Goal: Task Accomplishment & Management: Manage account settings

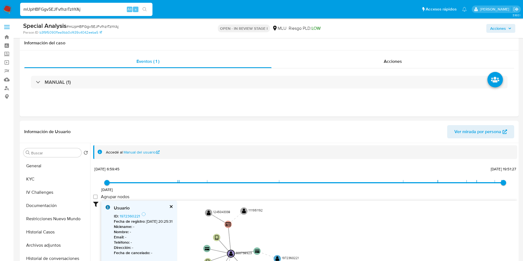
select select "10"
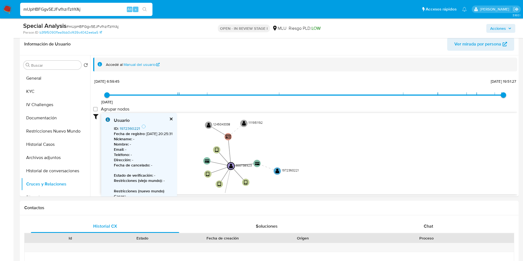
scroll to position [88, 0]
click at [90, 10] on input "mUpHBFGgv5EJFvfhzrTzhYAj" at bounding box center [86, 9] width 132 height 7
paste input "VjOwUxT9BHCjRLRw29suAUJs"
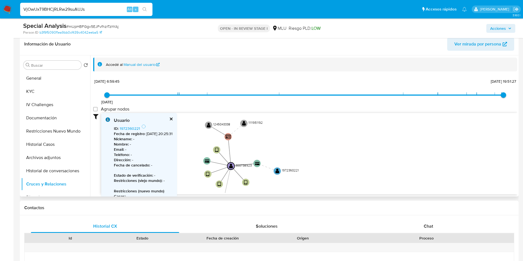
type input "VjOwUxT9BHCjRLRw29suAUJs"
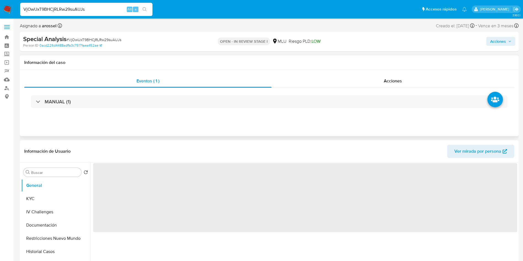
select select "10"
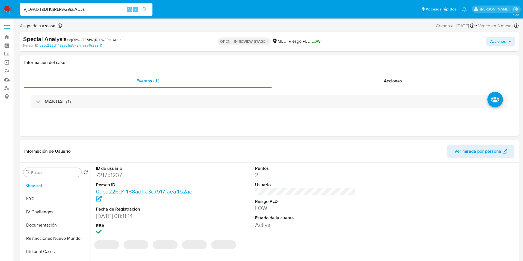
scroll to position [41, 0]
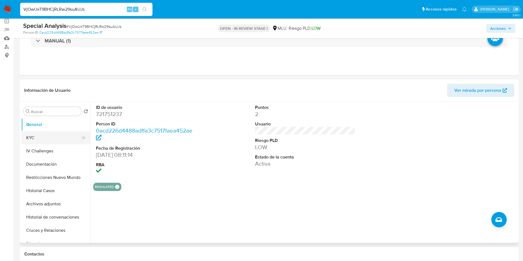
click at [39, 137] on button "KYC" at bounding box center [53, 137] width 65 height 13
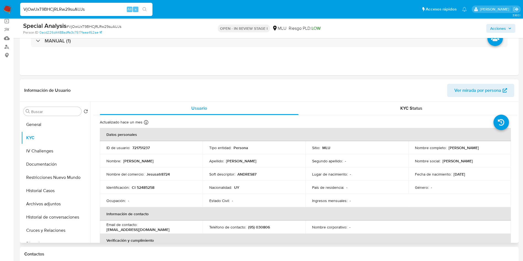
scroll to position [83, 0]
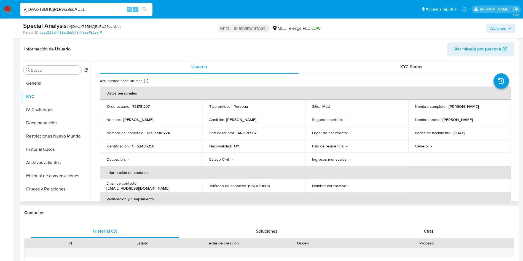
drag, startPoint x: 446, startPoint y: 106, endPoint x: 492, endPoint y: 107, distance: 45.8
click at [492, 107] on div "Nombre completo : Carlos Andres Tadich Diaz" at bounding box center [460, 106] width 90 height 5
copy p "Carlos Andres Tadich Diaz"
click at [146, 144] on p "CI 52485258" at bounding box center [143, 146] width 23 height 5
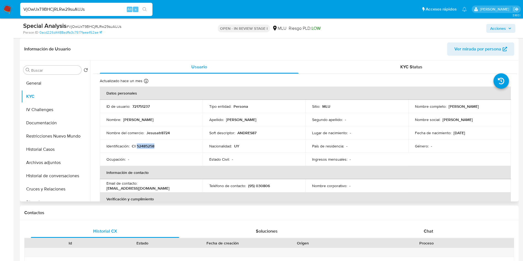
click at [146, 144] on p "CI 52485258" at bounding box center [143, 146] width 23 height 5
copy p "52485258"
click at [145, 104] on p "721751237" at bounding box center [140, 106] width 17 height 5
copy p "721751237"
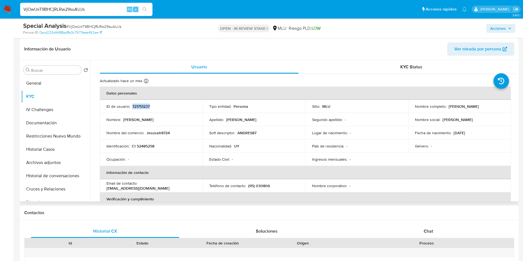
drag, startPoint x: 446, startPoint y: 106, endPoint x: 493, endPoint y: 106, distance: 46.6
click at [493, 106] on div "Nombre completo : Carlos Andres Tadich Diaz" at bounding box center [460, 106] width 90 height 5
copy p "Carlos Andres Tadich Diaz"
click at [144, 147] on p "CI 52485258" at bounding box center [143, 146] width 23 height 5
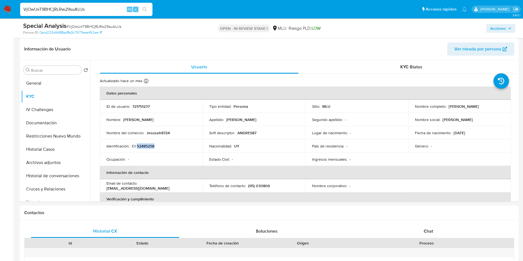
copy p "52485258"
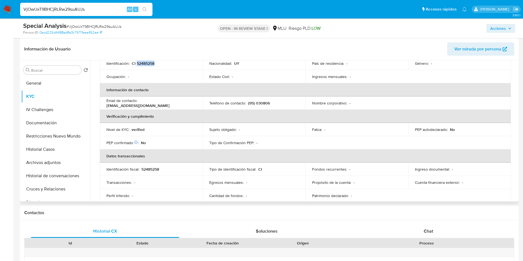
scroll to position [0, 0]
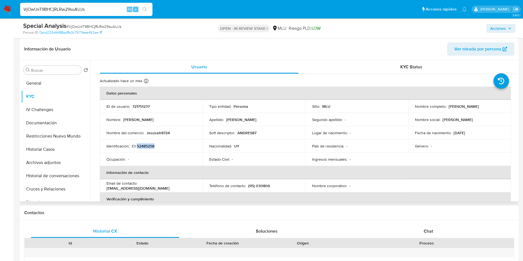
click at [162, 133] on p "Jesusatr8724" at bounding box center [157, 132] width 23 height 5
drag, startPoint x: 141, startPoint y: 188, endPoint x: 179, endPoint y: 186, distance: 38.6
click at [170, 186] on p "andrestadich@gmail.com" at bounding box center [137, 188] width 63 height 5
drag, startPoint x: 140, startPoint y: 185, endPoint x: 187, endPoint y: 185, distance: 46.9
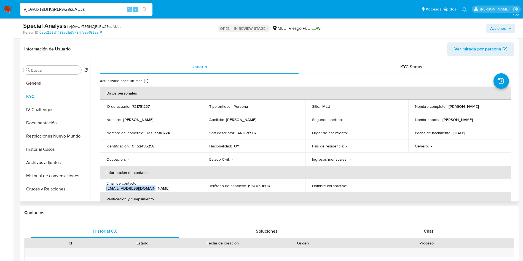
click at [187, 185] on div "Email de contacto : andrestadich@gmail.com" at bounding box center [151, 186] width 90 height 10
copy p "andrestadich@gmail.com"
click at [46, 124] on button "Documentación" at bounding box center [53, 122] width 65 height 13
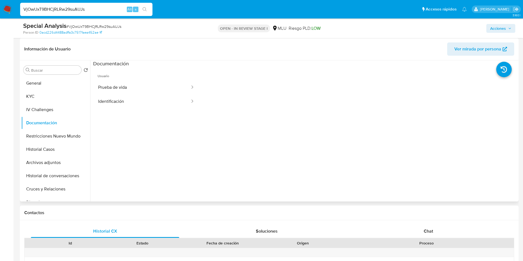
click at [136, 75] on span "Usuario" at bounding box center [146, 73] width 106 height 13
click at [137, 82] on button "Prueba de vida" at bounding box center [141, 87] width 97 height 14
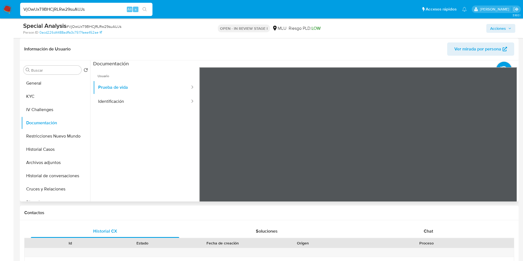
click at [142, 112] on ul "Usuario Prueba de vida Identificación" at bounding box center [146, 146] width 106 height 159
click at [143, 102] on button "Identificación" at bounding box center [141, 102] width 97 height 14
click at [44, 98] on button "KYC" at bounding box center [53, 96] width 65 height 13
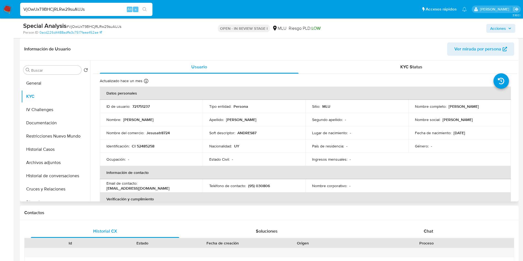
click at [144, 186] on p "andrestadich@gmail.com" at bounding box center [137, 188] width 63 height 5
copy p "andrestadich"
drag, startPoint x: 60, startPoint y: 116, endPoint x: 62, endPoint y: 122, distance: 6.1
click at [60, 116] on button "Documentación" at bounding box center [53, 122] width 65 height 13
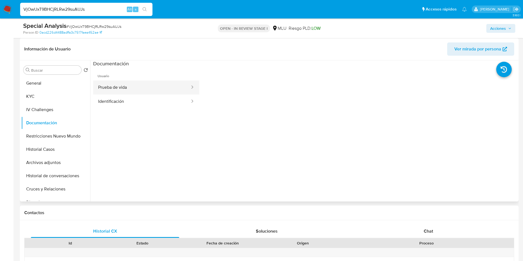
click at [146, 92] on button "Prueba de vida" at bounding box center [141, 87] width 97 height 14
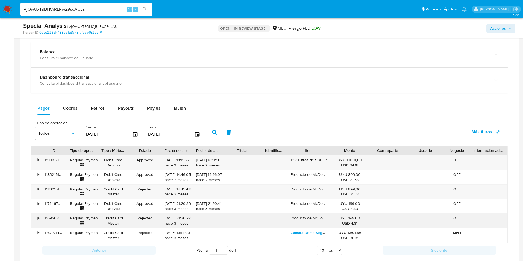
scroll to position [414, 0]
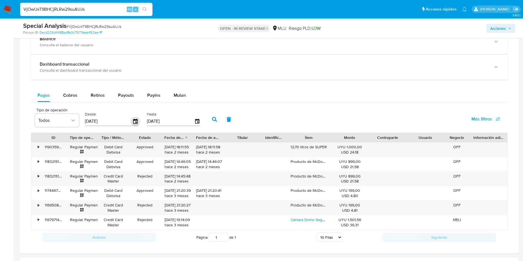
click at [138, 120] on icon "button" at bounding box center [136, 122] width 10 height 10
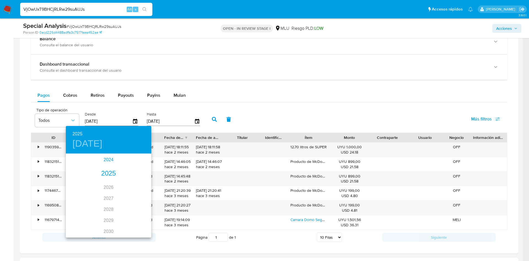
click at [106, 161] on div "2024" at bounding box center [108, 159] width 85 height 11
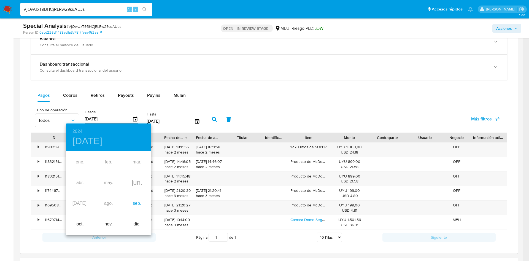
click at [132, 205] on div "sep." at bounding box center [137, 203] width 28 height 21
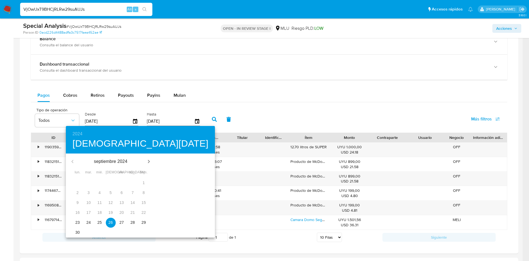
click at [77, 221] on p "23" at bounding box center [78, 223] width 4 height 6
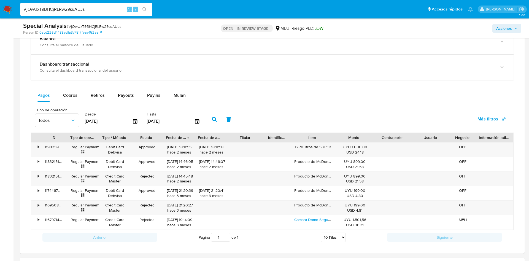
type input "23/09/2024"
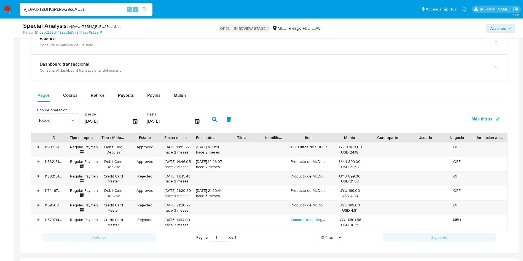
click at [213, 116] on button "button" at bounding box center [214, 119] width 14 height 13
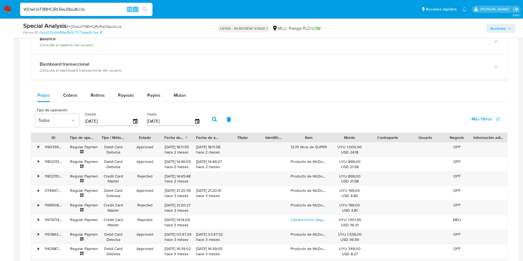
click at [492, 120] on span "Más filtros" at bounding box center [485, 119] width 29 height 12
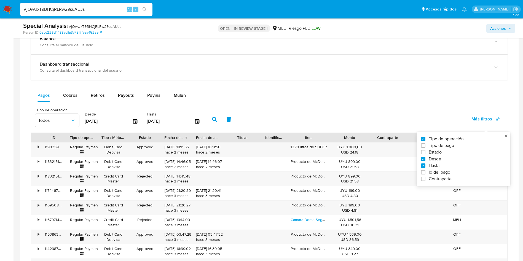
click at [438, 152] on span "Estado" at bounding box center [435, 152] width 13 height 6
click at [425, 152] on input "Estado" at bounding box center [423, 152] width 4 height 4
checkbox input "true"
type input "23/09/2024"
click at [108, 125] on button "Todos" at bounding box center [106, 120] width 44 height 13
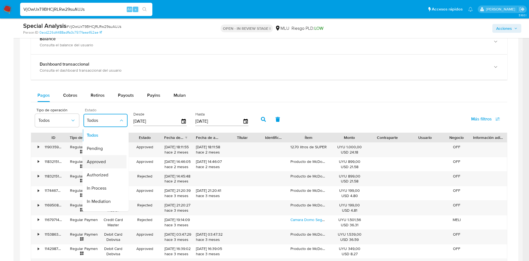
click at [98, 164] on span "Approved" at bounding box center [96, 162] width 19 height 6
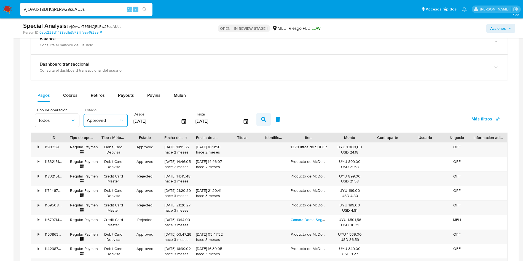
click at [264, 120] on icon "button" at bounding box center [263, 119] width 5 height 5
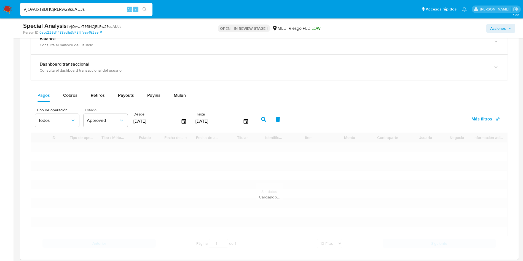
click at [264, 120] on icon "button" at bounding box center [263, 119] width 5 height 5
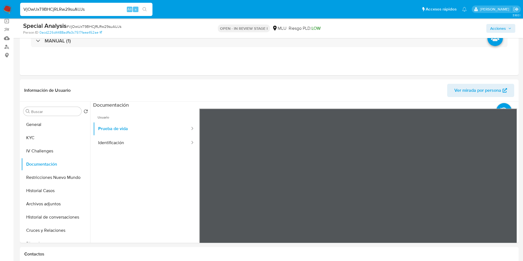
scroll to position [0, 0]
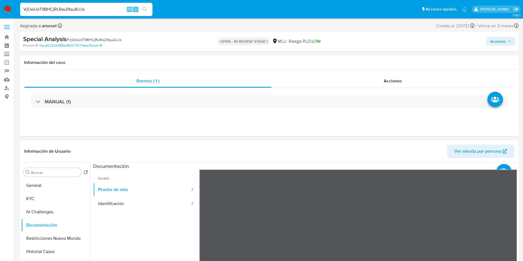
click at [9, 71] on link "Reportes" at bounding box center [33, 71] width 66 height 9
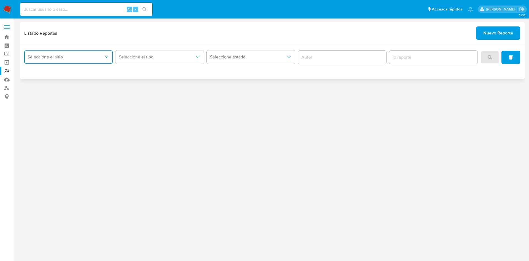
click at [78, 57] on span "Seleccione el sitio" at bounding box center [66, 57] width 76 height 6
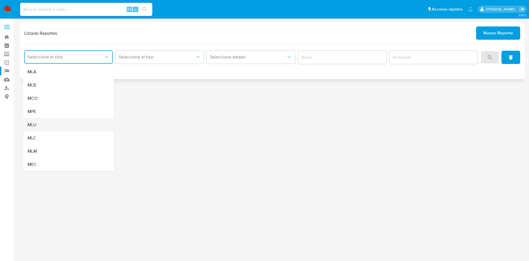
click at [73, 125] on div "MLU" at bounding box center [67, 124] width 79 height 13
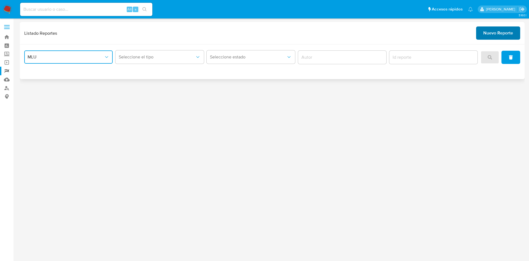
click at [501, 32] on span "Nuevo Reporte" at bounding box center [499, 33] width 30 height 12
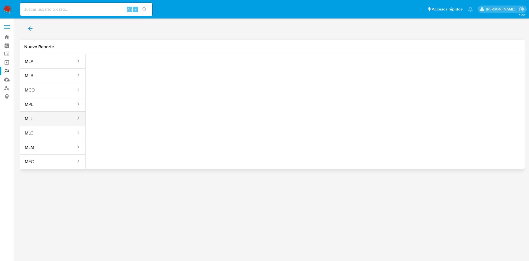
click at [55, 117] on button "MLU" at bounding box center [48, 118] width 57 height 13
click at [133, 67] on span "Seleccione una opcion" at bounding box center [117, 69] width 49 height 6
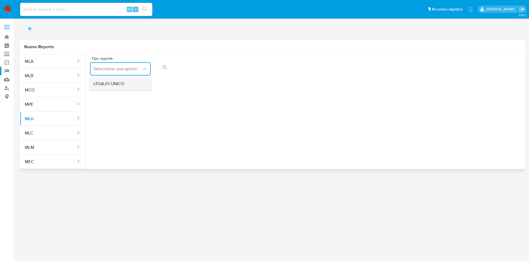
click at [130, 83] on div "LEGAJO UNICO" at bounding box center [118, 83] width 51 height 13
click at [286, 68] on icon "action-search" at bounding box center [288, 67] width 4 height 4
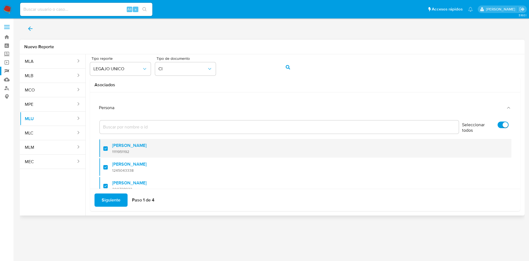
click at [104, 148] on div at bounding box center [107, 148] width 9 height 13
checkbox input "false"
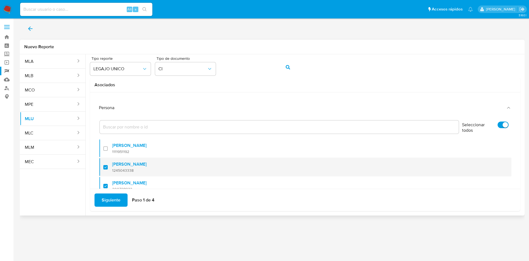
click at [107, 165] on div at bounding box center [107, 167] width 9 height 13
checkbox input "false"
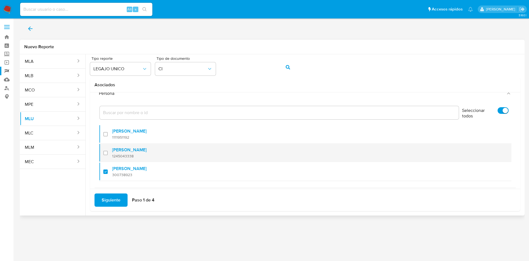
scroll to position [22, 0]
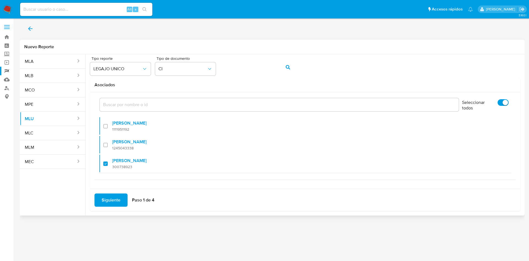
click at [116, 200] on span "Siguiente" at bounding box center [111, 200] width 19 height 12
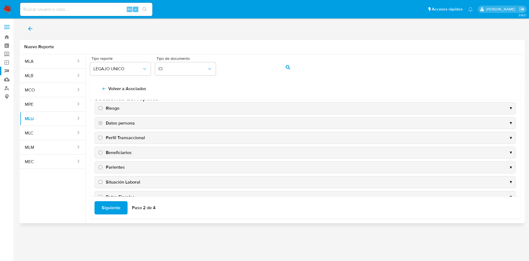
scroll to position [0, 0]
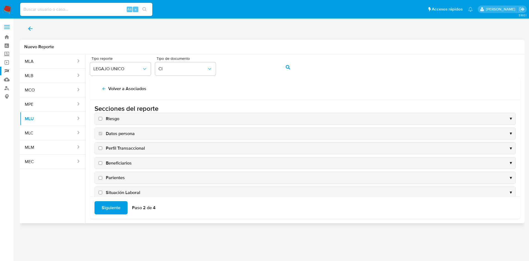
click at [100, 118] on input "Riesgo" at bounding box center [101, 119] width 4 height 4
checkbox input "true"
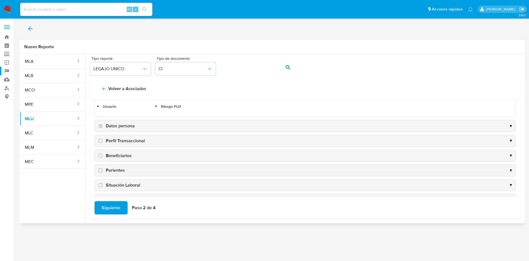
scroll to position [41, 0]
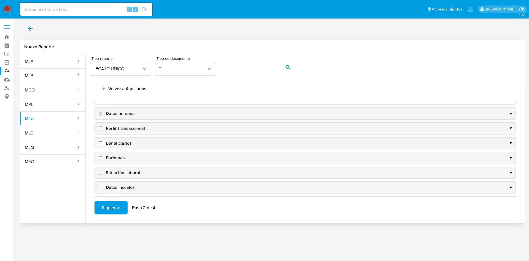
click at [100, 128] on input "Perfil Transaccional" at bounding box center [101, 129] width 4 height 4
checkbox input "true"
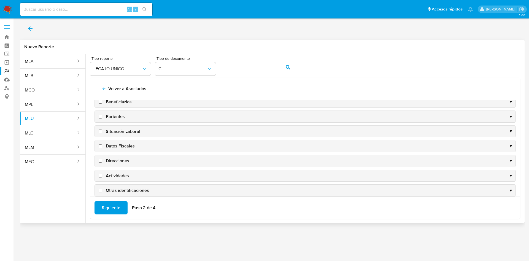
click at [100, 160] on input "Direcciones" at bounding box center [101, 161] width 4 height 4
checkbox input "true"
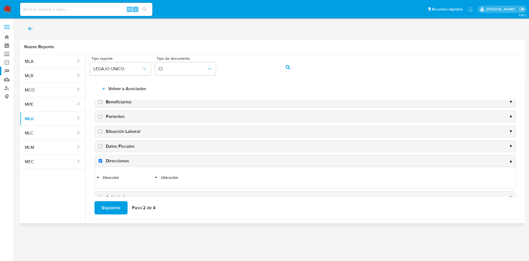
scroll to position [103, 0]
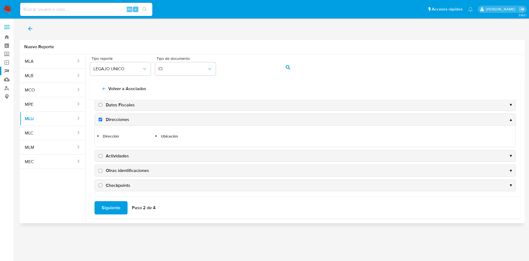
click at [100, 156] on input "Actividades" at bounding box center [101, 156] width 4 height 4
checkbox input "true"
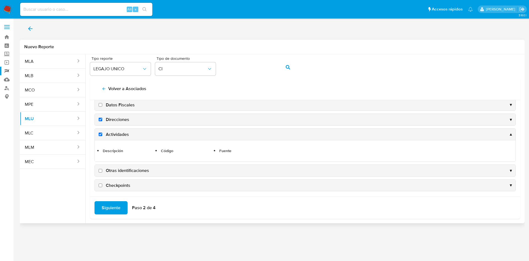
click at [100, 170] on input "Otras identificaciones" at bounding box center [101, 171] width 4 height 4
checkbox input "true"
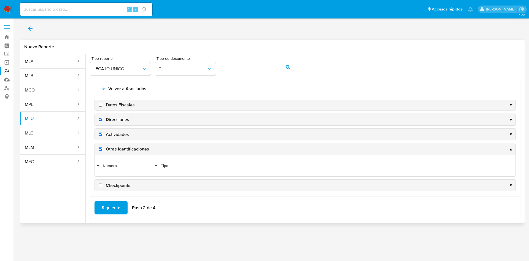
click at [100, 184] on input "Checkpoints" at bounding box center [101, 186] width 4 height 4
checkbox input "true"
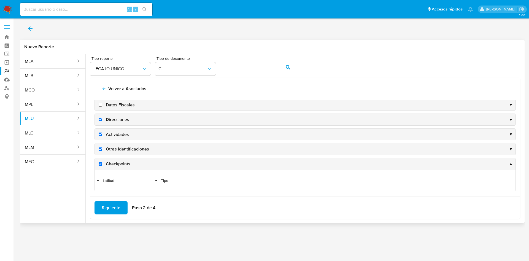
scroll to position [104, 0]
click at [110, 209] on span "Siguiente" at bounding box center [111, 208] width 19 height 12
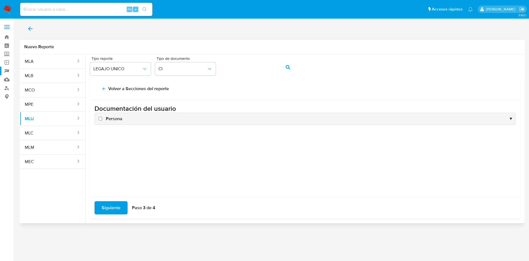
click at [100, 120] on label "Persona" at bounding box center [110, 119] width 25 height 6
click at [100, 120] on input "Persona" at bounding box center [101, 119] width 4 height 4
checkbox input "true"
click at [106, 208] on span "Siguiente" at bounding box center [111, 208] width 19 height 12
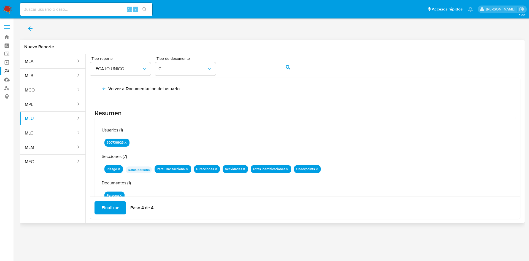
scroll to position [18, 0]
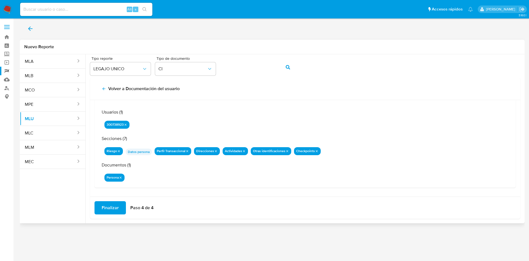
click at [113, 207] on span "Finalizar" at bounding box center [110, 208] width 17 height 12
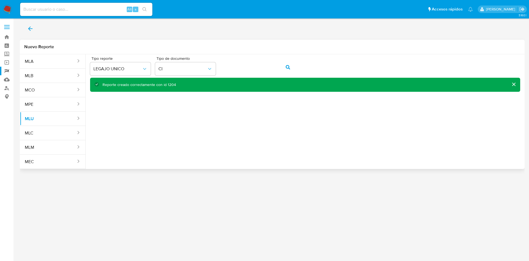
click at [168, 84] on div "Reporte creado correctamente con id 1204" at bounding box center [140, 84] width 74 height 5
click at [286, 69] on span "action-search" at bounding box center [288, 67] width 4 height 12
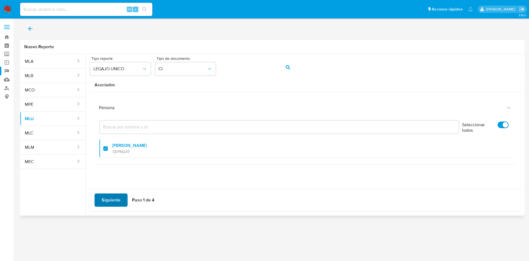
click at [115, 200] on span "Siguiente" at bounding box center [111, 200] width 19 height 12
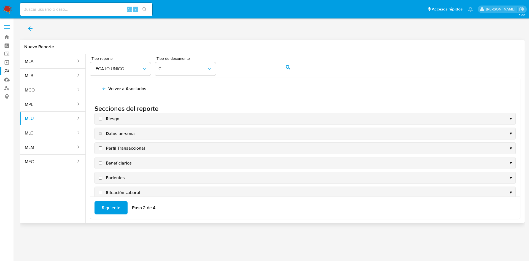
click at [100, 118] on input "Riesgo" at bounding box center [101, 119] width 4 height 4
checkbox input "true"
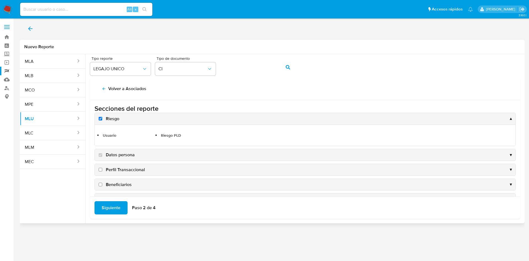
scroll to position [41, 0]
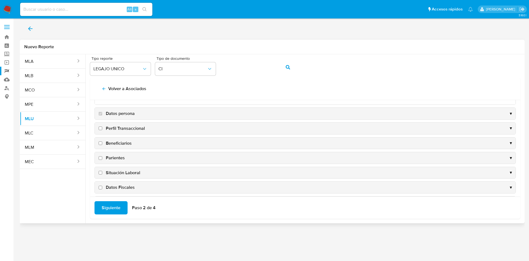
click at [100, 130] on input "Perfil Transaccional" at bounding box center [101, 129] width 4 height 4
checkbox input "true"
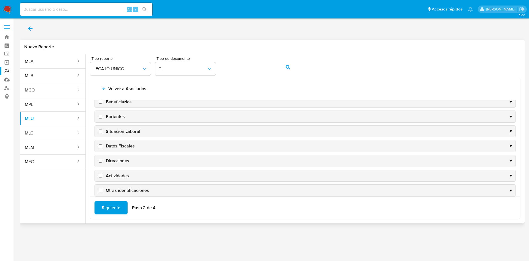
click at [100, 160] on input "Direcciones" at bounding box center [101, 161] width 4 height 4
checkbox input "true"
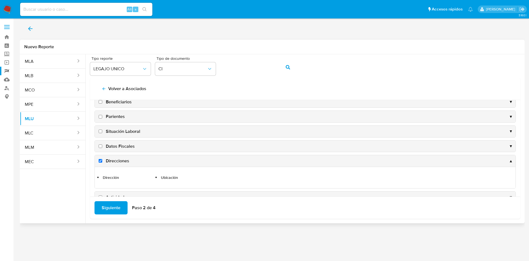
scroll to position [103, 0]
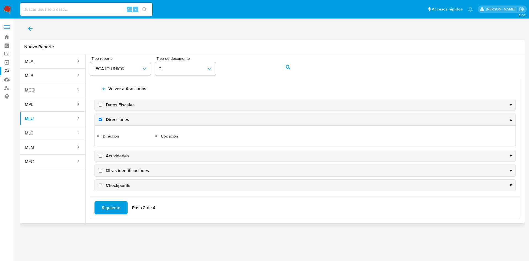
click at [100, 157] on input "Actividades" at bounding box center [101, 156] width 4 height 4
checkbox input "true"
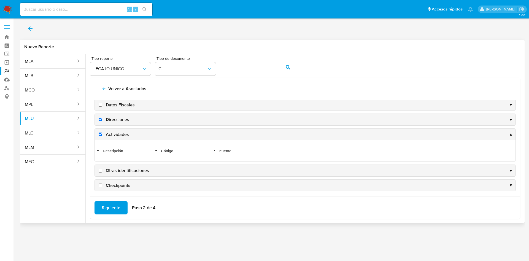
click at [99, 170] on input "Otras identificaciones" at bounding box center [101, 171] width 4 height 4
checkbox input "true"
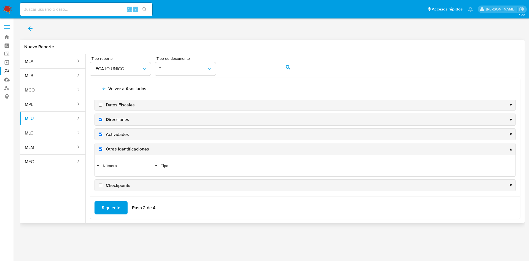
click at [99, 185] on input "Checkpoints" at bounding box center [101, 186] width 4 height 4
checkbox input "true"
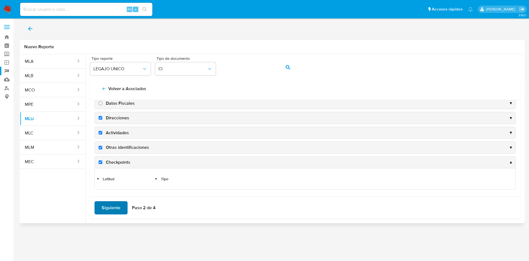
scroll to position [104, 0]
click at [115, 207] on span "Siguiente" at bounding box center [111, 208] width 19 height 12
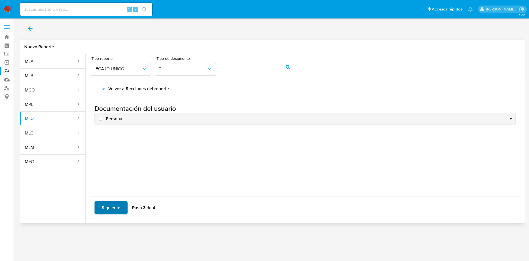
scroll to position [0, 0]
click at [100, 120] on input "Persona" at bounding box center [101, 119] width 4 height 4
checkbox input "true"
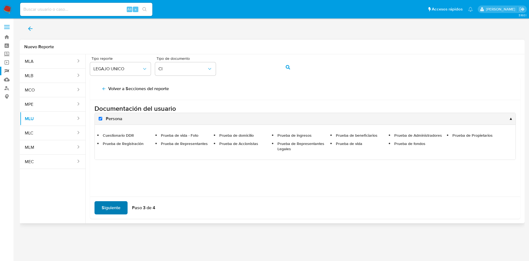
click at [111, 208] on span "Siguiente" at bounding box center [111, 208] width 19 height 12
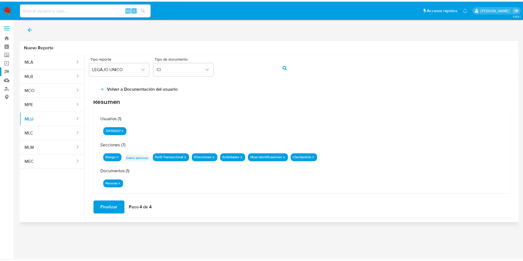
scroll to position [18, 0]
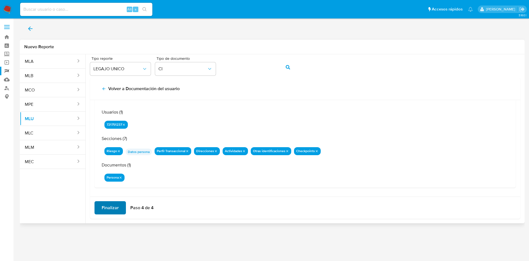
click at [115, 209] on span "Finalizar" at bounding box center [110, 208] width 17 height 12
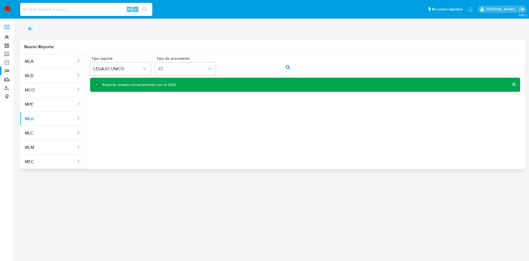
click at [168, 82] on div "Reporte creado correctamente con id 1205" at bounding box center [140, 84] width 74 height 5
click at [81, 7] on input at bounding box center [86, 9] width 132 height 7
paste input "mUpHBFGgv5EJFvfhzrTzhYAj"
type input "mUpHBFGgv5EJFvfhzrTzhYAj"
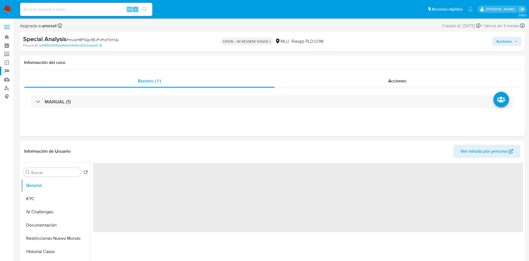
select select "10"
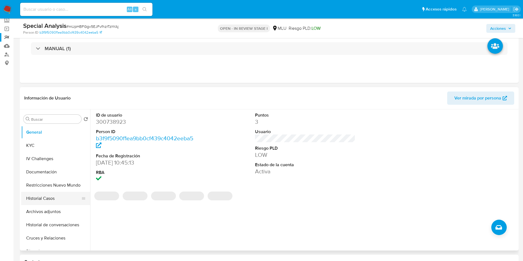
scroll to position [41, 0]
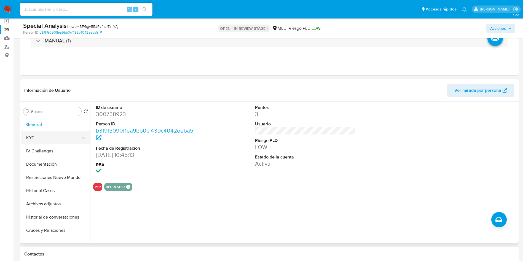
click at [39, 141] on button "KYC" at bounding box center [53, 137] width 65 height 13
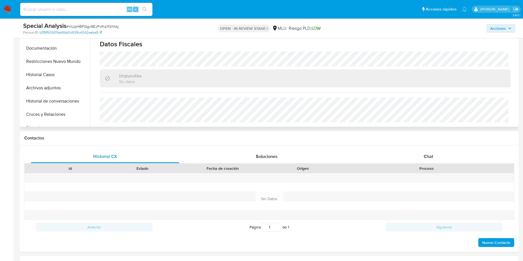
scroll to position [289, 0]
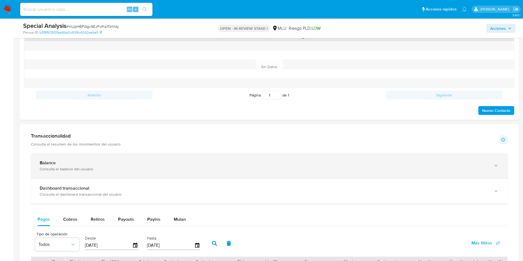
click at [134, 160] on div "Balance" at bounding box center [264, 163] width 448 height 6
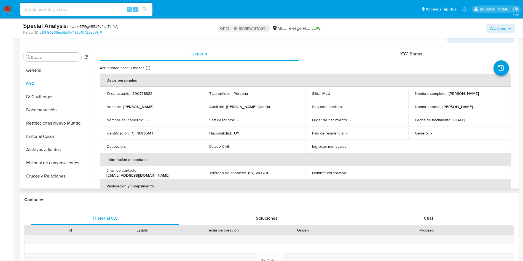
scroll to position [83, 0]
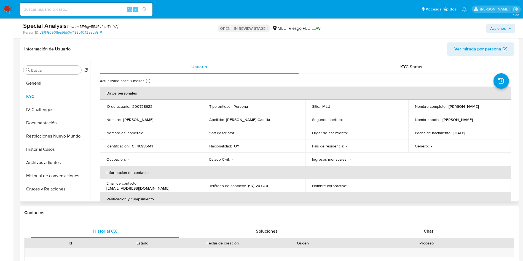
drag, startPoint x: 410, startPoint y: 108, endPoint x: 476, endPoint y: 109, distance: 65.6
click at [476, 109] on td "Nombre completo : Claudia Veronica Peñaflor Castilla" at bounding box center [459, 106] width 103 height 13
copy p "Claudia Veronica Peñaflor Castilla"
click at [148, 148] on p "CI 46985141" at bounding box center [142, 146] width 21 height 5
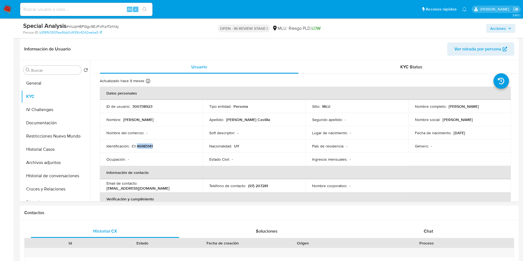
copy p "46985141"
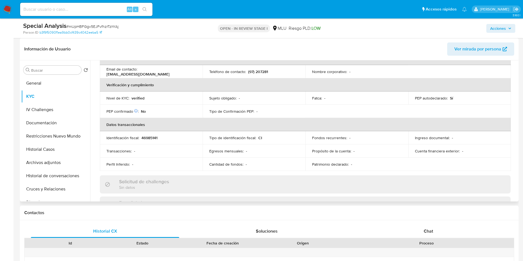
scroll to position [101, 0]
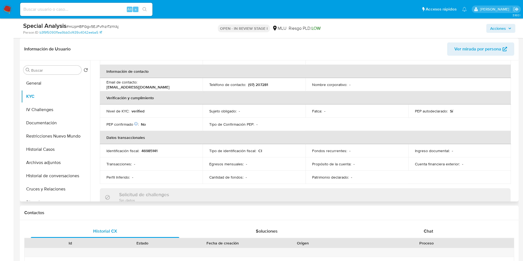
click at [262, 82] on p "(97) 207281" at bounding box center [258, 84] width 20 height 5
click at [263, 80] on td "Teléfono de contacto : (97) 207281" at bounding box center [254, 84] width 103 height 13
click at [262, 83] on p "(97) 207281" at bounding box center [258, 84] width 20 height 5
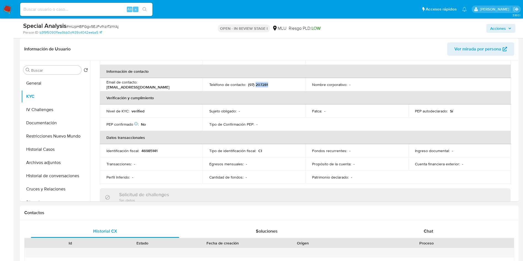
copy p "207281"
click at [43, 168] on button "Archivos adjuntos" at bounding box center [53, 162] width 65 height 13
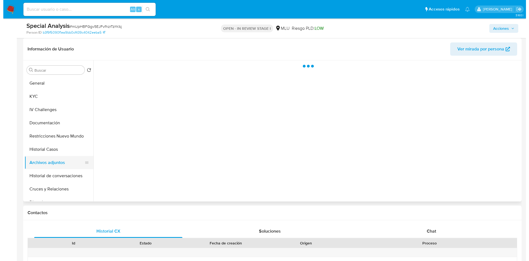
scroll to position [0, 0]
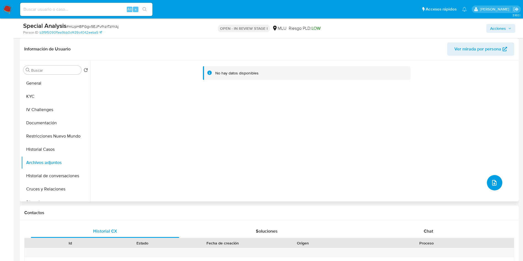
click at [491, 188] on button "upload-file" at bounding box center [494, 182] width 15 height 15
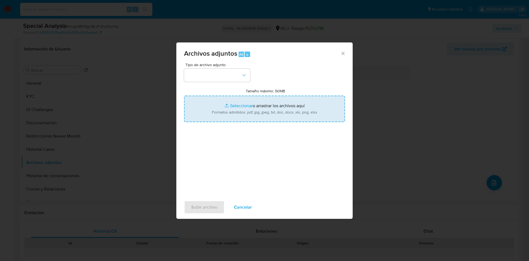
click at [257, 120] on input "Tamaño máximo: 50MB Seleccionar archivos" at bounding box center [264, 109] width 161 height 26
type input "C:\fakepath\Análisis de Pedido de información - 7630.pdf"
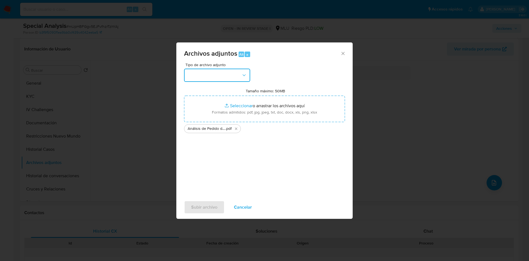
click at [200, 76] on button "button" at bounding box center [217, 75] width 66 height 13
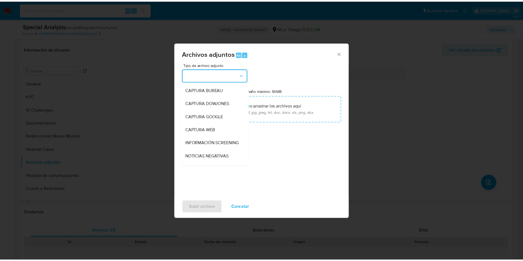
scroll to position [83, 0]
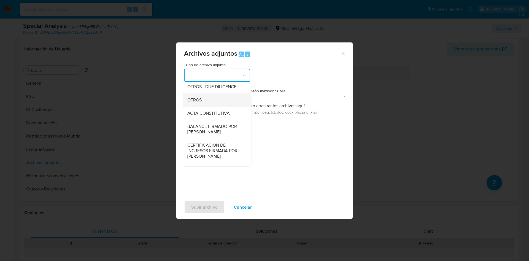
click at [204, 104] on div "OTROS" at bounding box center [215, 99] width 56 height 13
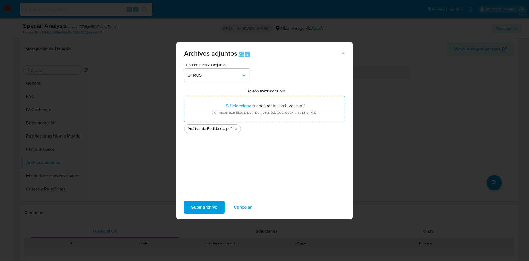
click at [202, 207] on span "Subir archivo" at bounding box center [204, 207] width 26 height 12
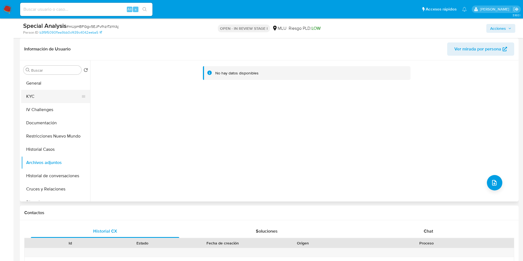
click at [45, 97] on button "KYC" at bounding box center [53, 96] width 65 height 13
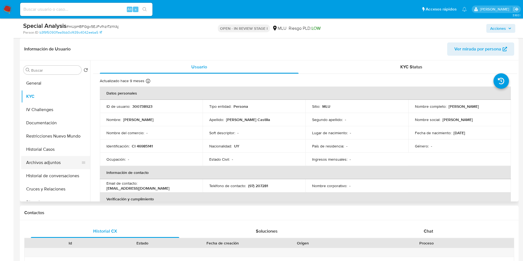
click at [45, 162] on button "Archivos adjuntos" at bounding box center [53, 162] width 65 height 13
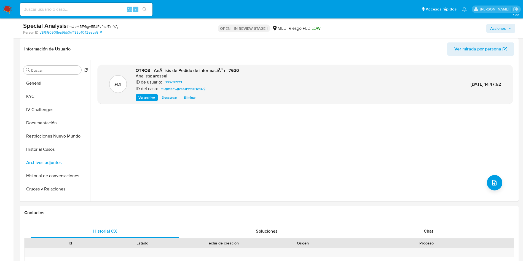
click at [508, 29] on span "Acciones" at bounding box center [500, 29] width 21 height 8
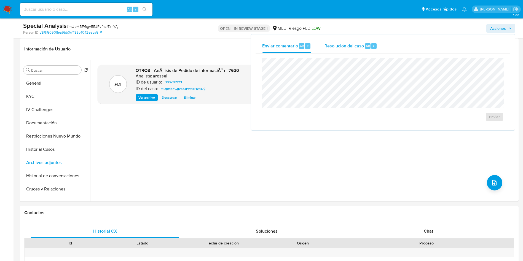
click at [350, 50] on div "Resolución del caso Alt r" at bounding box center [350, 46] width 53 height 14
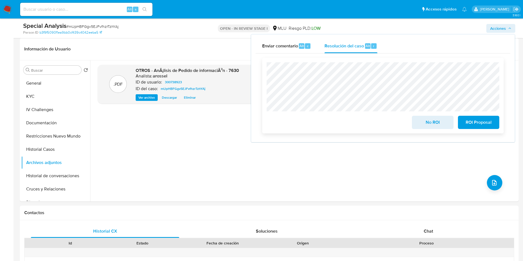
click at [421, 122] on span "No ROI" at bounding box center [432, 122] width 27 height 12
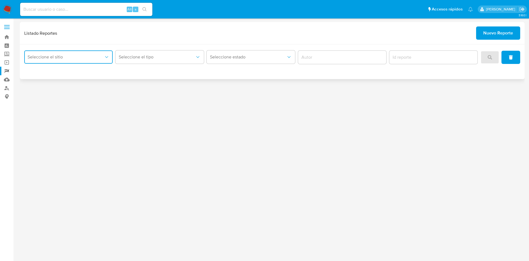
click at [64, 56] on span "Seleccione el sitio" at bounding box center [66, 57] width 76 height 6
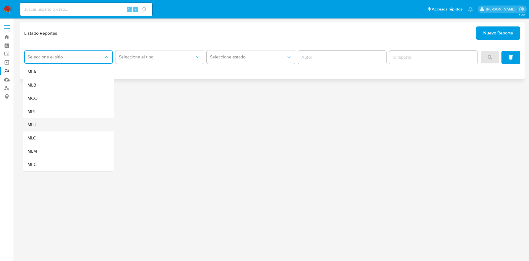
click at [65, 126] on div "MLU" at bounding box center [67, 124] width 79 height 13
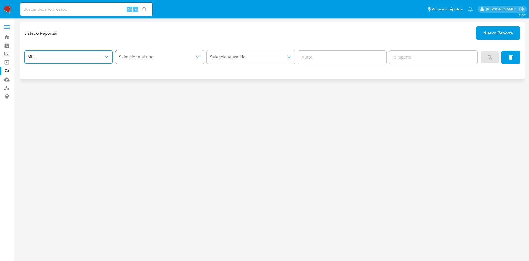
click at [170, 57] on span "Seleccione el tipo" at bounding box center [157, 57] width 76 height 6
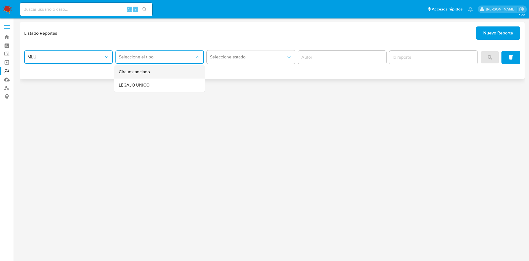
click at [171, 74] on div "Circunstanciado" at bounding box center [158, 71] width 79 height 13
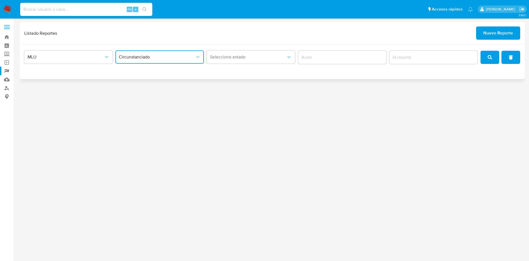
click at [168, 55] on span "Circunstanciado" at bounding box center [157, 57] width 76 height 6
drag, startPoint x: 166, startPoint y: 81, endPoint x: 180, endPoint y: 81, distance: 13.5
click at [167, 81] on div "LEGAJO UNICO" at bounding box center [158, 85] width 79 height 13
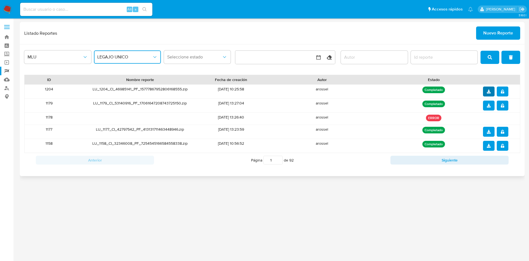
click at [491, 88] on span "download" at bounding box center [489, 91] width 4 height 9
click at [503, 93] on icon "notify_security" at bounding box center [502, 92] width 3 height 4
click at [423, 54] on input "report-id" at bounding box center [444, 57] width 67 height 7
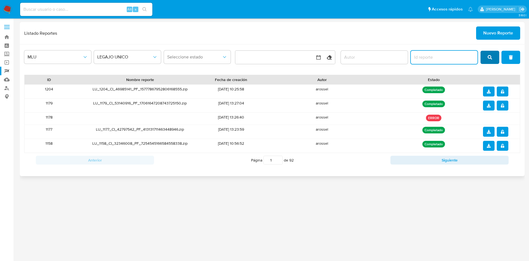
paste input "1205"
type input "1205"
click at [487, 59] on button "search" at bounding box center [490, 57] width 19 height 13
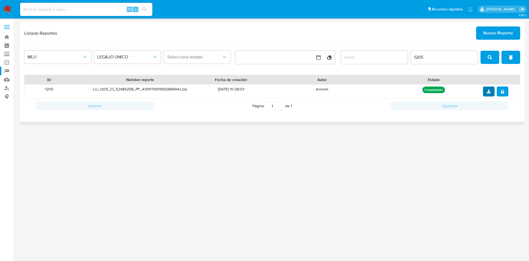
click at [488, 95] on span "download" at bounding box center [489, 91] width 4 height 9
click at [506, 90] on button "notify_security" at bounding box center [503, 92] width 12 height 10
click at [84, 9] on input at bounding box center [86, 9] width 132 height 7
paste input "VjOwUxT9BHCjRLRw29suAUJs"
type input "VjOwUxT9BHCjRLRw29suAUJs"
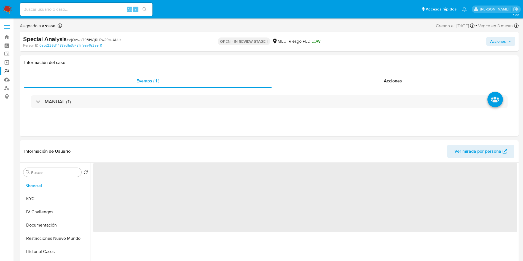
select select "10"
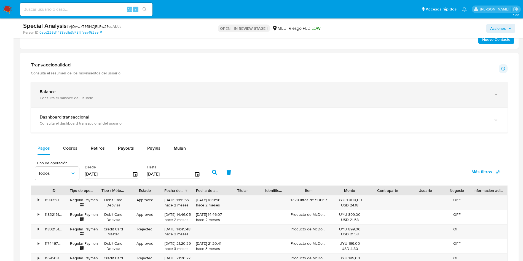
scroll to position [331, 0]
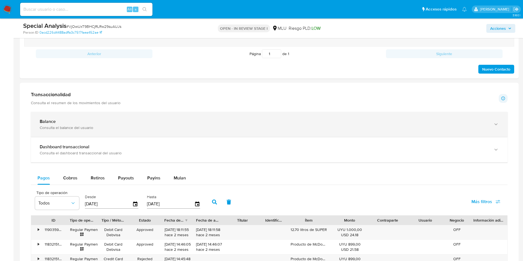
click at [126, 118] on div "Balance Consulta el balance del usuario" at bounding box center [269, 124] width 477 height 25
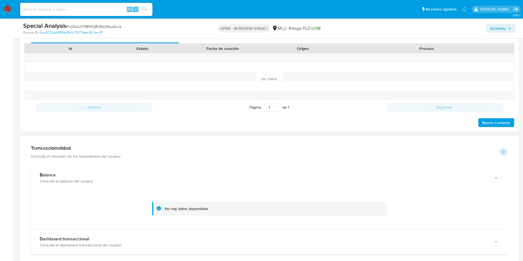
scroll to position [83, 0]
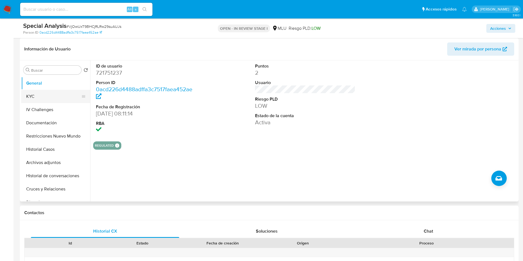
click at [54, 103] on button "KYC" at bounding box center [53, 96] width 65 height 13
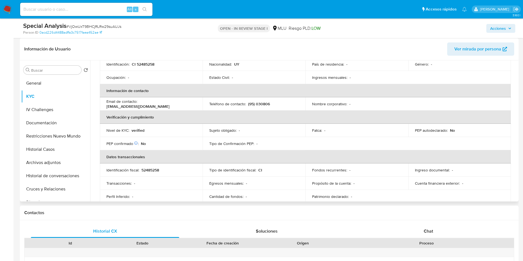
scroll to position [0, 0]
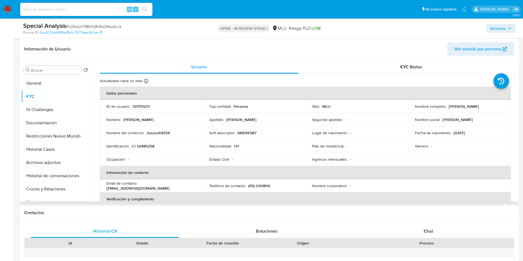
drag, startPoint x: 448, startPoint y: 108, endPoint x: 485, endPoint y: 106, distance: 37.0
click at [479, 106] on p "Carlos Andres Tadich Diaz" at bounding box center [464, 106] width 30 height 5
drag, startPoint x: 447, startPoint y: 106, endPoint x: 495, endPoint y: 107, distance: 48.5
click at [495, 107] on div "Nombre completo : Carlos Andres Tadich Diaz" at bounding box center [460, 106] width 90 height 5
copy div "Carlos Andres Tadich Diaz"
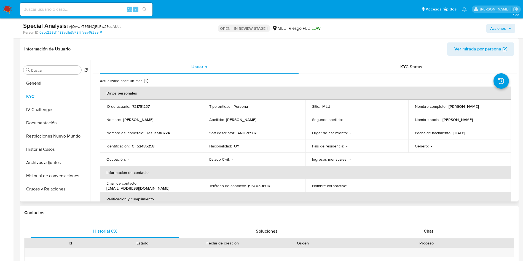
click at [149, 145] on p "CI 52485258" at bounding box center [143, 146] width 23 height 5
copy p "52485258"
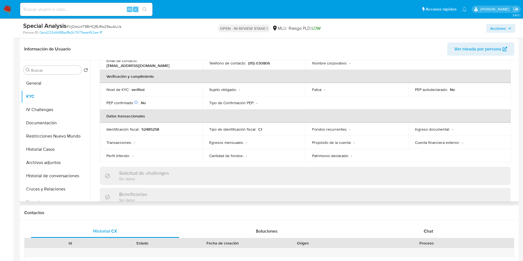
scroll to position [60, 0]
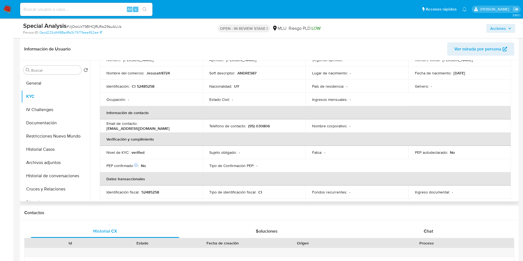
click at [259, 124] on p "(95) 030806" at bounding box center [259, 126] width 22 height 5
copy p "030806"
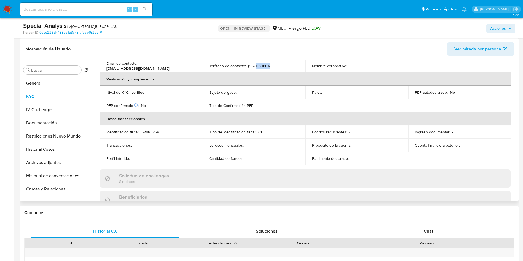
scroll to position [101, 0]
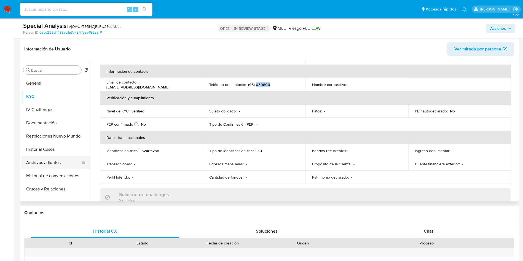
click at [50, 161] on button "Archivos adjuntos" at bounding box center [53, 162] width 65 height 13
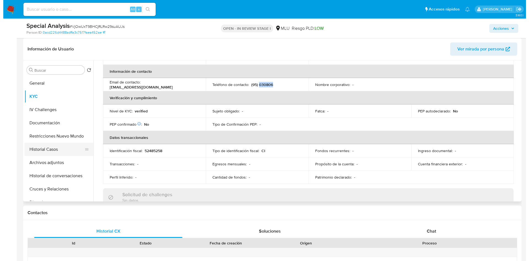
scroll to position [0, 0]
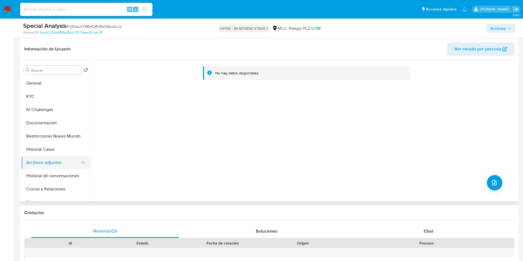
click at [56, 162] on button "Archivos adjuntos" at bounding box center [53, 162] width 65 height 13
click at [491, 183] on icon "upload-file" at bounding box center [494, 182] width 7 height 7
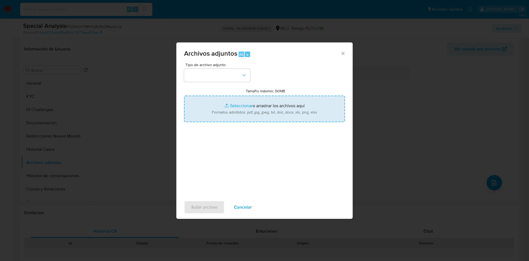
click at [296, 118] on input "Tamaño máximo: 50MB Seleccionar archivos" at bounding box center [264, 109] width 161 height 26
type input "C:\fakepath\Análisis de Pedido de información - 7630.pdf"
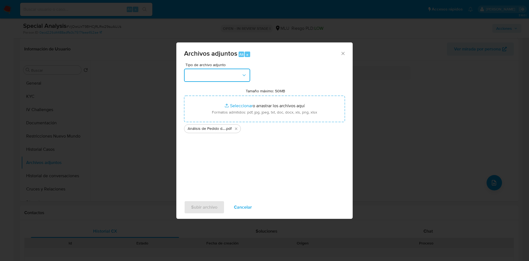
click at [210, 78] on button "button" at bounding box center [217, 75] width 66 height 13
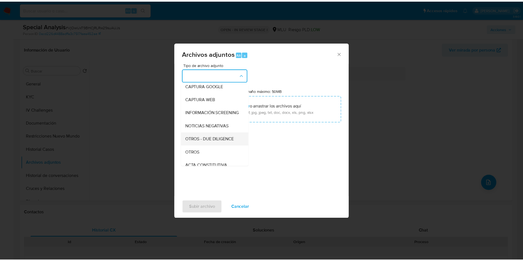
scroll to position [41, 0]
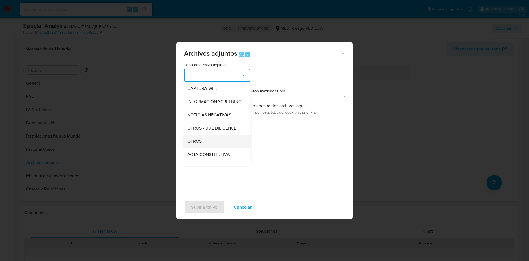
click at [210, 147] on div "OTROS" at bounding box center [215, 141] width 56 height 13
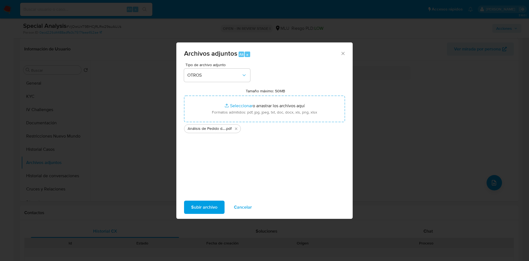
click at [202, 204] on span "Subir archivo" at bounding box center [204, 207] width 26 height 12
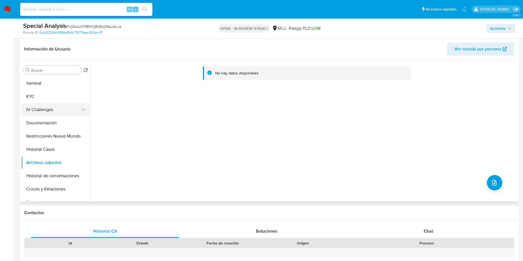
drag, startPoint x: 44, startPoint y: 98, endPoint x: 40, endPoint y: 113, distance: 15.6
click at [44, 98] on button "KYC" at bounding box center [55, 96] width 69 height 13
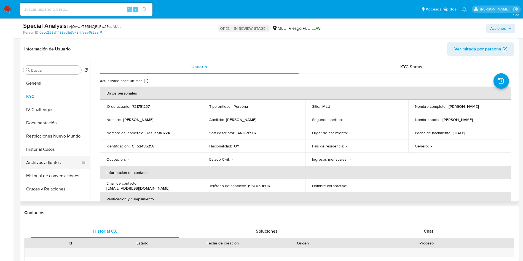
click at [39, 160] on button "Archivos adjuntos" at bounding box center [53, 162] width 65 height 13
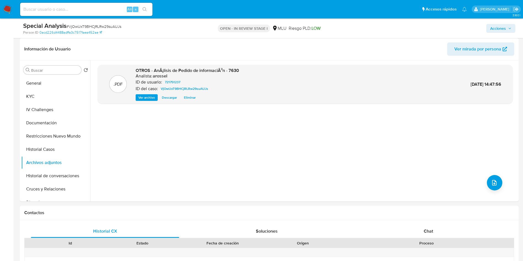
click at [504, 28] on span "Acciones" at bounding box center [498, 28] width 16 height 9
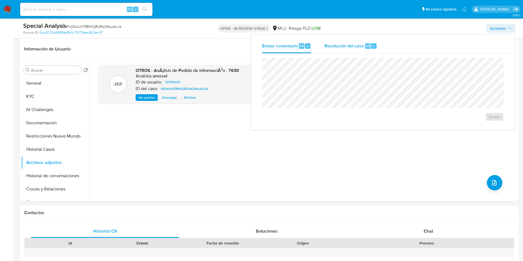
click at [356, 52] on div "Resolución del caso Alt r" at bounding box center [350, 46] width 53 height 14
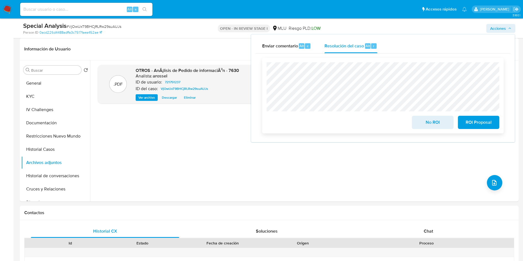
click at [426, 122] on span "No ROI" at bounding box center [432, 122] width 27 height 12
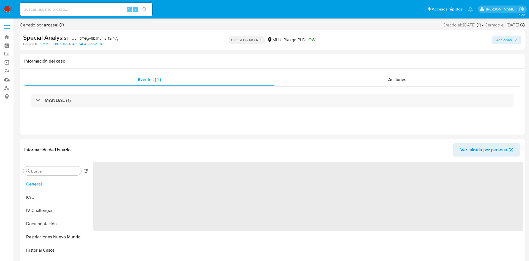
select select "10"
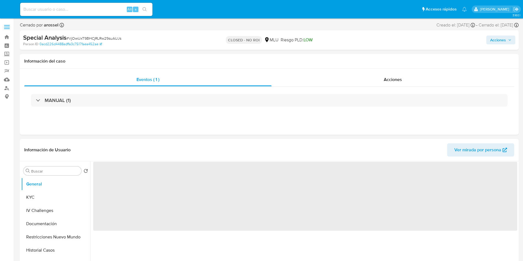
select select "10"
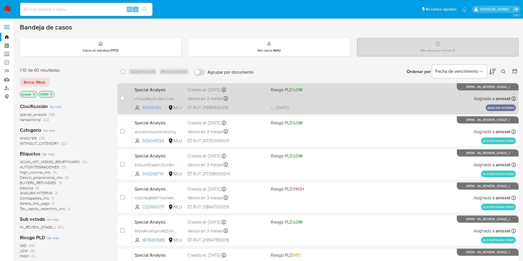
click at [349, 107] on span "[DATE] [DATE] 12:48" at bounding box center [352, 108] width 162 height 6
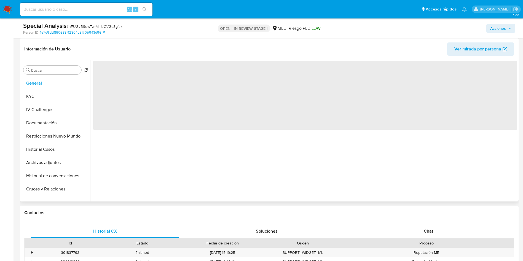
select select "10"
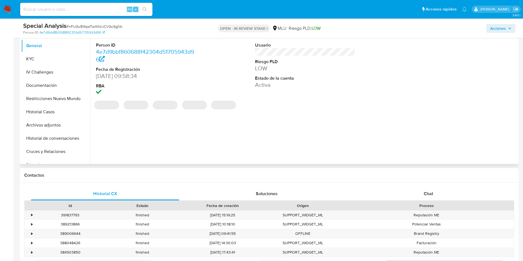
scroll to position [165, 0]
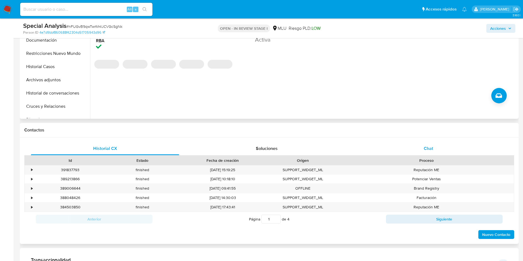
click at [420, 148] on div "Chat" at bounding box center [428, 148] width 148 height 13
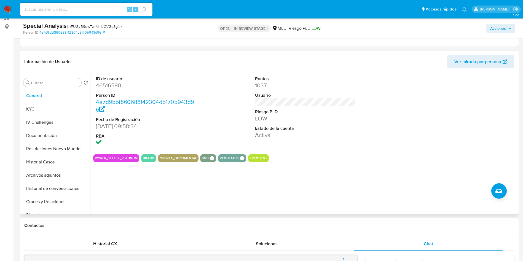
scroll to position [124, 0]
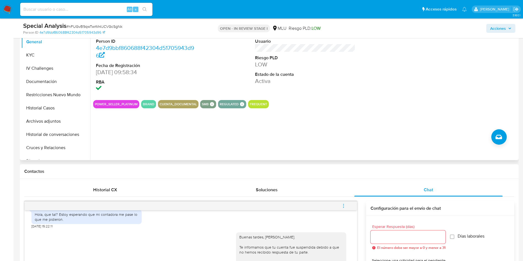
click at [359, 104] on div "POWER_SELLER_PLATINUM BRAND CUENTA_DOCUMENTAL SMB SMB SMB Advisor Email - Advis…" at bounding box center [305, 104] width 424 height 8
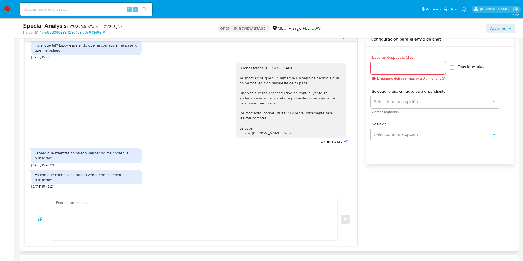
scroll to position [331, 0]
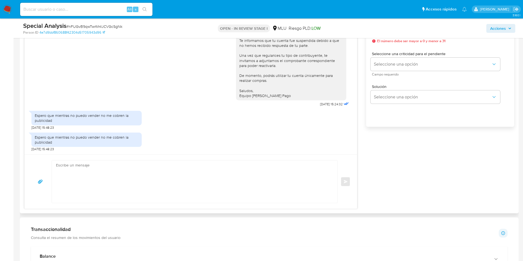
click at [218, 166] on textarea at bounding box center [193, 181] width 275 height 42
click at [175, 177] on textarea at bounding box center [193, 181] width 275 height 42
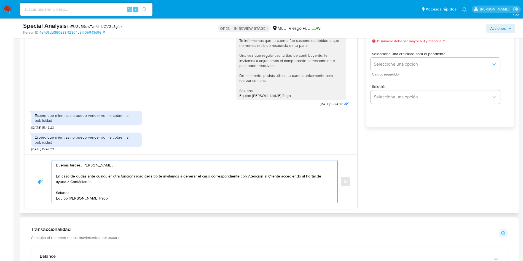
click at [113, 177] on textarea "Buenas tardes, Federico. En caso de dudas ante cualquier otra funcionalidad del…" at bounding box center [193, 181] width 275 height 42
click at [95, 181] on textarea "Buenas tardes, Federico. En caso de dudas ante cualquier otra funcionalidad del…" at bounding box center [193, 181] width 275 height 42
click at [117, 179] on textarea "Buenas tardes, Federico. En caso de dudas ante cualquier otra funcionalidad del…" at bounding box center [193, 181] width 275 height 42
drag, startPoint x: 87, startPoint y: 176, endPoint x: 143, endPoint y: 176, distance: 55.7
click at [143, 176] on textarea "Buenas tardes, Federico. En caso de dudas ante cualquier otra funcionalidad del…" at bounding box center [193, 181] width 275 height 42
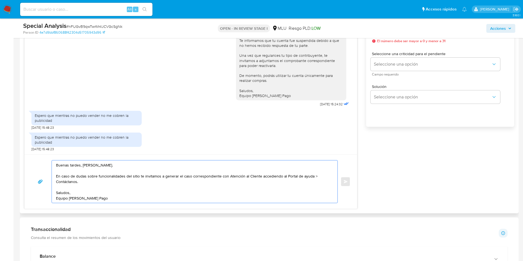
click at [157, 179] on textarea "Buenas tardes, Federico. En caso de dudas sobre funcionalidades del sitio te in…" at bounding box center [193, 181] width 275 height 42
click at [187, 174] on textarea "Buenas tardes, Federico. En caso de dudas sobre funcionalidades del sitio te in…" at bounding box center [193, 181] width 275 height 42
click at [237, 171] on textarea "Buenas tardes, Federico. En caso de dudas sobre funcionalidades del sitio te in…" at bounding box center [193, 181] width 275 height 42
click at [200, 181] on textarea "Buenas tardes, Federico. En caso de dudas sobre funcionalidades del sitio te in…" at bounding box center [193, 181] width 275 height 42
click at [315, 174] on textarea "Buenas tardes, Federico. En caso de dudas sobre funcionalidades del sitio te in…" at bounding box center [193, 181] width 275 height 42
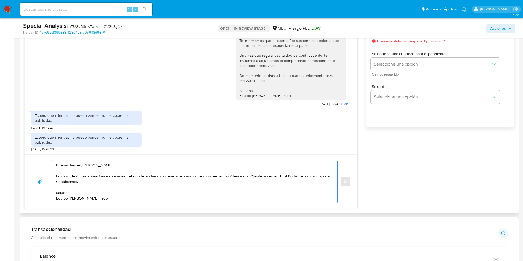
click at [211, 179] on textarea "Buenas tardes, [PERSON_NAME]. En caso de dudas sobre funcionalidades del sitio …" at bounding box center [193, 181] width 275 height 42
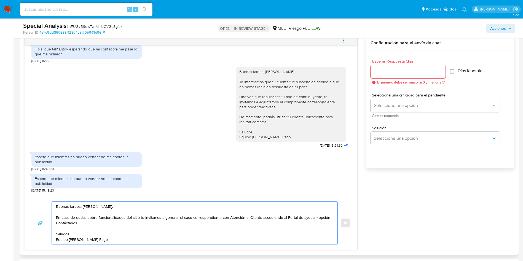
type textarea "Buenas tardes, [PERSON_NAME]. En caso de dudas sobre funcionalidades del sitio …"
click at [393, 73] on input "Esperar Respuesta (días)" at bounding box center [408, 71] width 75 height 7
type input "5"
click at [300, 210] on textarea "Buenas tardes, [PERSON_NAME]. En caso de dudas sobre funcionalidades del sitio …" at bounding box center [193, 223] width 275 height 42
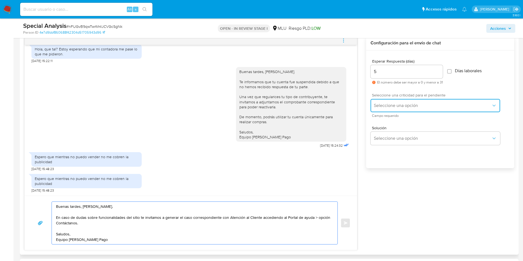
click at [387, 110] on button "Seleccione una opción" at bounding box center [436, 105] width 130 height 13
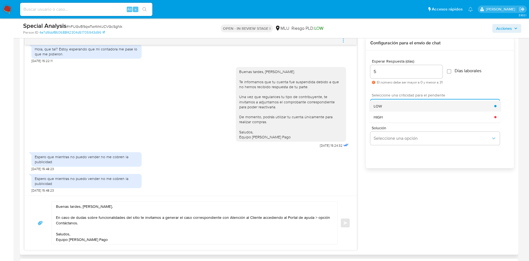
click at [387, 107] on div "LOW" at bounding box center [434, 106] width 121 height 11
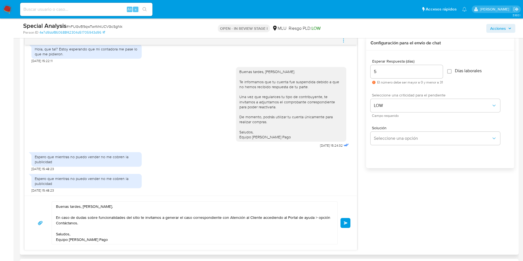
click at [207, 222] on textarea "Buenas tardes, Federico. En caso de dudas sobre funcionalidades del sitio te in…" at bounding box center [193, 223] width 275 height 42
click at [402, 107] on span "LOW" at bounding box center [432, 106] width 117 height 6
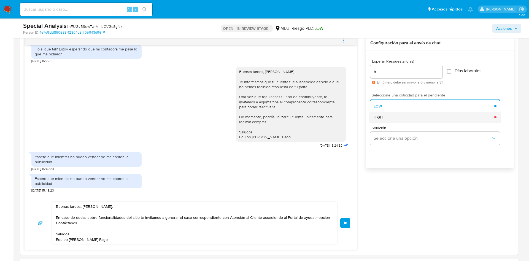
click at [401, 118] on div "HIGH" at bounding box center [434, 117] width 121 height 11
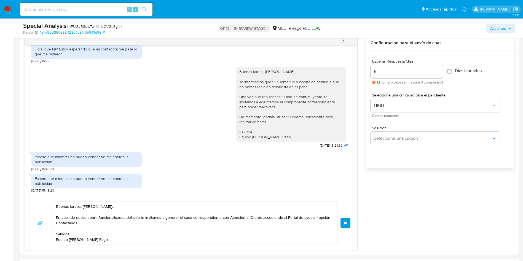
click at [347, 222] on span "Enviar" at bounding box center [346, 222] width 4 height 3
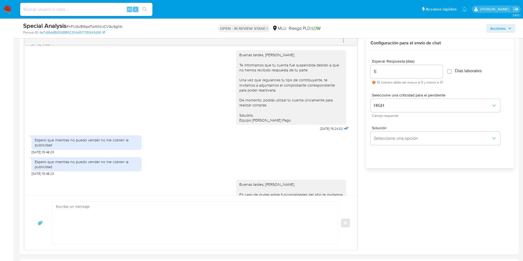
scroll to position [188, 0]
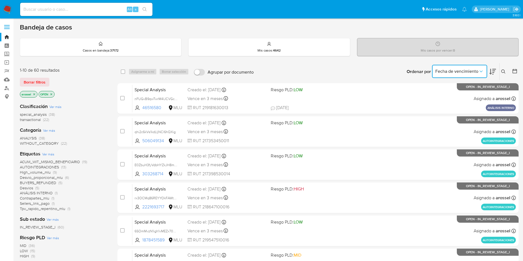
click at [479, 69] on icon "Ordenar por" at bounding box center [481, 72] width 6 height 6
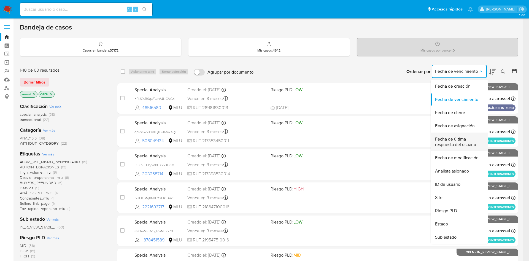
click at [458, 143] on span "Fecha de última respuesta del usuario" at bounding box center [457, 141] width 45 height 11
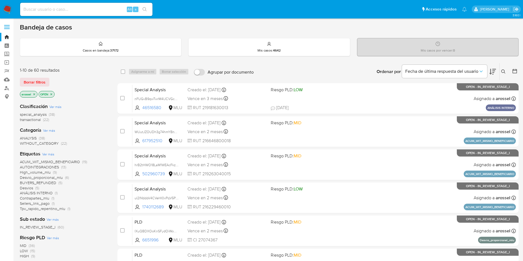
click at [492, 73] on icon at bounding box center [492, 71] width 7 height 7
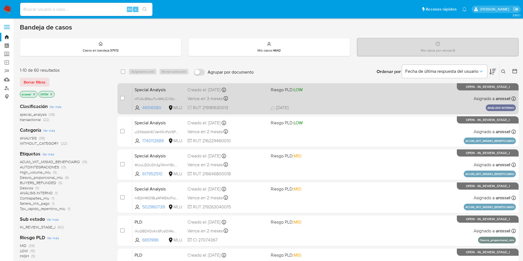
click at [375, 101] on div "Special Analysis nFUGvB9qwTwrM4lJCVGcSgNk 46516580 MLU Riesgo PLD: LOW Creado e…" at bounding box center [323, 99] width 383 height 28
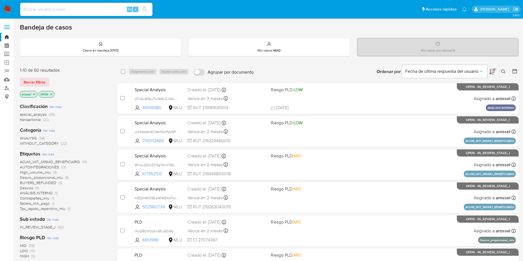
click at [493, 74] on icon at bounding box center [492, 71] width 7 height 7
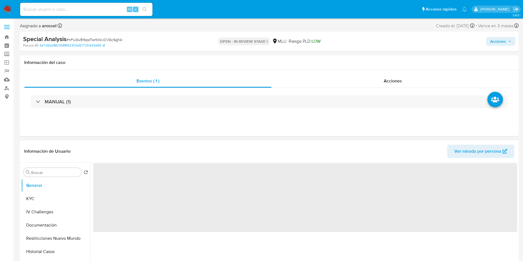
select select "10"
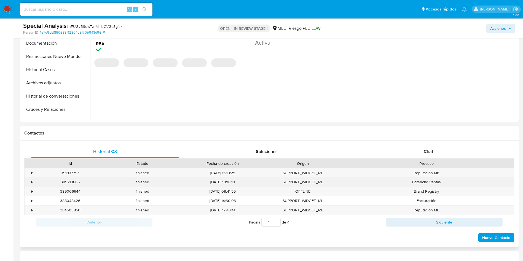
scroll to position [207, 0]
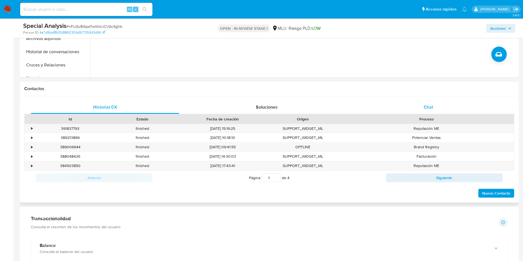
click at [409, 112] on div "Chat" at bounding box center [428, 107] width 148 height 13
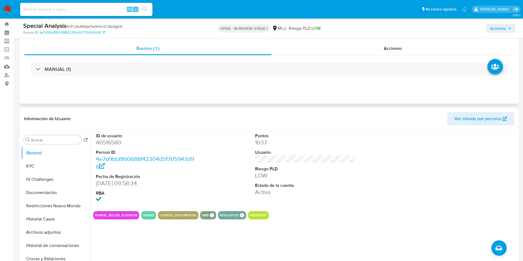
scroll to position [0, 0]
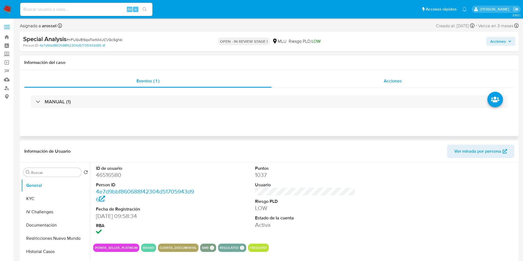
click at [398, 82] on span "Acciones" at bounding box center [393, 81] width 18 height 6
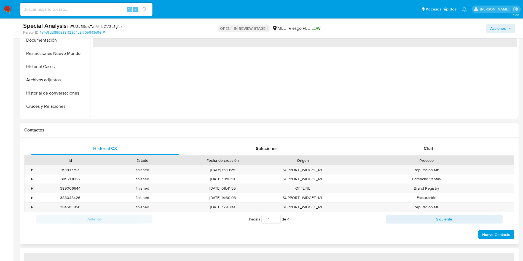
select select "10"
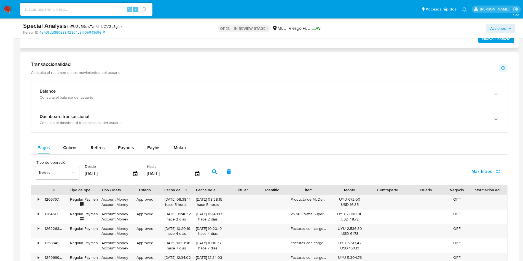
scroll to position [207, 0]
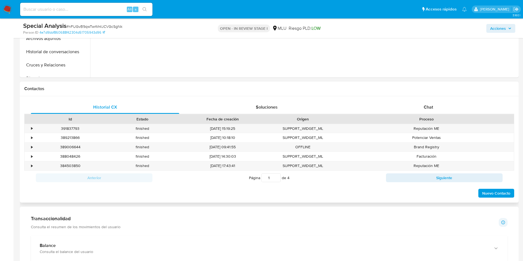
click at [417, 116] on div "Proceso" at bounding box center [426, 118] width 175 height 9
click at [419, 104] on div "Chat" at bounding box center [428, 107] width 148 height 13
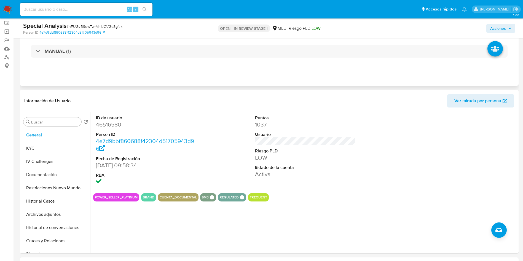
scroll to position [0, 0]
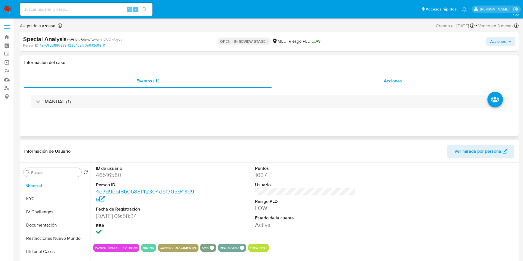
click at [380, 81] on div "Acciones" at bounding box center [393, 80] width 243 height 13
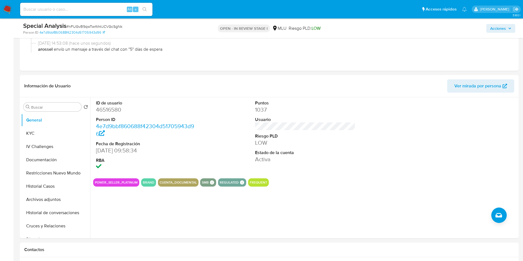
scroll to position [165, 0]
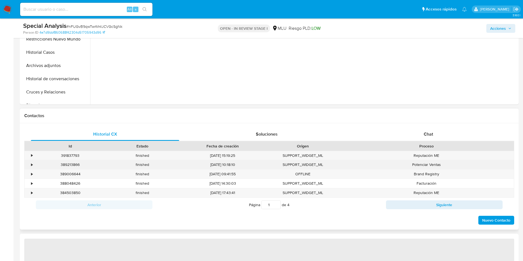
scroll to position [207, 0]
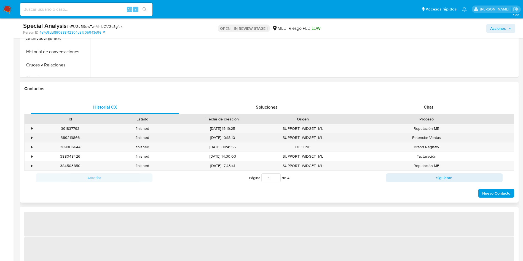
select select "10"
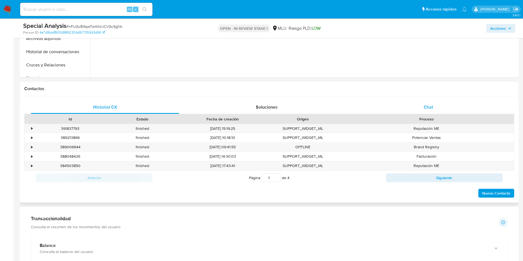
click at [426, 101] on div "Chat" at bounding box center [428, 107] width 148 height 13
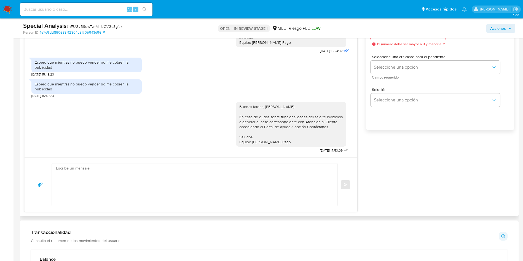
scroll to position [331, 0]
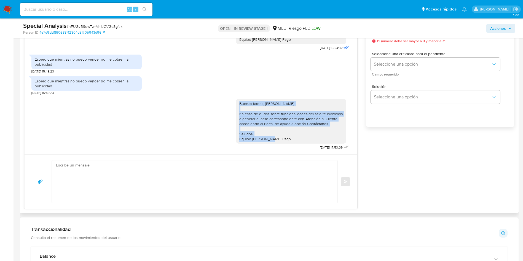
drag, startPoint x: 280, startPoint y: 138, endPoint x: 230, endPoint y: 104, distance: 60.4
click at [236, 104] on div "Buenas tardes, [PERSON_NAME]. En caso de dudas sobre funcionalidades del sitio …" at bounding box center [291, 121] width 110 height 45
copy div "Buenas tardes, [PERSON_NAME]. En caso de dudas sobre funcionalidades del sitio …"
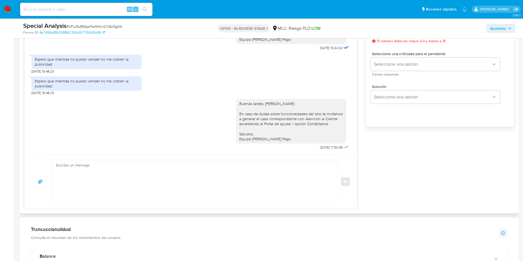
click at [189, 180] on textarea at bounding box center [193, 181] width 275 height 42
paste textarea "Buenas tardes, [PERSON_NAME]. En caso de dudas sobre funcionalidades del sitio …"
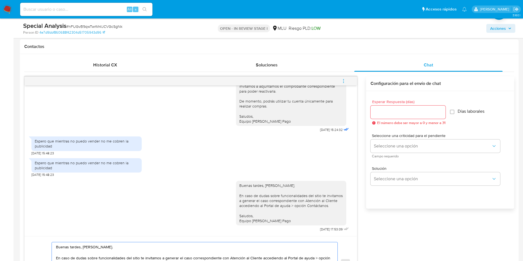
scroll to position [248, 0]
type textarea "Buenas tardes, [PERSON_NAME]. En caso de dudas sobre funcionalidades del sitio …"
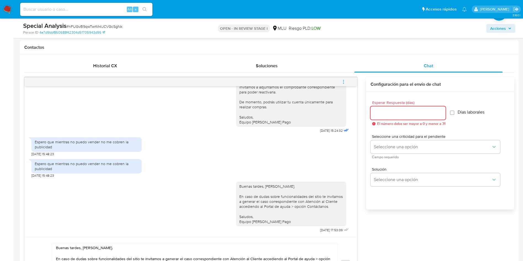
click at [389, 110] on input "Esperar Respuesta (días)" at bounding box center [408, 112] width 75 height 7
type input "5"
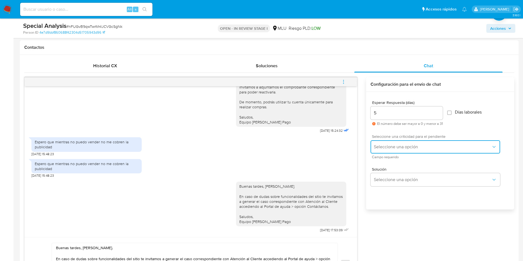
click at [387, 144] on span "Seleccione una opción" at bounding box center [432, 147] width 117 height 6
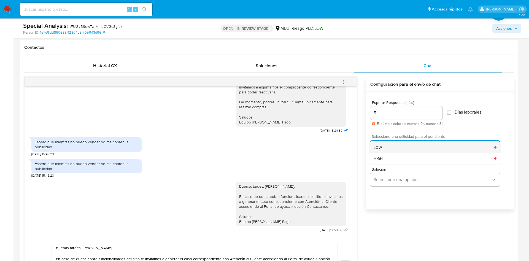
click at [387, 145] on div "LOW" at bounding box center [434, 147] width 121 height 11
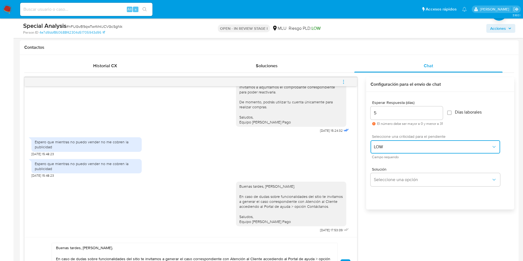
scroll to position [289, 0]
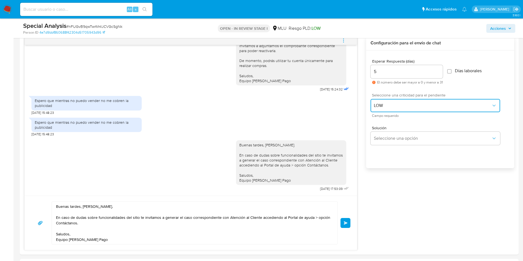
click at [400, 108] on button "LOW" at bounding box center [436, 105] width 130 height 13
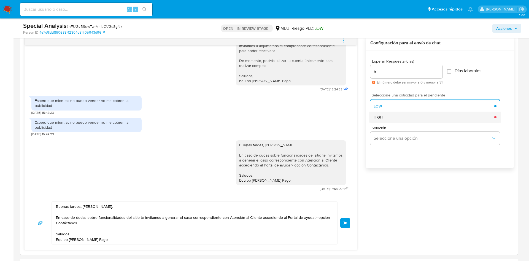
click at [397, 120] on div "HIGH" at bounding box center [434, 117] width 121 height 11
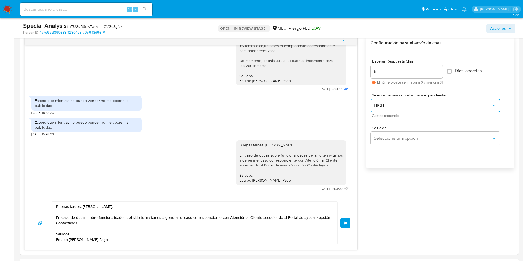
scroll to position [188, 0]
click at [345, 223] on span "Enviar" at bounding box center [346, 222] width 4 height 3
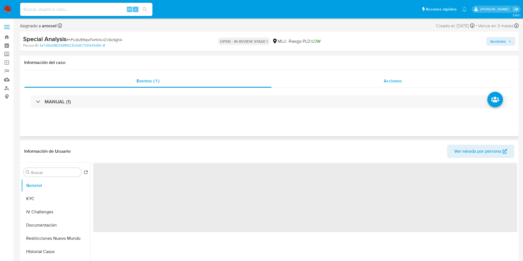
click at [380, 76] on div "Acciones" at bounding box center [393, 80] width 243 height 13
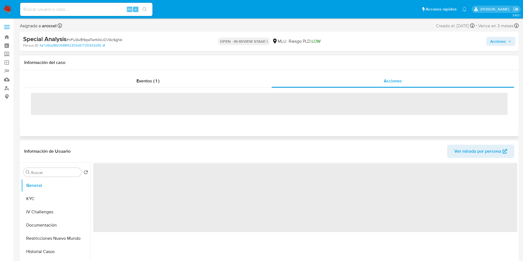
select select "10"
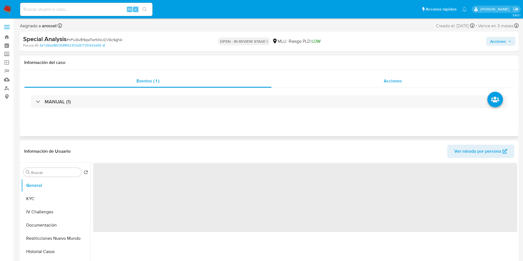
click at [367, 81] on div "Acciones" at bounding box center [393, 80] width 243 height 13
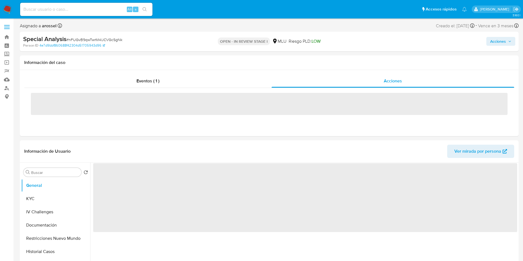
select select "10"
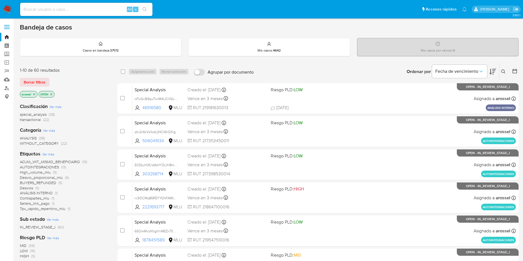
click at [491, 73] on icon at bounding box center [492, 72] width 7 height 6
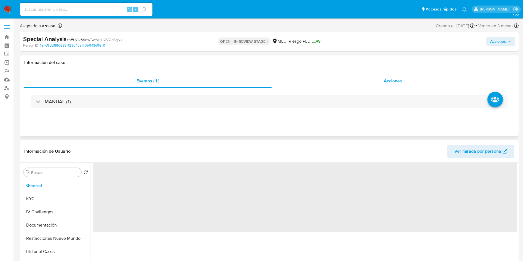
click at [415, 77] on div "Acciones" at bounding box center [393, 80] width 243 height 13
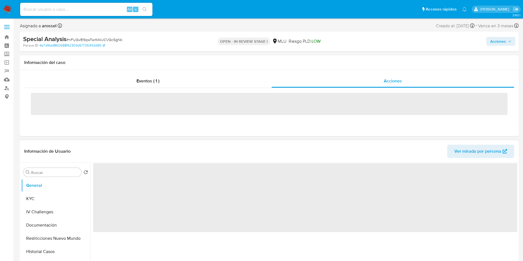
select select "10"
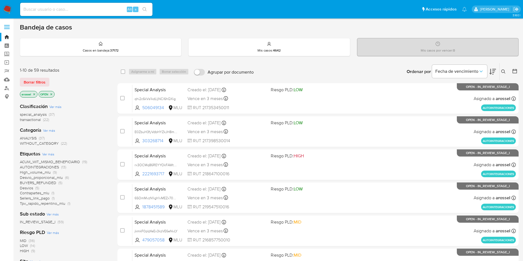
click at [88, 13] on div "Alt s" at bounding box center [86, 9] width 132 height 13
click at [86, 5] on div "Alt s" at bounding box center [86, 9] width 132 height 13
click at [86, 9] on input at bounding box center [86, 9] width 132 height 7
paste input "wXbzXfWNPMryaN7J8UVrH3l5"
type input "wXbzXfWNPMryaN7J8UVrH3l5"
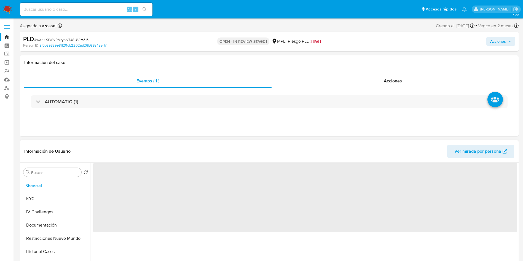
select select "10"
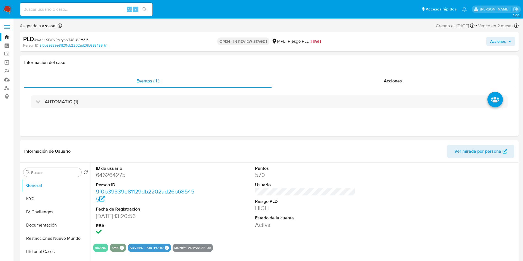
click at [453, 39] on div "Acciones" at bounding box center [434, 41] width 163 height 13
click at [52, 254] on button "Historial Casos" at bounding box center [53, 251] width 65 height 13
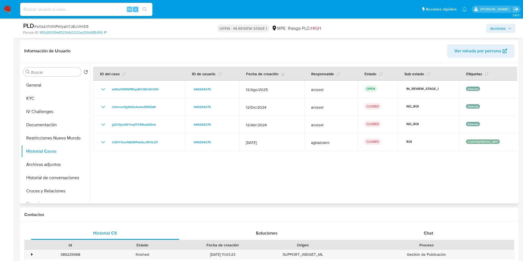
scroll to position [83, 0]
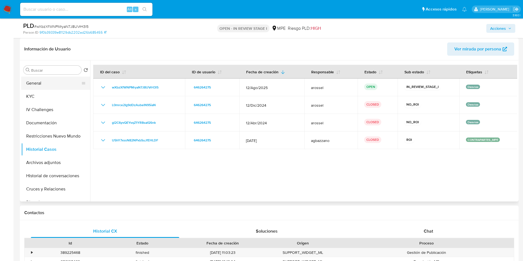
click at [49, 81] on button "General" at bounding box center [53, 83] width 65 height 13
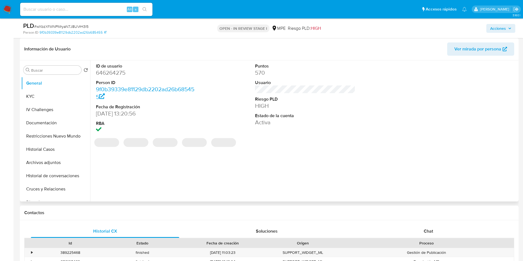
click at [118, 72] on dd "646264275" at bounding box center [146, 73] width 101 height 8
copy dd "646264275"
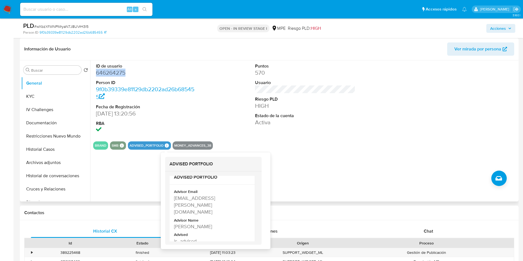
scroll to position [12, 0]
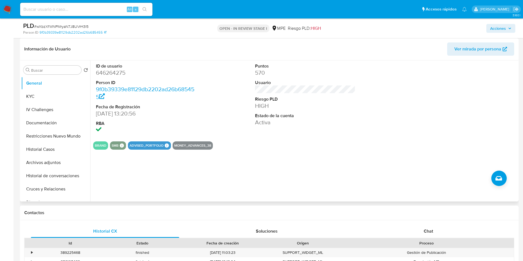
click at [388, 122] on div "ID de usuario 646264275 Person ID 9f0b39339e81129db2202ad26b685455 Fecha de Reg…" at bounding box center [305, 98] width 424 height 77
click at [480, 56] on div "Información de Usuario Ver mirada por persona" at bounding box center [269, 49] width 499 height 22
click at [479, 50] on span "Ver mirada por persona" at bounding box center [477, 48] width 47 height 13
click at [53, 141] on button "Restricciones Nuevo Mundo" at bounding box center [53, 136] width 65 height 13
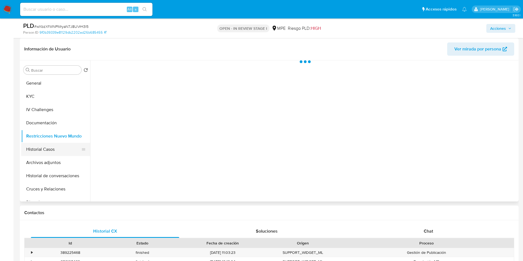
click at [54, 151] on button "Historial Casos" at bounding box center [53, 149] width 65 height 13
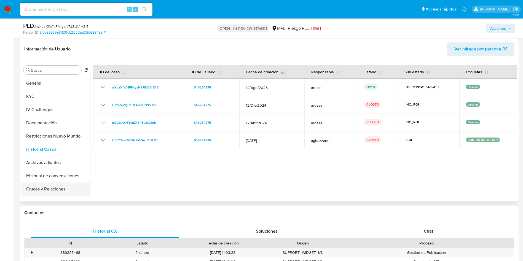
click at [47, 187] on button "Cruces y Relaciones" at bounding box center [53, 188] width 65 height 13
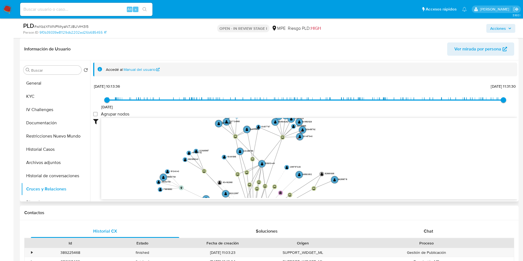
drag, startPoint x: 372, startPoint y: 197, endPoint x: 369, endPoint y: 135, distance: 61.2
click at [370, 136] on icon "user-718869657  718869657 user-179091244  179091244 user-71543426  71543426 …" at bounding box center [309, 158] width 416 height 80
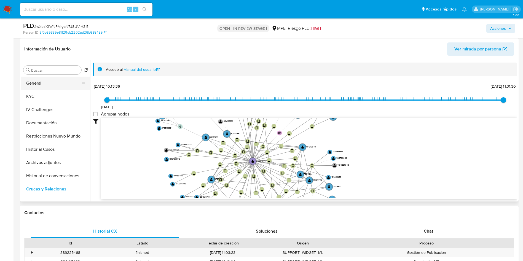
click at [41, 85] on button "General" at bounding box center [53, 83] width 65 height 13
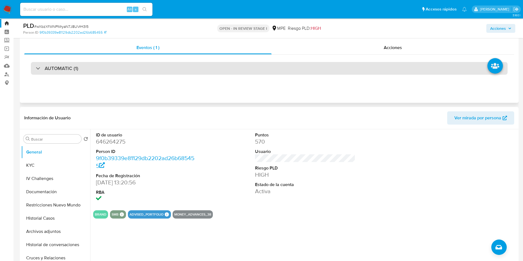
scroll to position [0, 0]
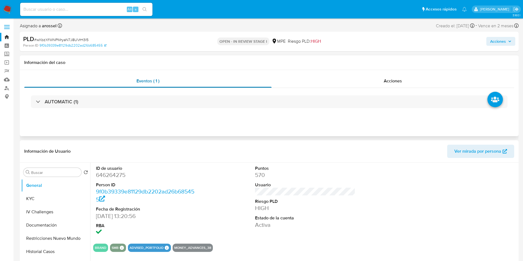
drag, startPoint x: 111, startPoint y: 101, endPoint x: 112, endPoint y: 82, distance: 19.6
click at [111, 101] on div "AUTOMATIC (1)" at bounding box center [269, 101] width 477 height 13
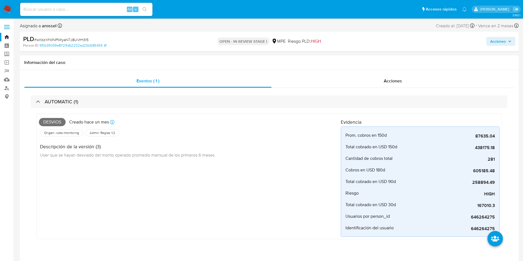
click at [82, 39] on span "# wXbzXfWNPMryaN7J8UVrH3l5" at bounding box center [61, 40] width 54 height 6
copy span "wXbzXfWNPMryaN7J8UVrH3l5"
click at [258, 173] on div "Desvios Creado hace un mes Creado: 12/08/2025 07:33:05 Origen: rules-monitoring…" at bounding box center [190, 176] width 302 height 121
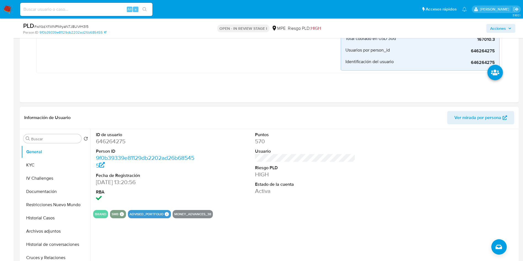
scroll to position [165, 0]
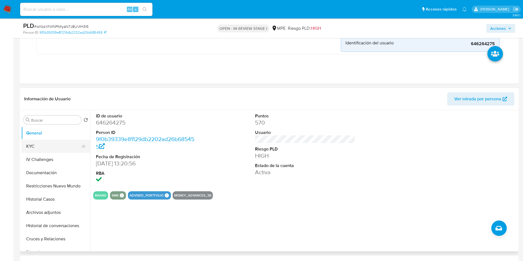
click at [46, 141] on button "KYC" at bounding box center [53, 146] width 65 height 13
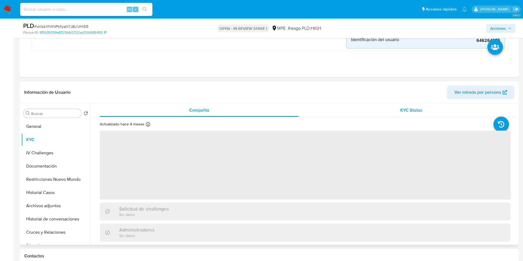
click at [408, 111] on span "KYC Status" at bounding box center [411, 110] width 22 height 6
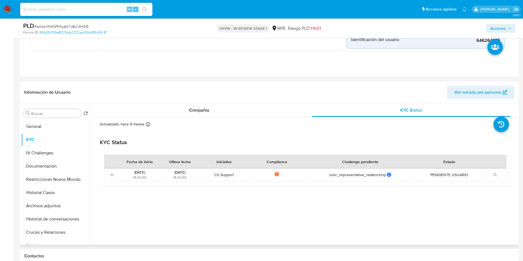
click at [463, 214] on div "Compañía KYC Status Actualizado hace 9 meses Creado: 10/11/2023 15:33:27 Actual…" at bounding box center [305, 173] width 424 height 138
click at [51, 198] on button "Historial Casos" at bounding box center [53, 192] width 65 height 13
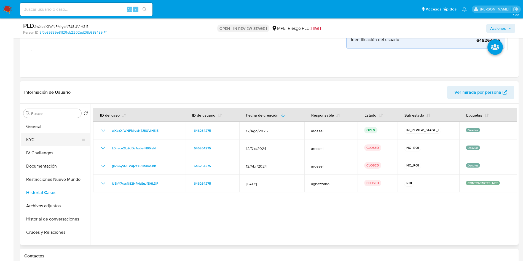
click at [55, 137] on button "KYC" at bounding box center [53, 139] width 65 height 13
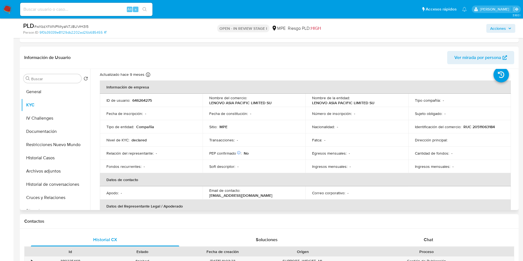
scroll to position [18, 0]
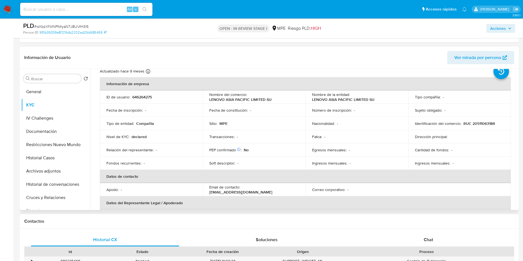
click at [365, 63] on header "Información de Usuario Ver mirada por persona" at bounding box center [269, 57] width 490 height 13
click at [147, 98] on p "646264275" at bounding box center [142, 97] width 20 height 5
copy p "646264275"
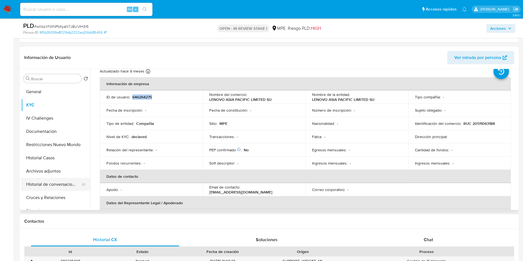
click at [52, 177] on button "Archivos adjuntos" at bounding box center [55, 171] width 69 height 13
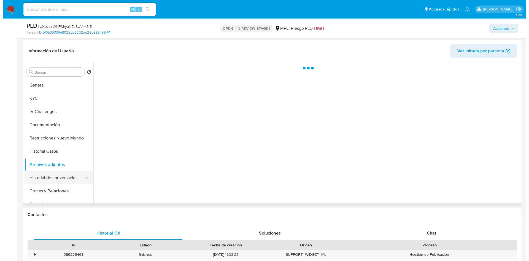
scroll to position [0, 0]
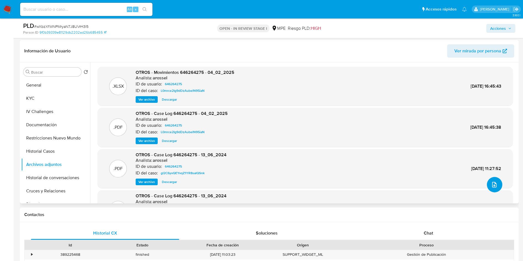
click at [498, 184] on button "upload-file" at bounding box center [494, 184] width 15 height 15
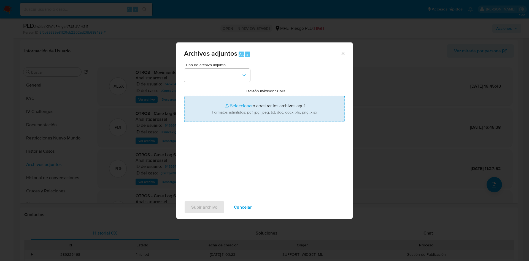
click at [296, 98] on input "Tamaño máximo: 50MB Seleccionar archivos" at bounding box center [264, 109] width 161 height 26
type input "C:\fakepath\Case Log 646264275 - 23_09_2025.pdf"
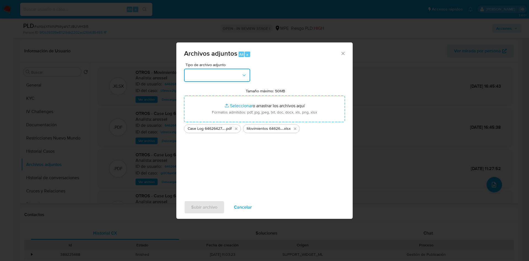
click at [204, 76] on button "button" at bounding box center [217, 75] width 66 height 13
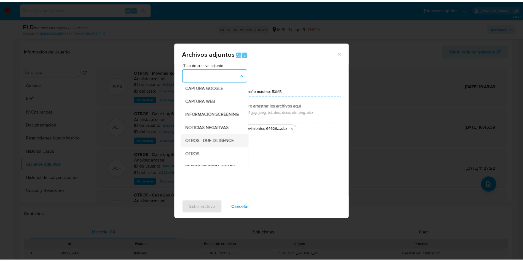
scroll to position [41, 0]
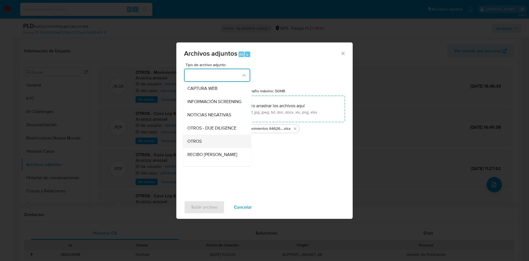
click at [204, 144] on div "OTROS" at bounding box center [215, 141] width 56 height 13
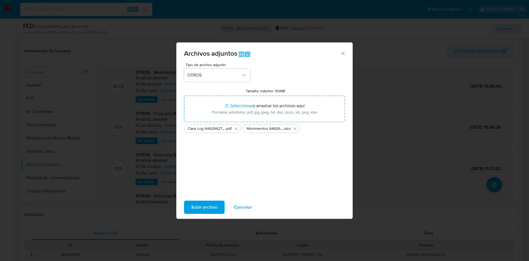
click at [210, 215] on div "Subir archivo Cancelar" at bounding box center [264, 207] width 176 height 21
click at [209, 208] on span "Subir archivo" at bounding box center [204, 207] width 26 height 12
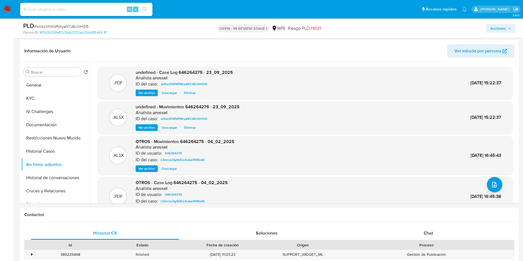
click at [495, 27] on span "Acciones" at bounding box center [498, 28] width 16 height 9
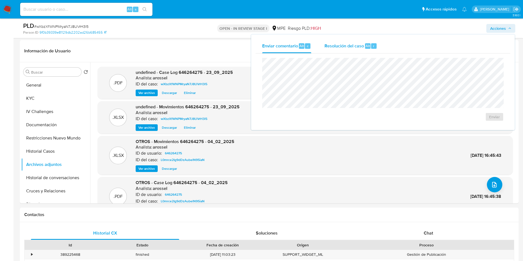
click at [366, 42] on div "Resolución del caso Alt r" at bounding box center [350, 46] width 53 height 14
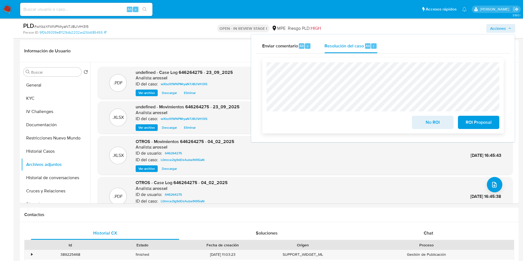
click at [419, 125] on span "No ROI" at bounding box center [432, 122] width 27 height 12
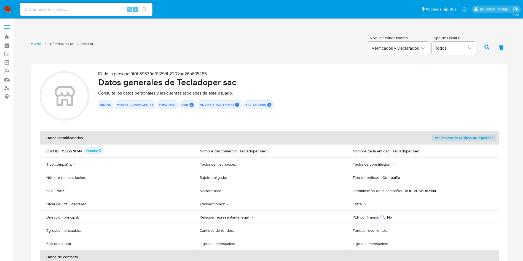
click at [73, 152] on div "1586578744 Principal" at bounding box center [82, 151] width 41 height 8
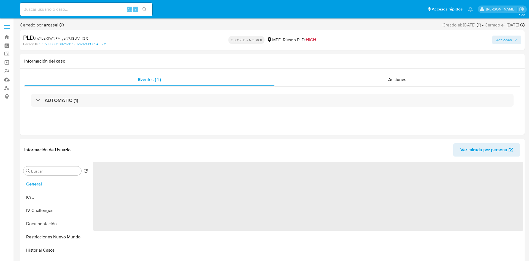
select select "10"
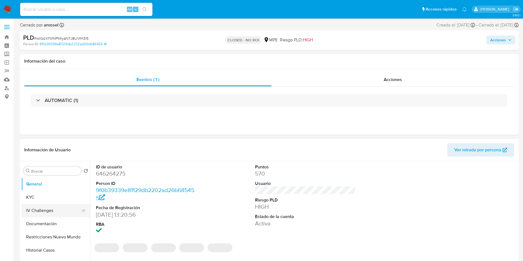
click at [55, 204] on button "IV Challenges" at bounding box center [53, 210] width 65 height 13
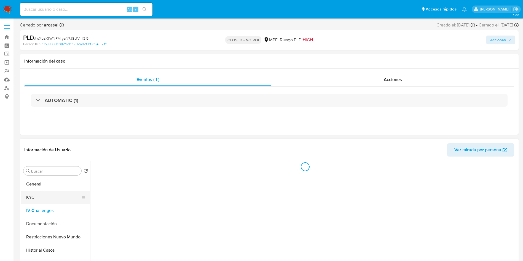
click at [53, 197] on button "KYC" at bounding box center [53, 197] width 65 height 13
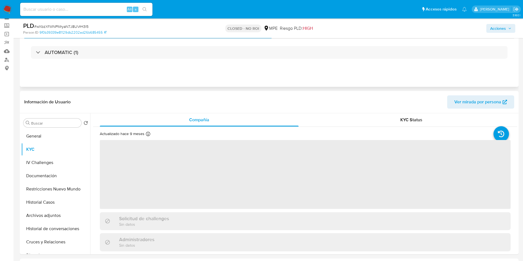
scroll to position [41, 0]
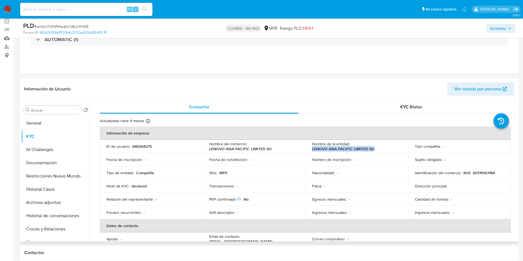
drag, startPoint x: 310, startPoint y: 150, endPoint x: 373, endPoint y: 149, distance: 62.6
click at [373, 149] on td "Nombre de la entidad : LENOVO ASIA PACIFIC LIMITED SU" at bounding box center [356, 146] width 103 height 13
copy p "LENOVO ASIA PACIFIC LIMITED SU"
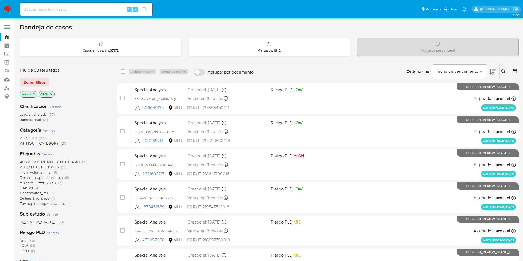
click at [493, 71] on icon at bounding box center [492, 72] width 7 height 6
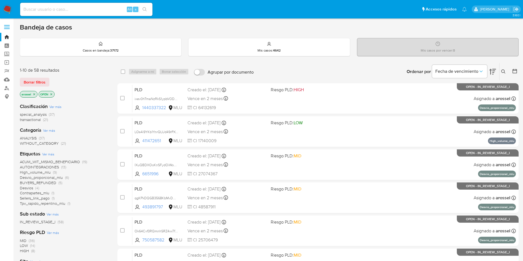
click at [89, 10] on input at bounding box center [86, 9] width 132 height 7
paste input "08vB1qrfCLvY7fiL0CtZmRdO"
type input "08vB1qrfCLvY7fiL0CtZmRdO"
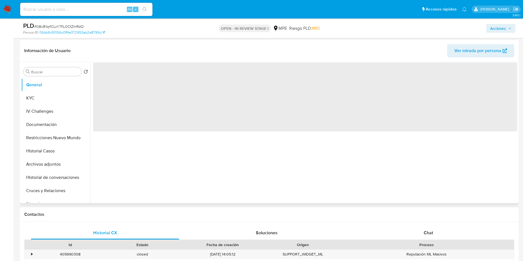
scroll to position [83, 0]
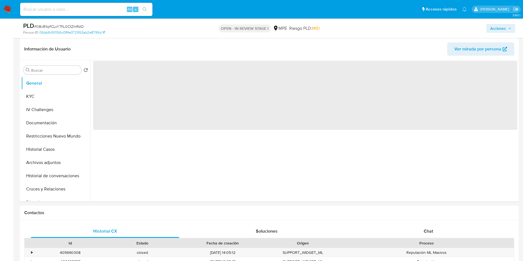
select select "10"
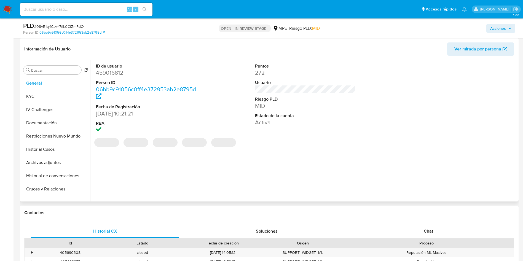
click at [466, 52] on span "Ver mirada por persona" at bounding box center [477, 48] width 47 height 13
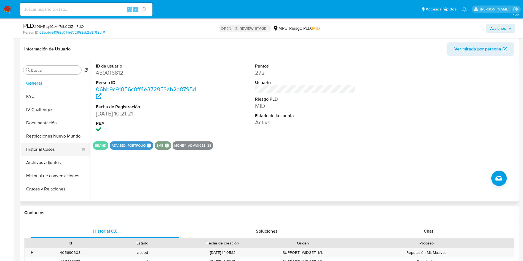
click at [52, 149] on button "Historial Casos" at bounding box center [53, 149] width 65 height 13
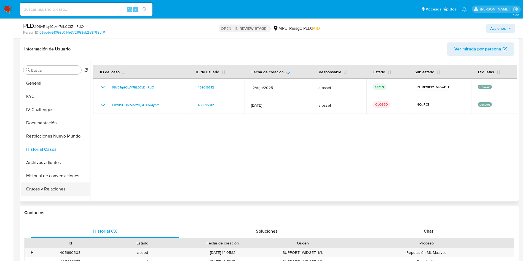
click at [57, 191] on button "Cruces y Relaciones" at bounding box center [53, 188] width 65 height 13
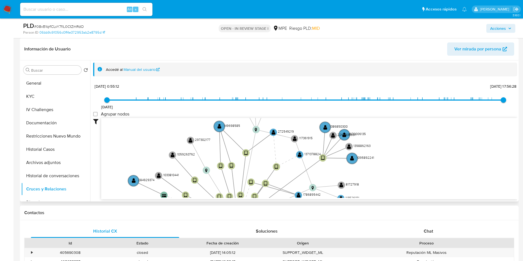
drag, startPoint x: 167, startPoint y: 159, endPoint x: 167, endPoint y: 102, distance: 56.5
click at [167, 103] on div "28/6/2021 28/6/2021, 0:55:12 15/9/2025, 17:56:28 Agrupar nodos Filtros Confianz…" at bounding box center [305, 150] width 424 height 137
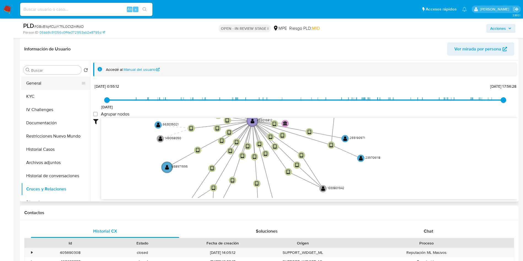
click at [45, 82] on button "General" at bounding box center [53, 83] width 65 height 13
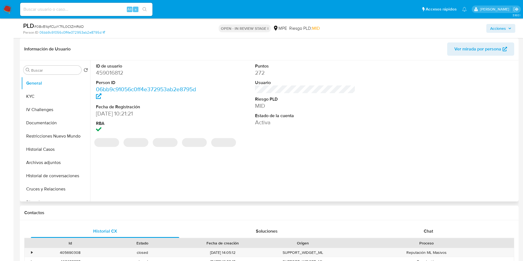
click at [113, 71] on dd "459016812" at bounding box center [146, 73] width 101 height 8
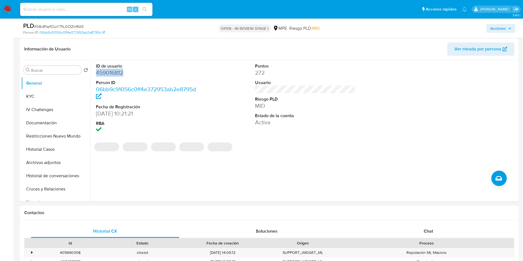
copy dd "459016812"
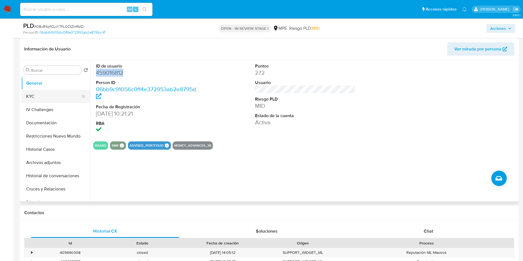
click at [37, 97] on button "KYC" at bounding box center [53, 96] width 65 height 13
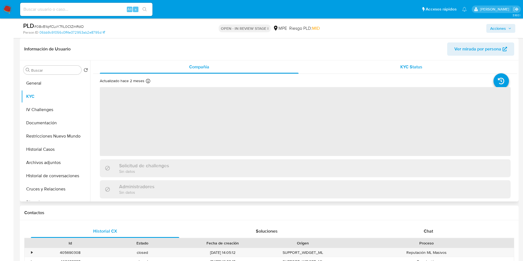
click at [387, 69] on div "KYC Status" at bounding box center [411, 66] width 199 height 13
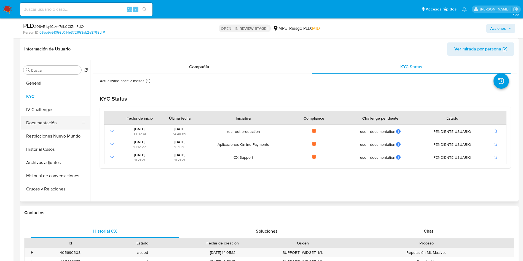
click at [45, 122] on button "Documentación" at bounding box center [53, 122] width 65 height 13
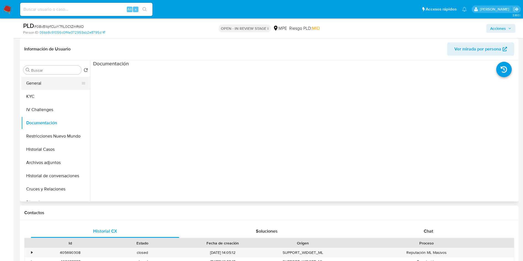
click at [50, 81] on button "General" at bounding box center [53, 83] width 65 height 13
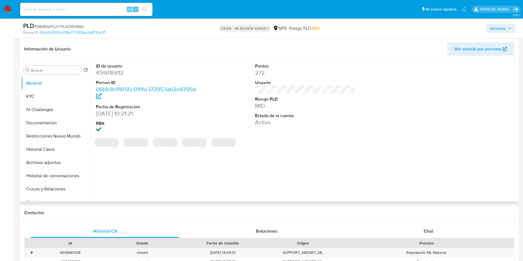
click at [120, 72] on dd "459016812" at bounding box center [146, 73] width 101 height 8
click at [118, 72] on dd "459016812" at bounding box center [146, 73] width 101 height 8
copy dd "459016812"
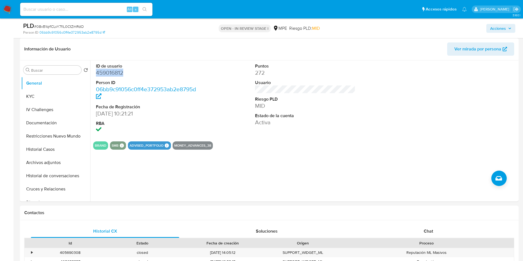
copy dd "459016812"
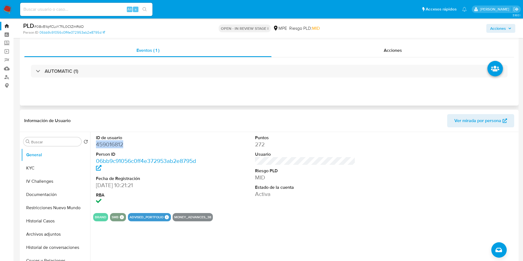
scroll to position [0, 0]
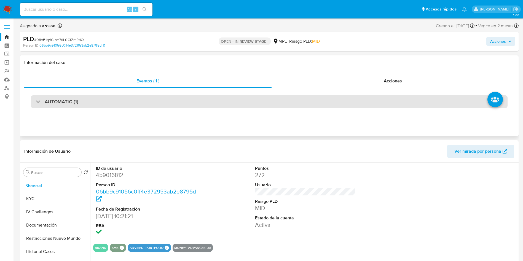
click at [119, 102] on div "AUTOMATIC (1)" at bounding box center [269, 101] width 477 height 13
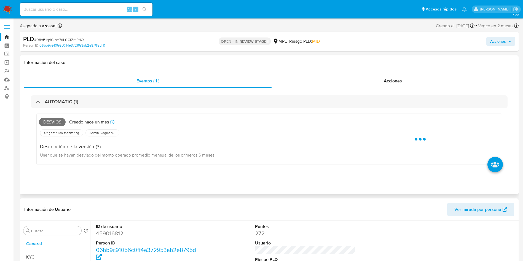
click at [50, 124] on span "Desvios" at bounding box center [52, 122] width 27 height 8
copy span "Desvios"
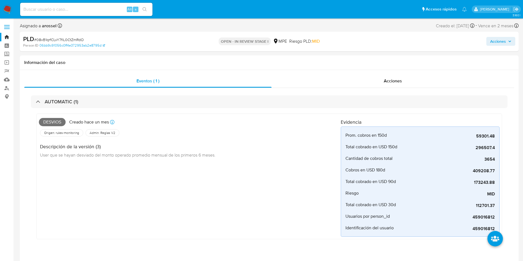
click at [81, 40] on span "# 08vB1qrfCLvY7fiL0CtZmRdO" at bounding box center [59, 40] width 50 height 6
copy span "08vB1qrfCLvY7fiL0CtZmRdO"
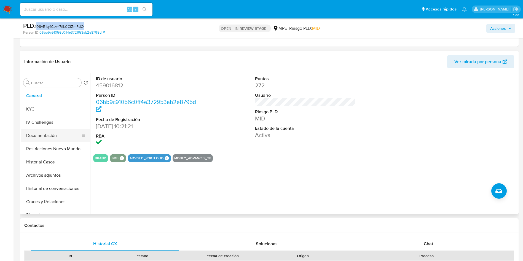
scroll to position [207, 0]
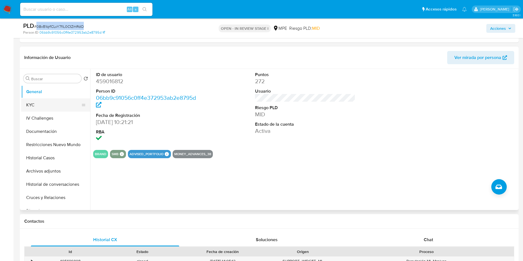
click at [47, 102] on button "KYC" at bounding box center [53, 104] width 65 height 13
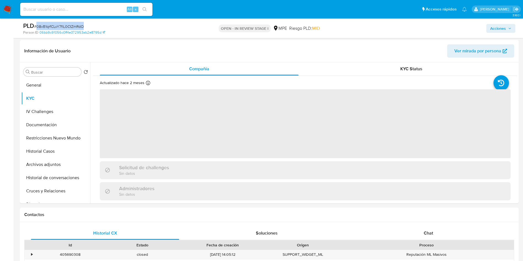
scroll to position [248, 0]
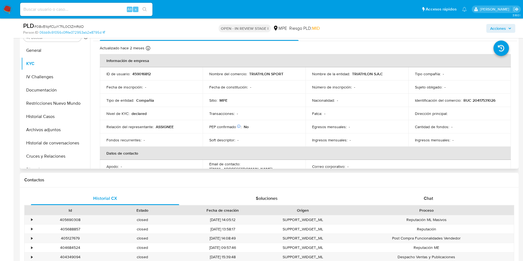
click at [144, 74] on p "459016812" at bounding box center [141, 73] width 18 height 5
copy p "459016812"
click at [482, 103] on p "RUC 20417531026" at bounding box center [479, 100] width 32 height 5
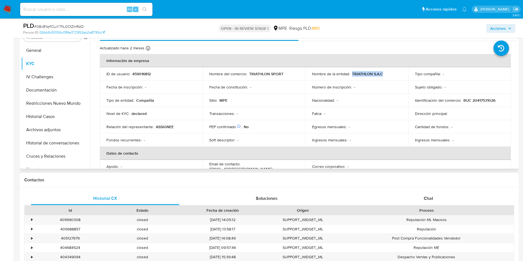
drag, startPoint x: 351, startPoint y: 72, endPoint x: 392, endPoint y: 72, distance: 40.8
click at [392, 72] on div "Nombre de la entidad : TRIATHLON S.A.C" at bounding box center [357, 73] width 90 height 5
copy p "TRIATHLON S.A.C"
click at [52, 131] on button "Archivos adjuntos" at bounding box center [53, 129] width 65 height 13
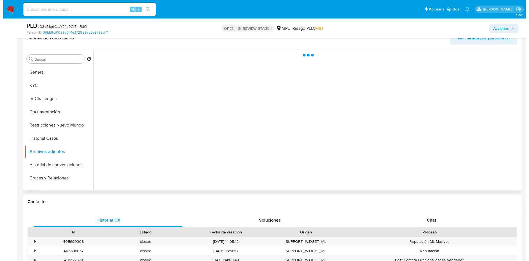
scroll to position [207, 0]
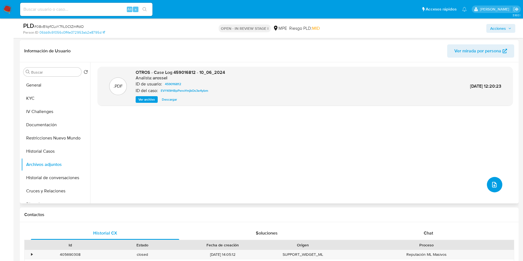
click at [493, 178] on button "upload-file" at bounding box center [494, 184] width 15 height 15
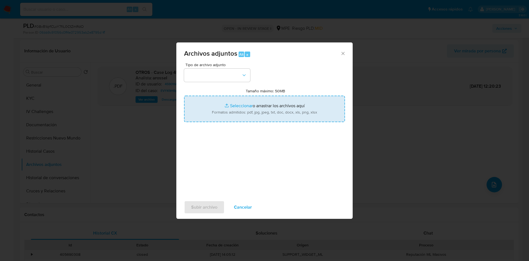
click at [283, 101] on input "Tamaño máximo: 50MB Seleccionar archivos" at bounding box center [264, 109] width 161 height 26
type input "C:\fakepath\Case Log 459016812 - 23_09_2025.pdf"
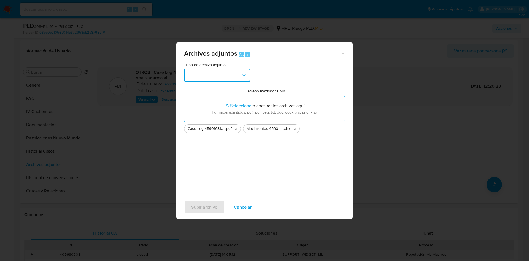
click at [230, 73] on button "button" at bounding box center [217, 75] width 66 height 13
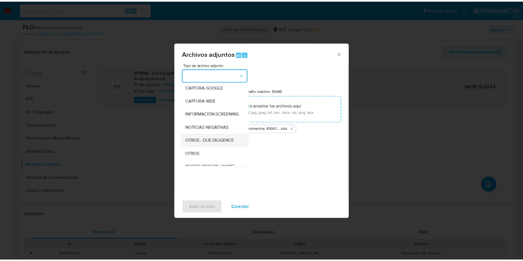
scroll to position [41, 0]
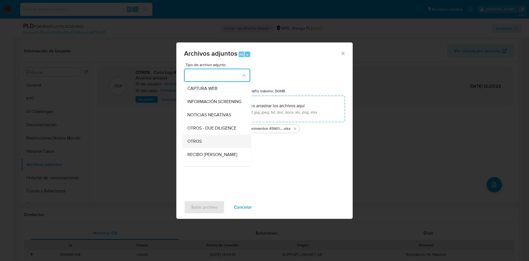
click at [210, 148] on div "OTROS" at bounding box center [215, 141] width 56 height 13
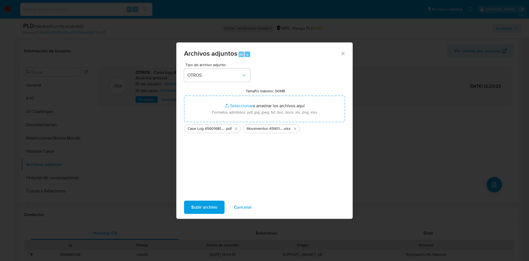
click at [205, 205] on span "Subir archivo" at bounding box center [204, 207] width 26 height 12
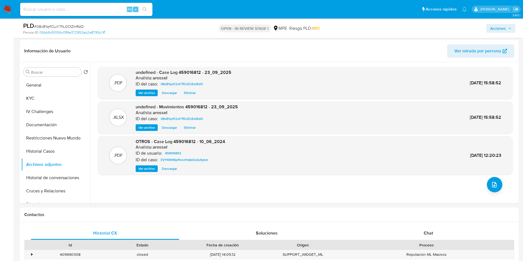
click at [497, 29] on span "Acciones" at bounding box center [498, 28] width 16 height 9
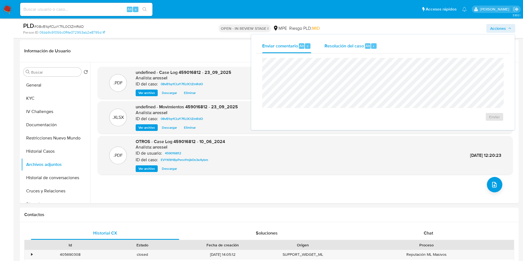
click at [360, 50] on div "Resolución del caso Alt r" at bounding box center [350, 46] width 53 height 14
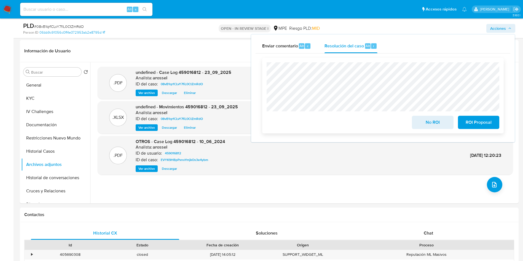
click at [427, 130] on div "No ROI ROI Proposal" at bounding box center [382, 96] width 241 height 76
click at [428, 125] on span "No ROI" at bounding box center [432, 122] width 27 height 12
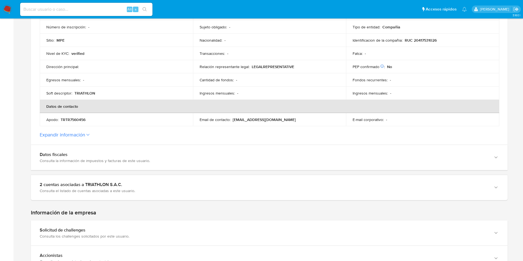
scroll to position [165, 0]
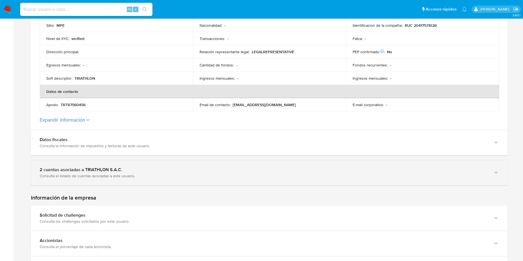
click at [125, 176] on div "Consulta el listado de cuentas asociadas a este usuario." at bounding box center [264, 175] width 448 height 5
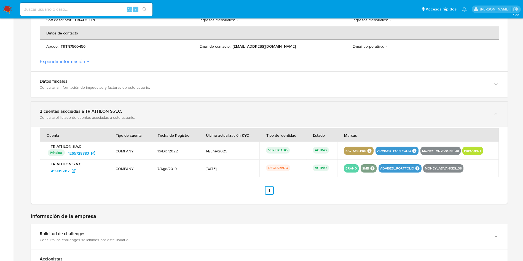
scroll to position [207, 0]
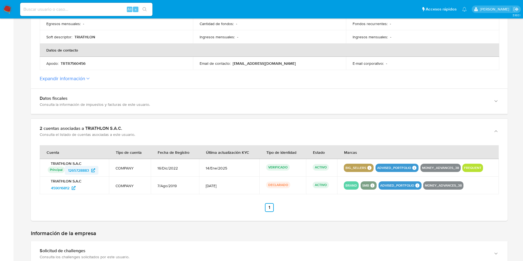
drag, startPoint x: 102, startPoint y: 129, endPoint x: 67, endPoint y: 172, distance: 55.5
click at [67, 172] on div "Principal Identificado como usuario principal 1265728883" at bounding box center [75, 170] width 55 height 9
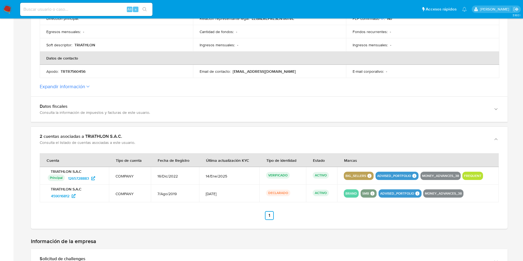
scroll to position [0, 0]
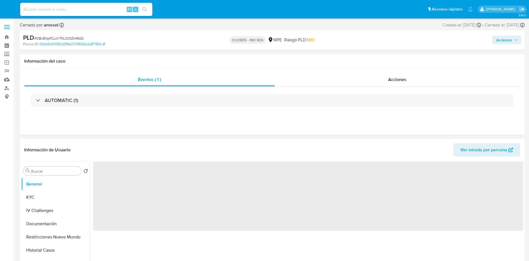
select select "10"
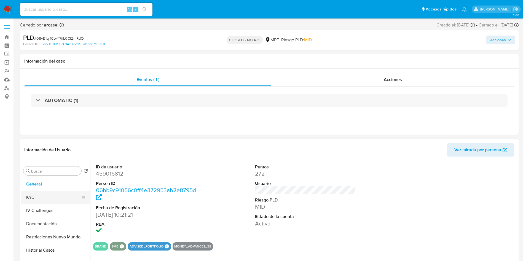
click at [44, 197] on button "KYC" at bounding box center [53, 197] width 65 height 13
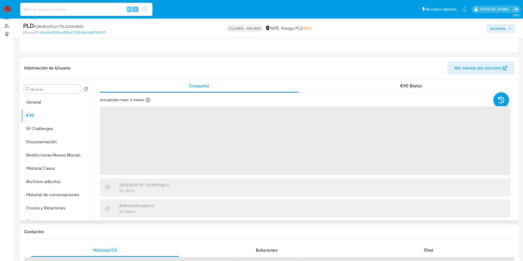
scroll to position [83, 0]
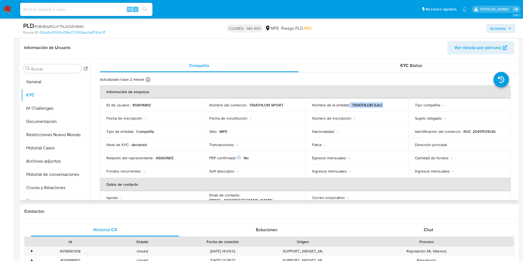
drag, startPoint x: 349, startPoint y: 105, endPoint x: 390, endPoint y: 105, distance: 40.8
click at [390, 105] on div "Nombre de la entidad : TRIATHLON S.A.C" at bounding box center [357, 105] width 90 height 5
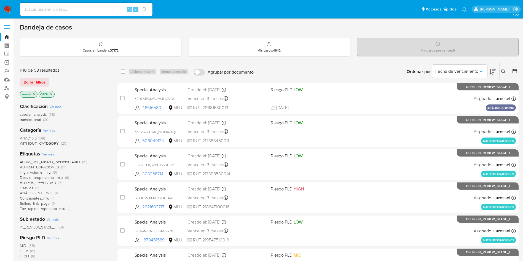
click at [492, 74] on icon at bounding box center [492, 71] width 7 height 7
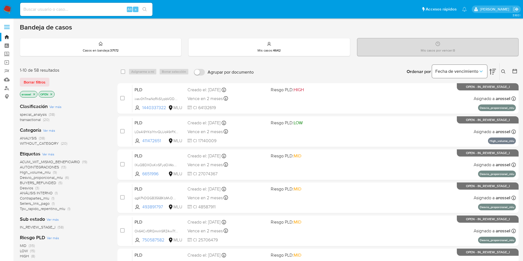
click at [471, 68] on button "Fecha de vencimiento" at bounding box center [459, 71] width 55 height 13
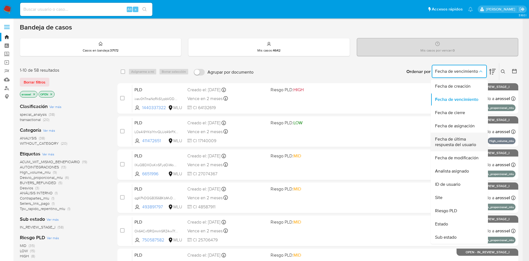
click at [462, 144] on span "Fecha de última respuesta del usuario" at bounding box center [457, 141] width 45 height 11
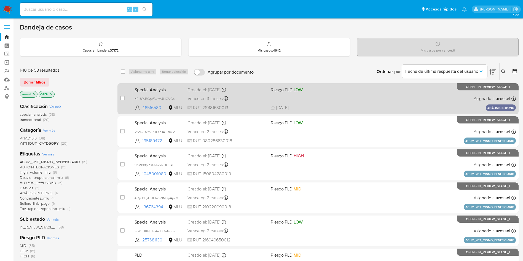
click at [340, 103] on div "Special Analysis nFUGvB9qwTwrM4lJCVGcSgNk 46516580 MLU Riesgo PLD: LOW Creado e…" at bounding box center [323, 99] width 383 height 28
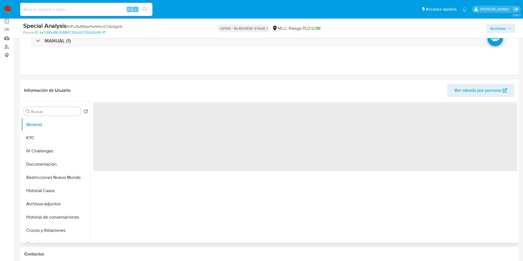
select select "10"
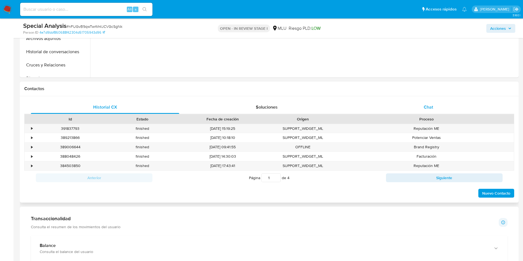
click at [408, 109] on div "Chat" at bounding box center [428, 107] width 148 height 13
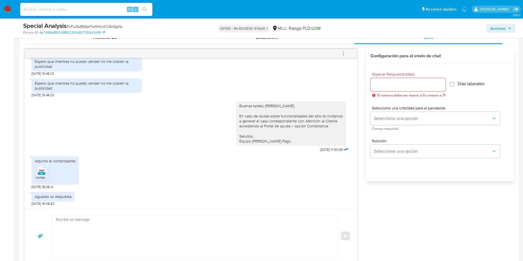
scroll to position [289, 0]
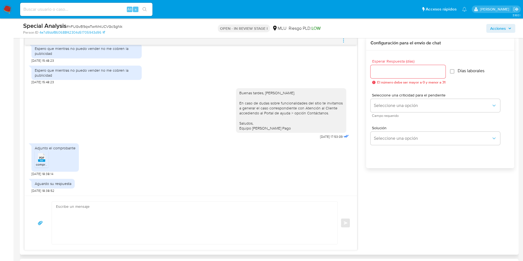
click at [41, 164] on span "comprobante cambio dgi.pdf" at bounding box center [57, 164] width 42 height 5
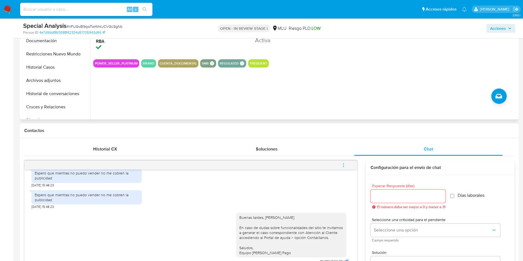
scroll to position [83, 0]
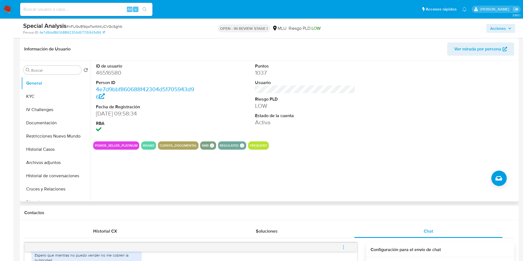
click at [314, 102] on dd "LOW" at bounding box center [305, 106] width 101 height 8
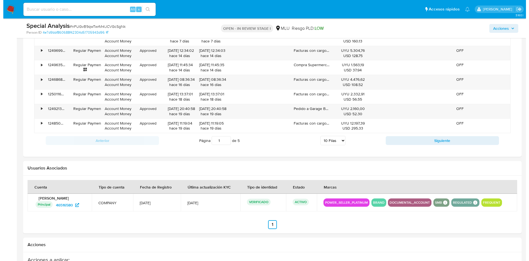
scroll to position [844, 0]
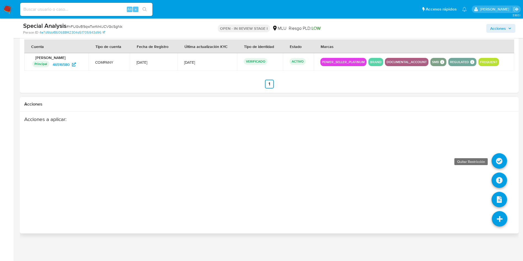
click at [500, 162] on icon at bounding box center [499, 160] width 15 height 15
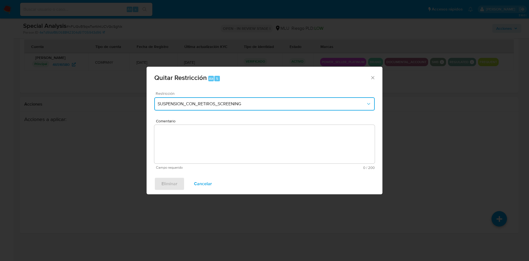
click at [235, 105] on span "SUSPENSION_CON_RETIROS_SCREENING" at bounding box center [262, 104] width 208 height 6
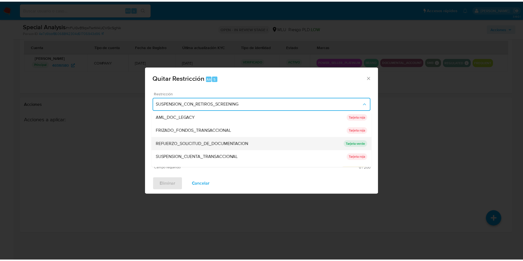
scroll to position [51, 0]
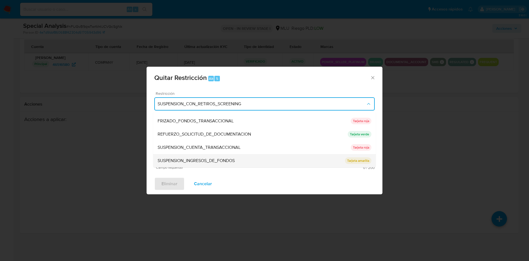
click at [221, 160] on span "SUSPENSION_INGRESOS_DE_FONDOS" at bounding box center [196, 161] width 77 height 6
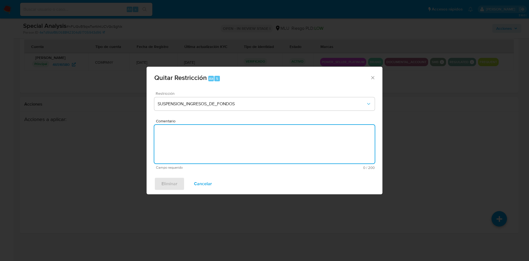
click at [221, 142] on textarea "Comentario" at bounding box center [264, 144] width 221 height 39
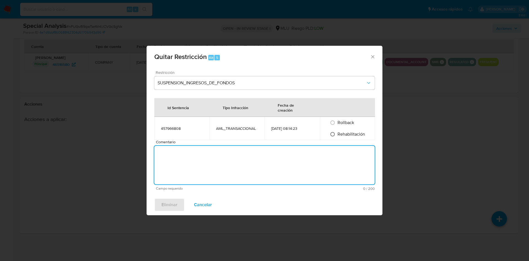
click at [334, 135] on input "Rehabilitación" at bounding box center [332, 134] width 9 height 9
radio input "true"
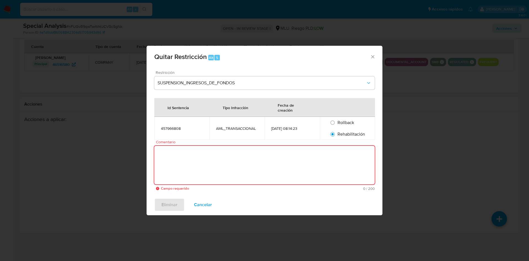
click at [300, 165] on textarea "Comentario" at bounding box center [264, 165] width 221 height 39
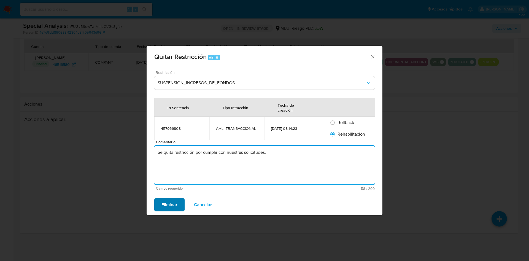
type textarea "Se quita restricción por cumplir con nuestras solicitudes."
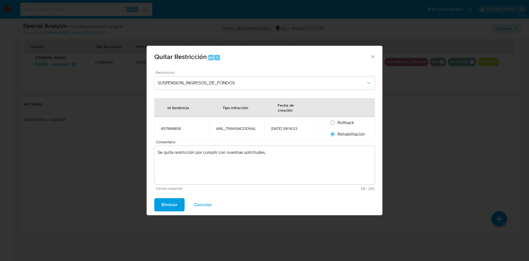
click at [165, 206] on span "Eliminar" at bounding box center [170, 205] width 16 height 12
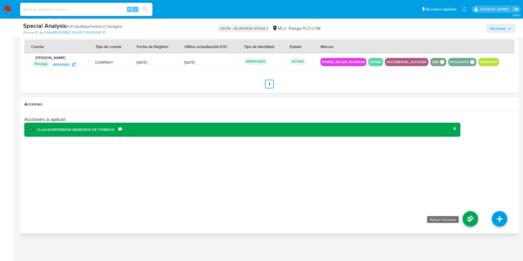
click at [471, 221] on icon at bounding box center [470, 218] width 15 height 15
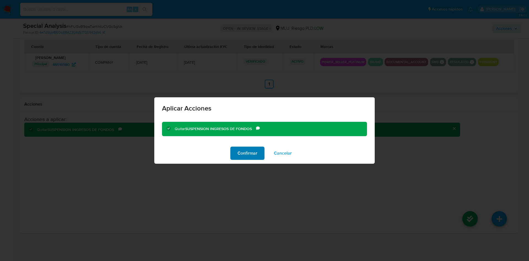
click at [238, 152] on span "Confirmar" at bounding box center [248, 153] width 20 height 12
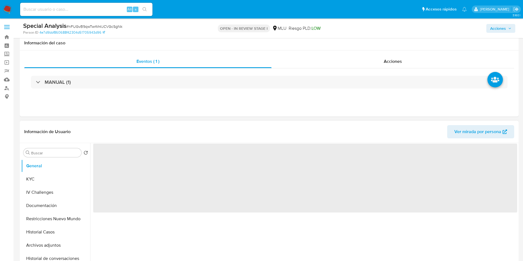
scroll to position [83, 0]
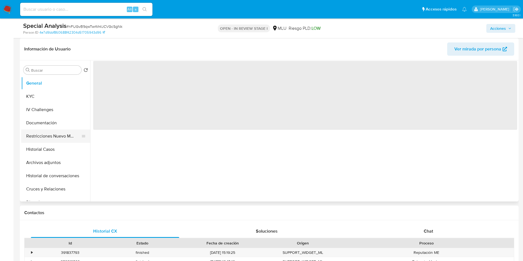
select select "10"
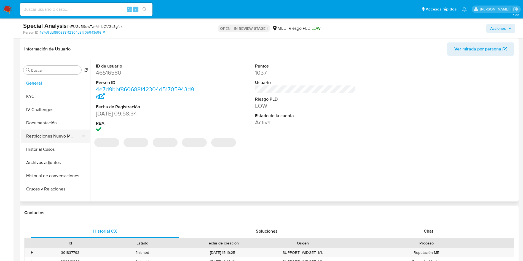
click at [44, 134] on button "Restricciones Nuevo Mundo" at bounding box center [53, 136] width 65 height 13
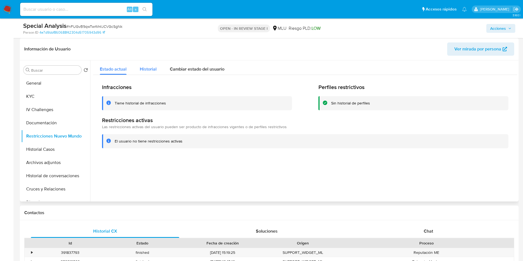
click at [146, 68] on span "Historial" at bounding box center [148, 69] width 17 height 6
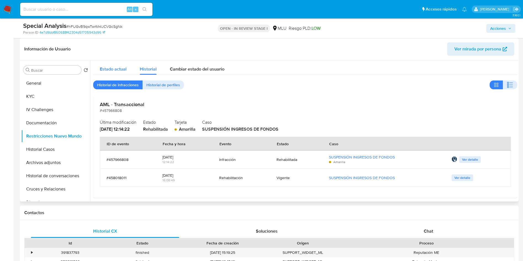
click at [113, 69] on span "Estado actual" at bounding box center [113, 69] width 27 height 6
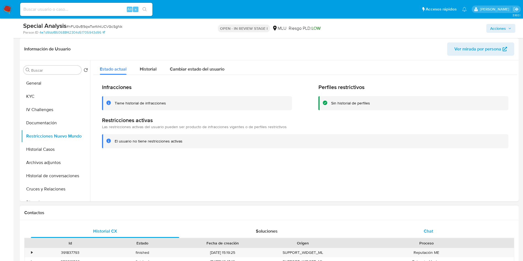
click at [441, 232] on div "Chat" at bounding box center [428, 231] width 148 height 13
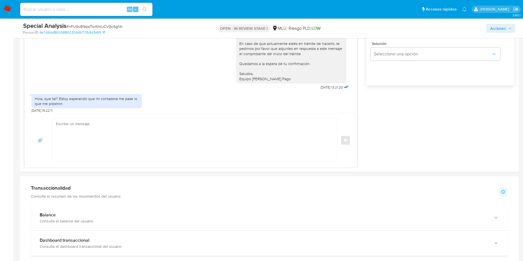
scroll to position [241, 0]
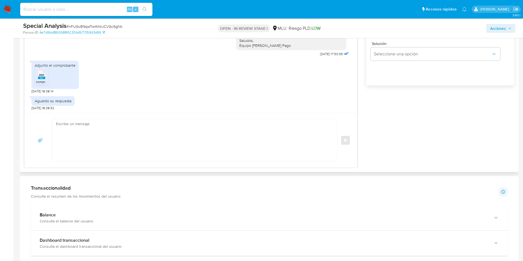
click at [187, 146] on textarea at bounding box center [193, 140] width 275 height 42
type textarea "G"
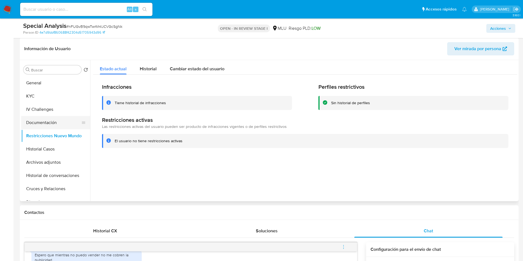
scroll to position [83, 0]
click at [39, 96] on button "KYC" at bounding box center [53, 96] width 65 height 13
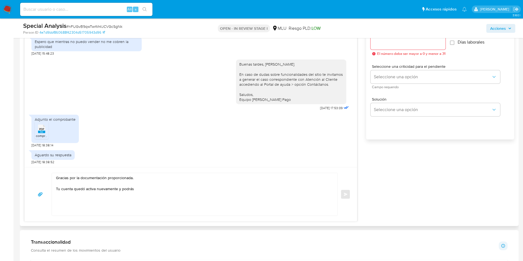
scroll to position [331, 0]
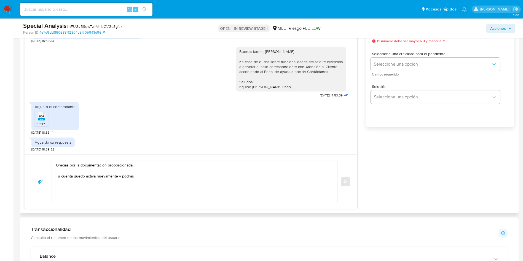
click at [163, 179] on textarea "Gracias por la documentación proporcionada. Tu cuenta quedó activa nuevamente y…" at bounding box center [193, 181] width 275 height 42
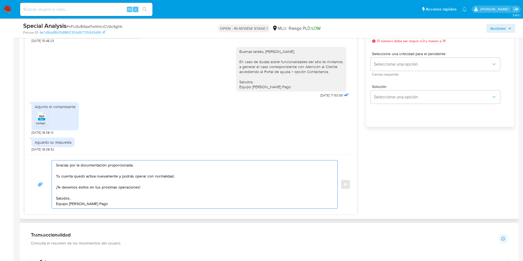
click at [69, 187] on textarea "Gracias por la documentación proporcionada. Tu cuenta quedó activa nuevamente y…" at bounding box center [193, 184] width 275 height 48
click at [117, 184] on textarea "Gracias por la documentación proporcionada. Tu cuenta quedó activa nuevamente y…" at bounding box center [193, 184] width 275 height 48
click at [139, 165] on textarea "Gracias por la documentación proporcionada. Tu cuenta quedó activa nuevamente y…" at bounding box center [193, 184] width 275 height 48
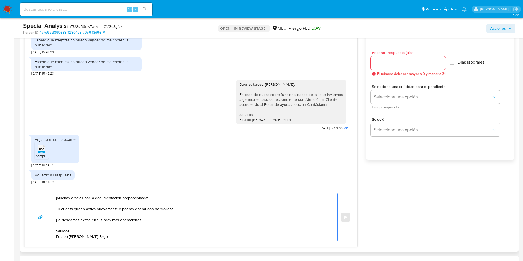
scroll to position [248, 0]
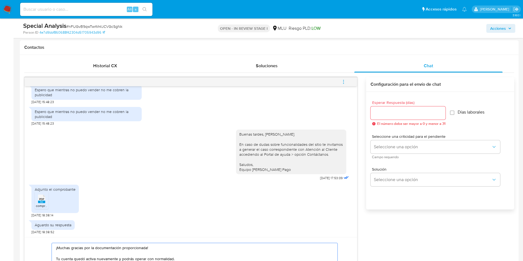
type textarea "¡Muchas gracias por la documentación proporcionada! Tu cuenta quedó activa nuev…"
click at [376, 108] on div at bounding box center [408, 112] width 75 height 13
click at [378, 113] on input "Esperar Respuesta (días)" at bounding box center [408, 112] width 75 height 7
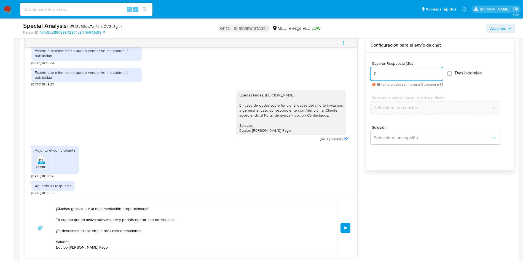
scroll to position [331, 0]
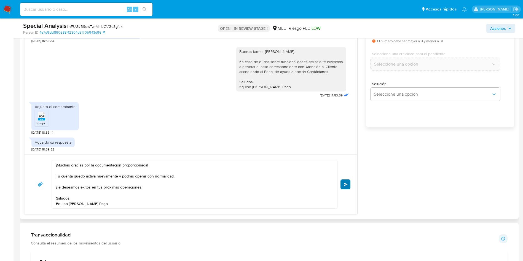
type input "0"
click at [345, 184] on span "Enviar" at bounding box center [346, 184] width 4 height 3
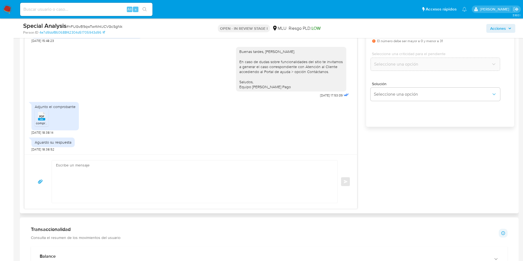
scroll to position [302, 0]
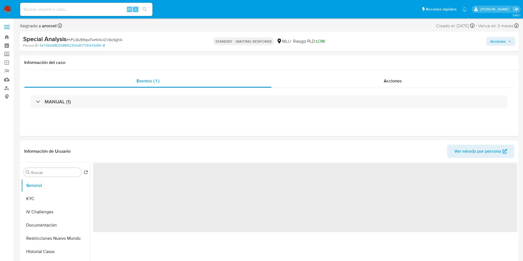
select select "10"
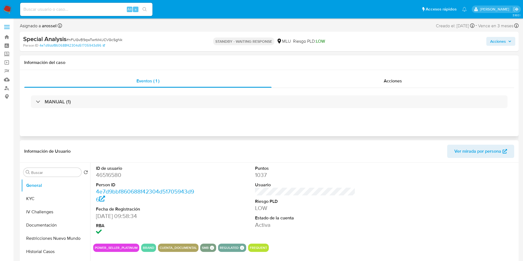
click at [92, 58] on div "Información del caso" at bounding box center [269, 62] width 499 height 15
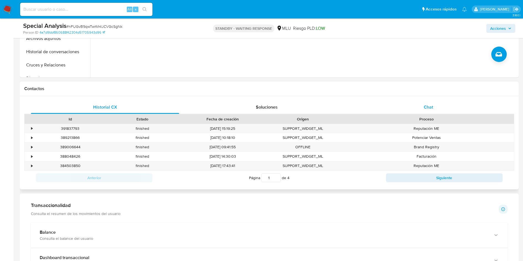
click at [435, 107] on div "Chat" at bounding box center [428, 107] width 148 height 13
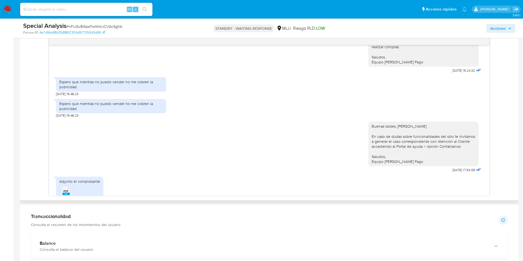
scroll to position [302, 0]
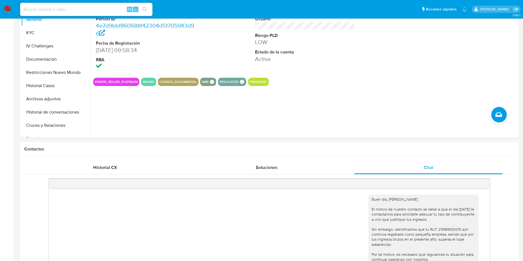
scroll to position [0, 0]
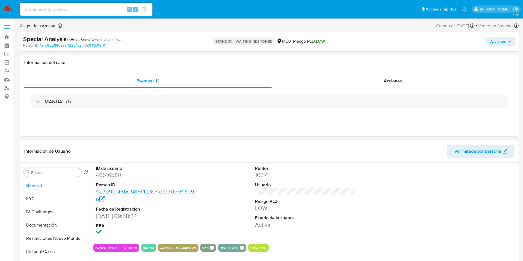
click at [117, 177] on dd "46516580" at bounding box center [146, 175] width 101 height 8
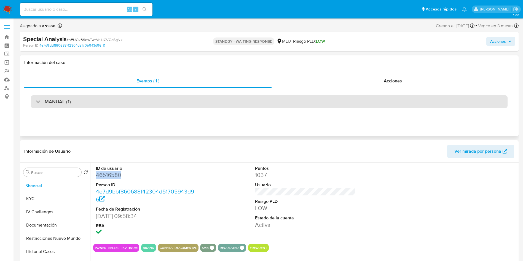
copy dd "46516580"
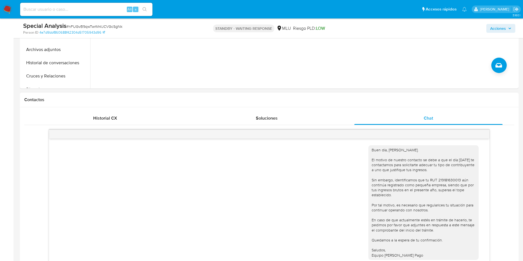
scroll to position [289, 0]
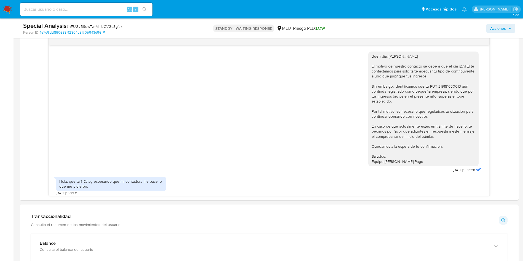
click at [108, 28] on span "# nFUGvB9qwTwrM4lJCVGcSgNk" at bounding box center [94, 27] width 56 height 6
copy span "nFUGvB9qwTwrM4lJCVGcSgNk"
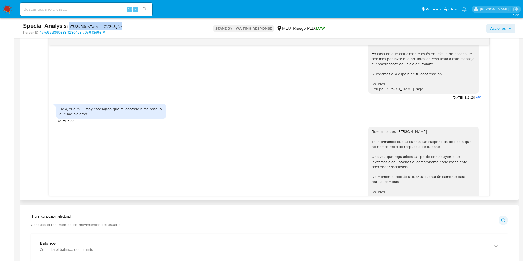
scroll to position [83, 0]
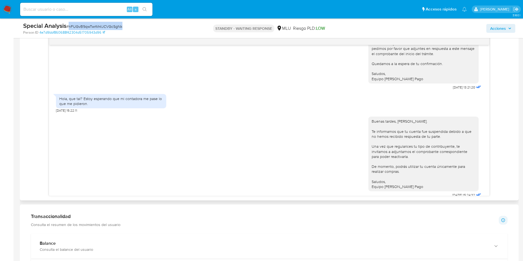
click at [244, 139] on div "Buenas tardes, Federico. Te informamos que tu cuenta fue suspendida debido a qu…" at bounding box center [269, 156] width 426 height 86
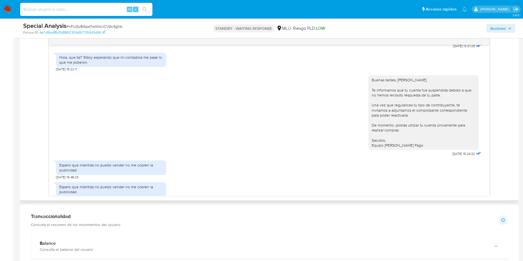
click at [500, 98] on div "Buen día, Federico. El motivo de nuestro contacto se debe a que el día 7 de feb…" at bounding box center [269, 116] width 490 height 160
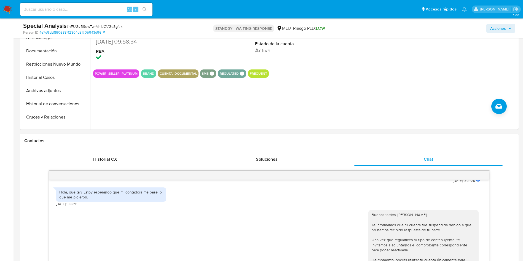
scroll to position [0, 0]
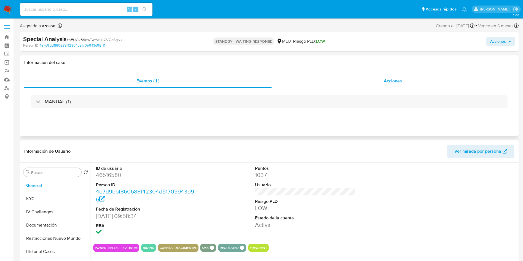
click at [416, 79] on div "Acciones" at bounding box center [393, 80] width 243 height 13
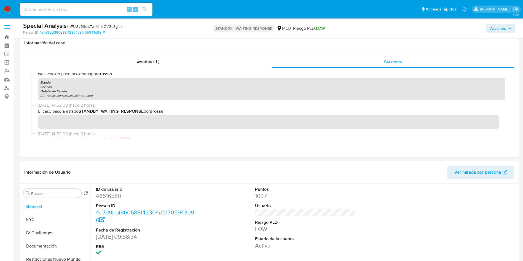
scroll to position [83, 0]
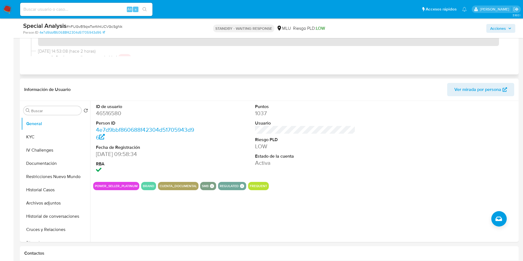
click at [445, 61] on div "Eventos ( 1 ) Acciones" at bounding box center [269, 21] width 499 height 107
click at [467, 61] on div "Eventos ( 1 ) Acciones" at bounding box center [269, 21] width 499 height 107
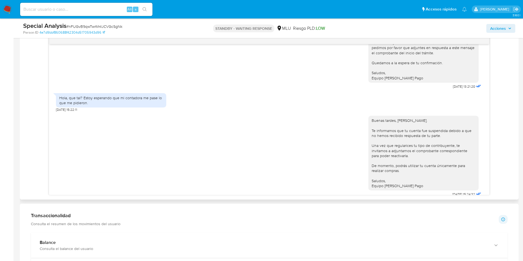
click at [509, 54] on div "Buen día, Federico. El motivo de nuestro contacto se debe a que el día 7 de feb…" at bounding box center [269, 115] width 490 height 160
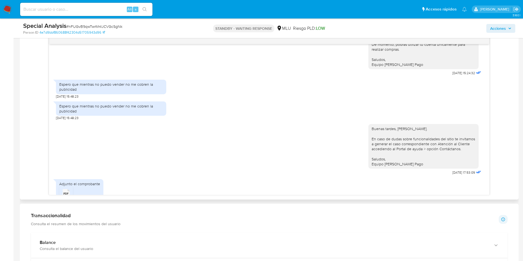
scroll to position [207, 0]
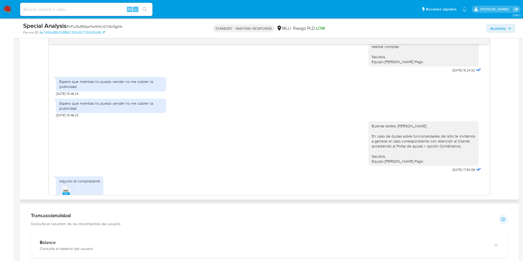
click at [450, 116] on div "Espero que mientras no puedo vender no me cobren la publicidad 23/09/2025 15:48…" at bounding box center [269, 107] width 426 height 22
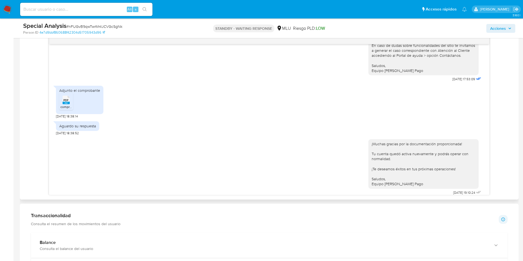
scroll to position [302, 0]
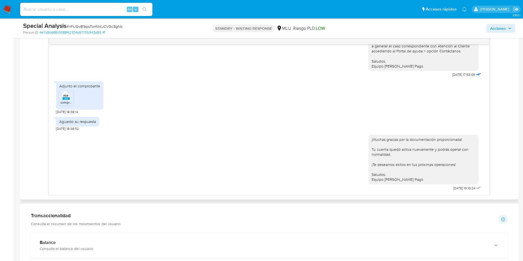
click at [453, 88] on div "Adjunto el comprobante PDF PDF comprobante cambio dgi.pdf 23/09/2025 18:38:14" at bounding box center [269, 97] width 426 height 36
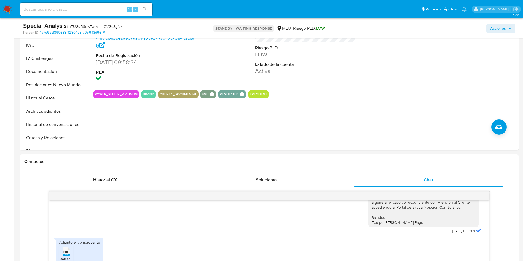
scroll to position [124, 0]
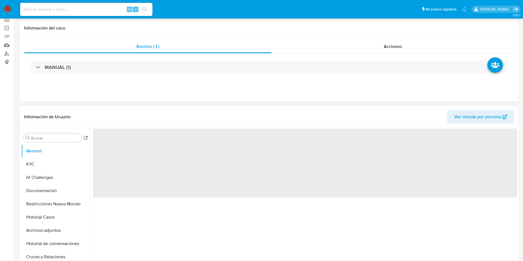
scroll to position [83, 0]
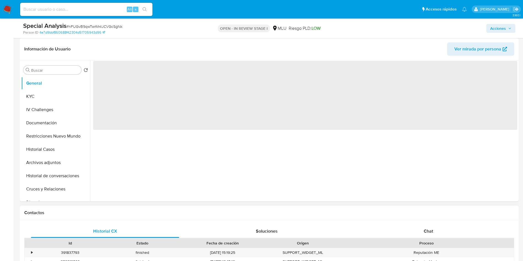
select select "10"
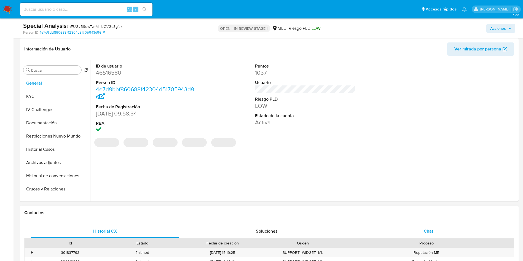
click at [431, 229] on span "Chat" at bounding box center [428, 231] width 9 height 6
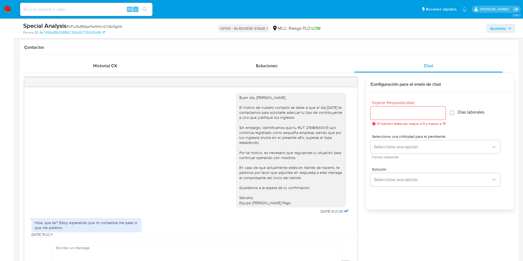
scroll to position [302, 0]
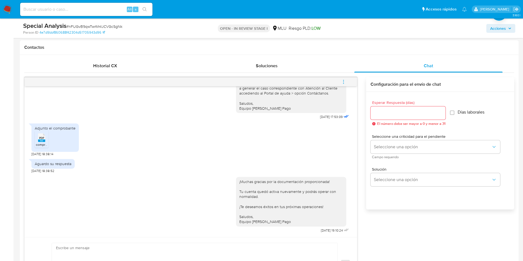
click at [345, 79] on icon "menu-action" at bounding box center [343, 81] width 5 height 5
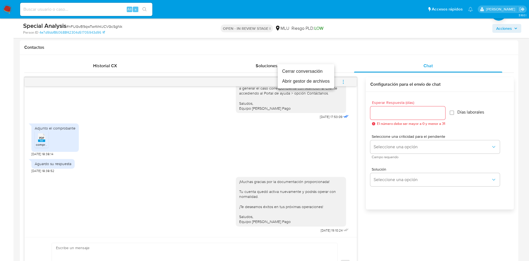
click at [324, 68] on li "Cerrar conversación" at bounding box center [306, 71] width 57 height 10
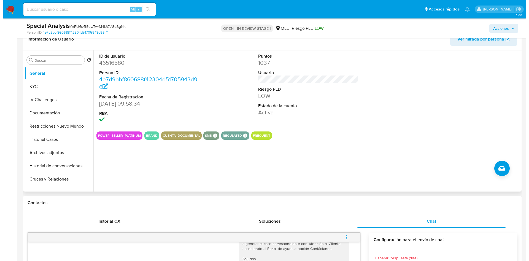
scroll to position [83, 0]
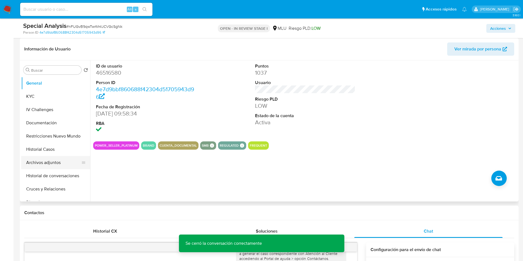
click at [49, 162] on button "Archivos adjuntos" at bounding box center [53, 162] width 65 height 13
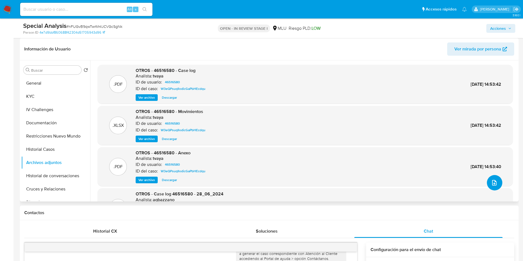
click at [496, 179] on button "upload-file" at bounding box center [494, 182] width 15 height 15
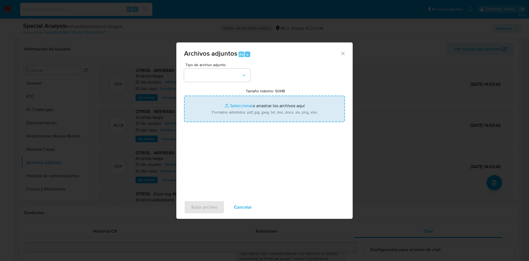
click at [315, 112] on input "Tamaño máximo: 50MB Seleccionar archivos" at bounding box center [264, 109] width 161 height 26
type input "C:\fakepath\Anexos 46516580 - 17_09_2025.pdf"
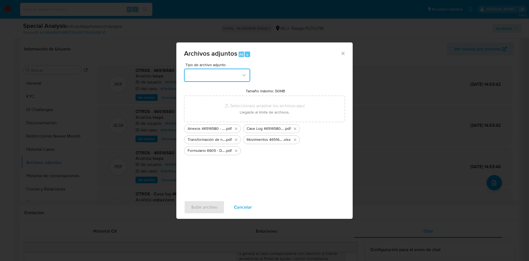
click at [222, 75] on button "button" at bounding box center [217, 75] width 66 height 13
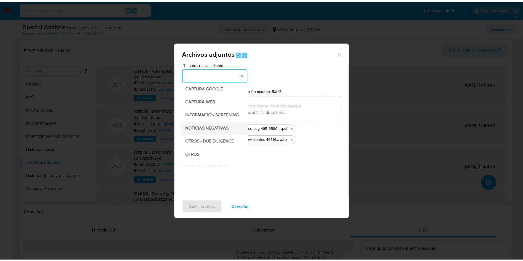
scroll to position [41, 0]
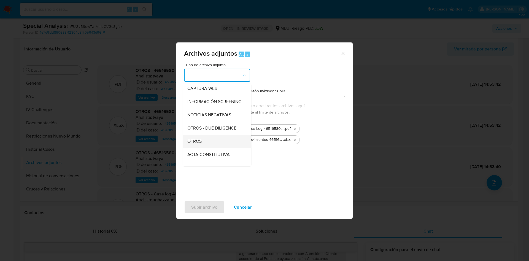
click at [211, 145] on div "OTROS" at bounding box center [215, 141] width 56 height 13
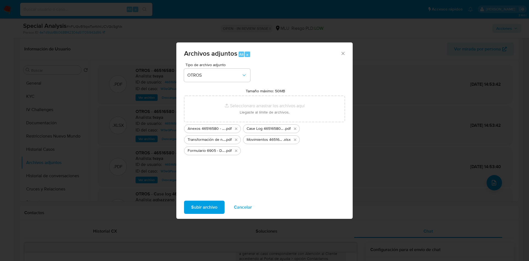
click at [211, 208] on span "Subir archivo" at bounding box center [204, 207] width 26 height 12
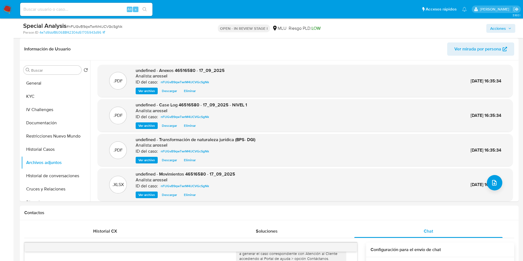
click at [497, 30] on span "Acciones" at bounding box center [498, 28] width 16 height 9
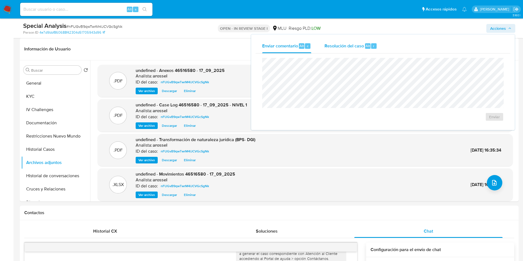
click at [356, 40] on div "Resolución del caso Alt r" at bounding box center [350, 46] width 53 height 14
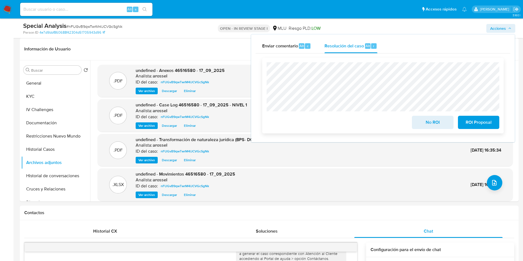
click at [423, 119] on span "No ROI" at bounding box center [432, 122] width 27 height 12
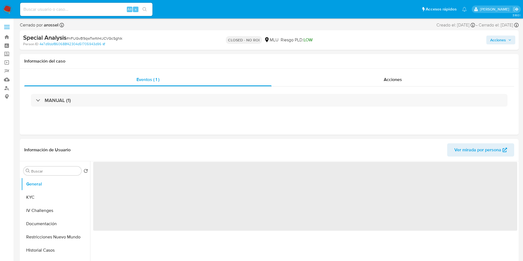
click at [89, 37] on span "# nFUGvB9qwTwrM4lJCVGcSgNk" at bounding box center [94, 39] width 56 height 6
select select "10"
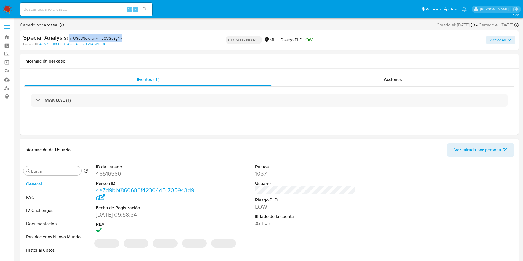
copy span "nFUGvB9qwTwrM4lJCVGcSgNk"
click at [50, 239] on button "Restricciones Nuevo Mundo" at bounding box center [53, 236] width 65 height 13
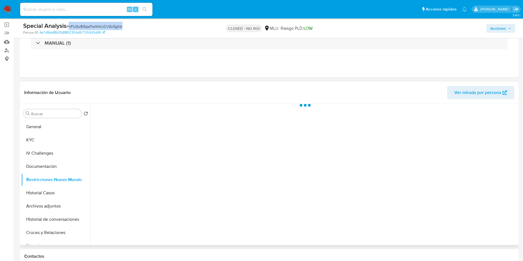
scroll to position [83, 0]
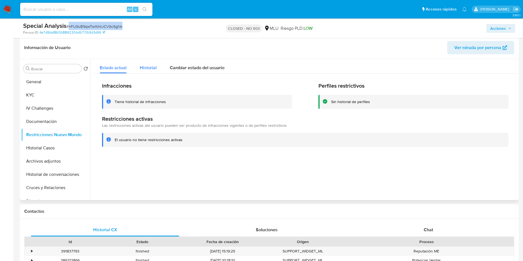
click at [142, 62] on div "Historial" at bounding box center [148, 66] width 17 height 15
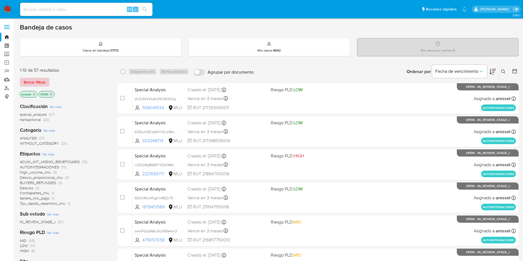
click at [45, 79] on button "Borrar filtros" at bounding box center [34, 82] width 29 height 9
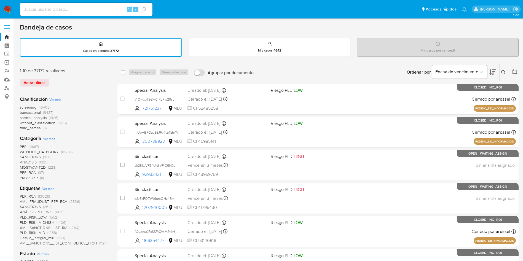
click at [516, 71] on icon at bounding box center [515, 72] width 6 height 6
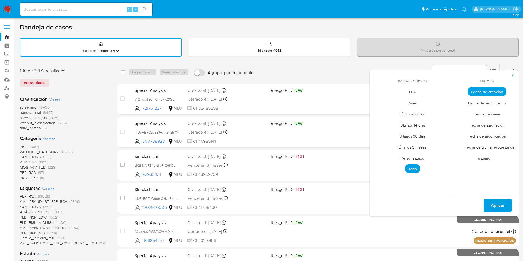
click at [415, 89] on span "Hoy" at bounding box center [412, 91] width 18 height 11
click at [487, 115] on span "Fecha de cierre" at bounding box center [487, 113] width 38 height 11
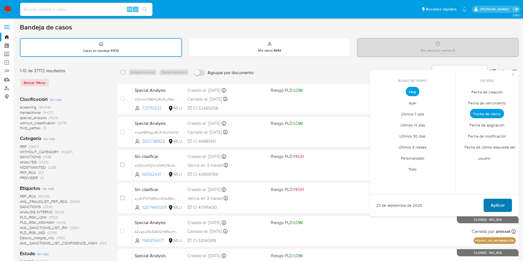
click at [496, 204] on span "Aplicar" at bounding box center [498, 205] width 14 height 12
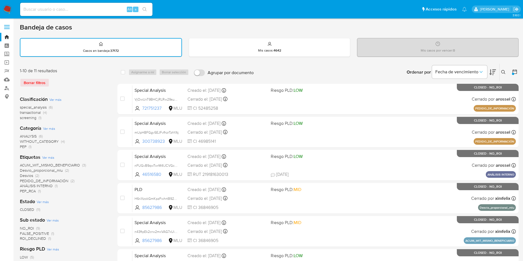
click at [516, 71] on icon at bounding box center [515, 72] width 6 height 6
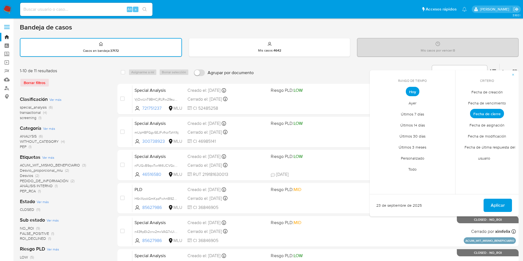
click at [416, 159] on span "Personalizado" at bounding box center [412, 157] width 35 height 11
click at [380, 123] on button "1" at bounding box center [379, 122] width 9 height 9
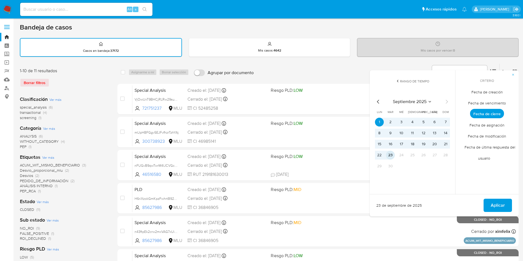
click at [391, 155] on button "23" at bounding box center [390, 155] width 9 height 9
click at [498, 200] on span "Aplicar" at bounding box center [498, 205] width 14 height 12
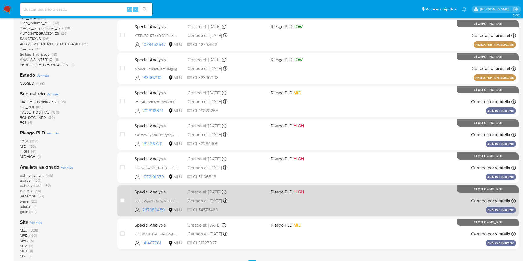
scroll to position [165, 0]
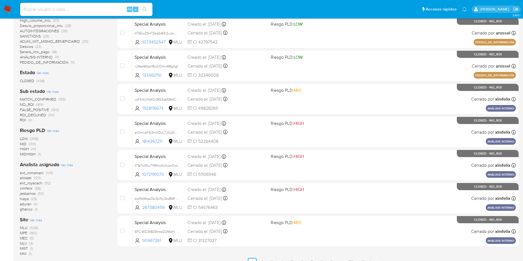
click at [80, 13] on div "Alt s" at bounding box center [86, 9] width 132 height 13
click at [81, 7] on input at bounding box center [86, 9] width 132 height 7
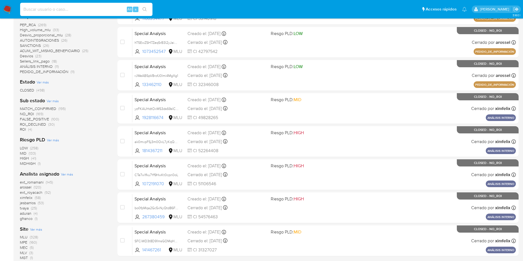
scroll to position [207, 0]
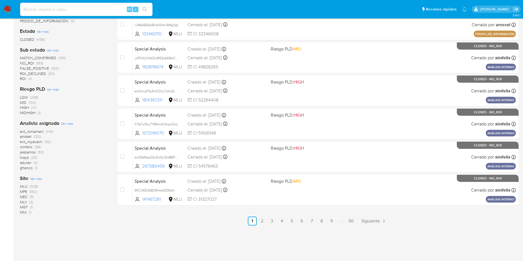
click at [27, 135] on span "arossel" at bounding box center [26, 137] width 12 height 6
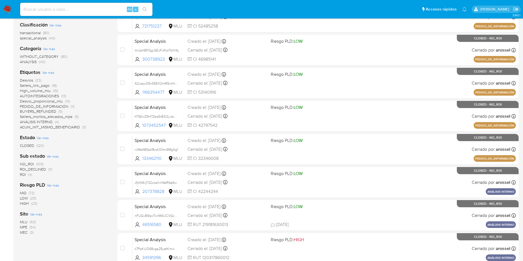
scroll to position [71, 0]
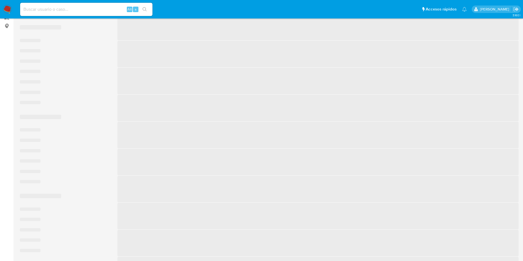
scroll to position [195, 0]
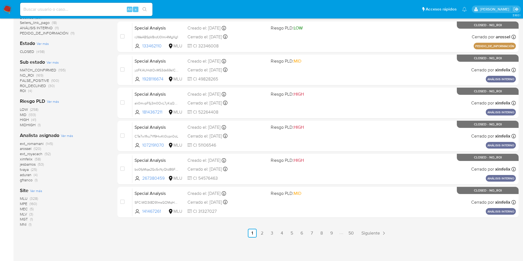
click at [40, 155] on span "ext_royacach" at bounding box center [31, 154] width 23 height 6
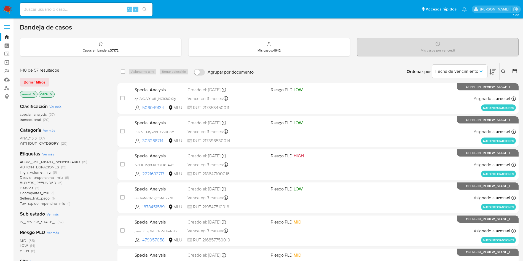
click at [93, 12] on input at bounding box center [86, 9] width 132 height 7
click at [93, 9] on input at bounding box center [86, 9] width 132 height 7
paste input "YNqjHSJY6dxdO3Ky41wuQ1S1"
type input "YNqjHSJY6dxdO3Ky41wuQ1S1"
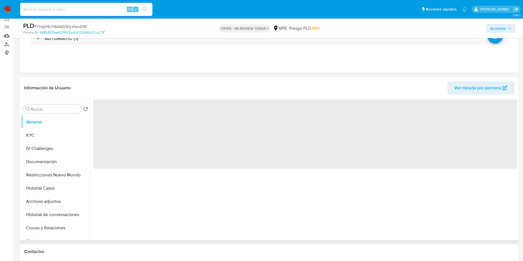
select select "10"
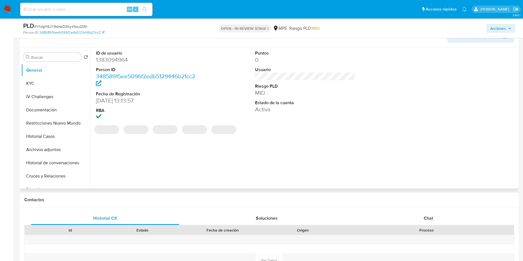
scroll to position [83, 0]
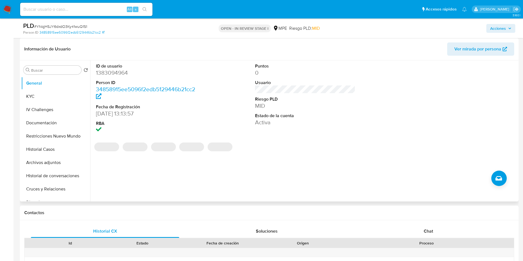
click at [481, 47] on span "Ver mirada por persona" at bounding box center [477, 48] width 47 height 13
click at [58, 145] on button "Historial Casos" at bounding box center [53, 149] width 65 height 13
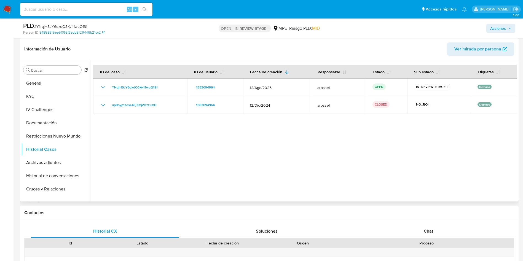
click at [463, 143] on div at bounding box center [303, 130] width 427 height 141
click at [483, 50] on span "Ver mirada por persona" at bounding box center [477, 48] width 47 height 13
click at [47, 86] on button "General" at bounding box center [53, 83] width 65 height 13
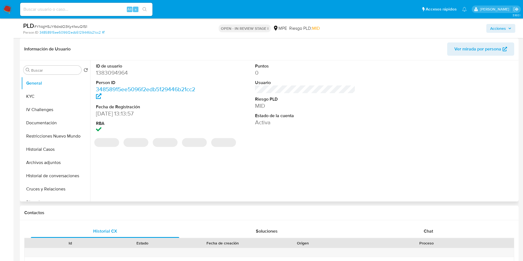
click at [118, 72] on dd "1383094964" at bounding box center [146, 73] width 101 height 8
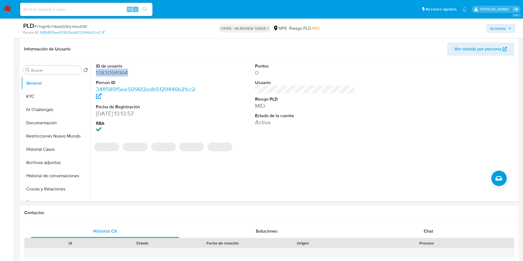
copy dd "1383094964"
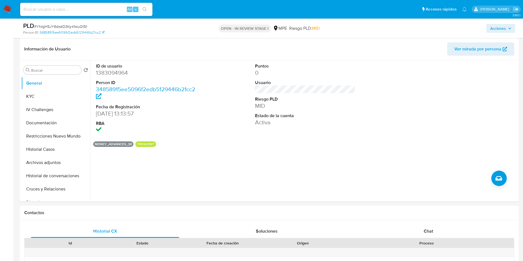
click at [81, 28] on span "# YNqjHSJY6dxdO3Ky41wuQ1S1" at bounding box center [60, 27] width 53 height 6
copy span "YNqjHSJY6dxdO3Ky41wuQ1S1"
click at [39, 192] on button "Cruces y Relaciones" at bounding box center [53, 188] width 65 height 13
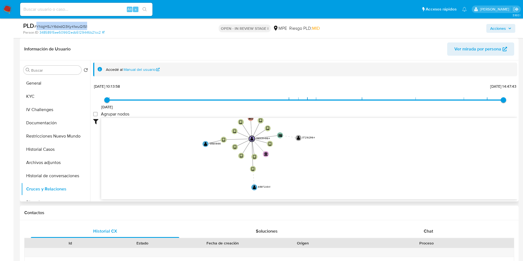
drag, startPoint x: 200, startPoint y: 140, endPoint x: 188, endPoint y: 134, distance: 13.7
click at [188, 134] on icon "device-666c50c9c768397e6ee96d77  user-1383094964  1383094964 device-66f6a625d…" at bounding box center [309, 158] width 416 height 80
click at [38, 93] on button "KYC" at bounding box center [53, 96] width 65 height 13
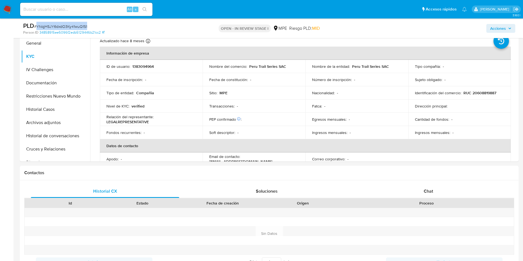
scroll to position [124, 0]
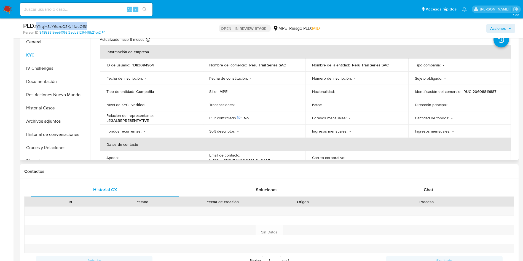
click at [148, 65] on p "1383094964" at bounding box center [143, 65] width 22 height 5
copy p "1383094964"
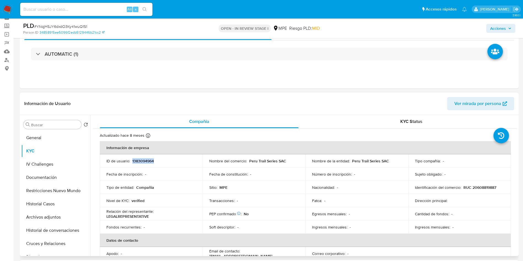
scroll to position [0, 0]
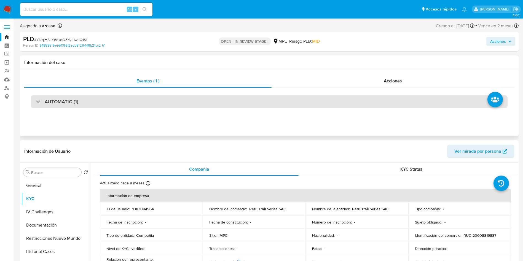
click at [105, 99] on div "AUTOMATIC (1)" at bounding box center [269, 101] width 477 height 13
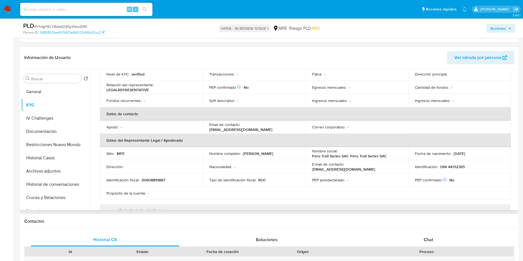
scroll to position [83, 0]
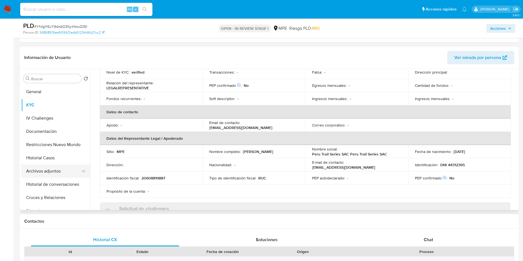
click at [42, 168] on button "Archivos adjuntos" at bounding box center [53, 171] width 65 height 13
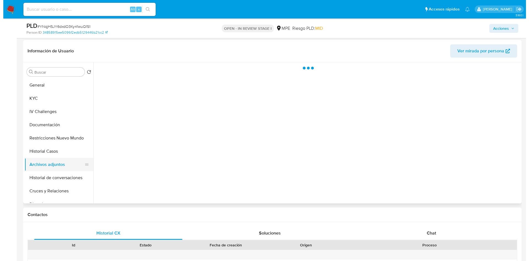
scroll to position [0, 0]
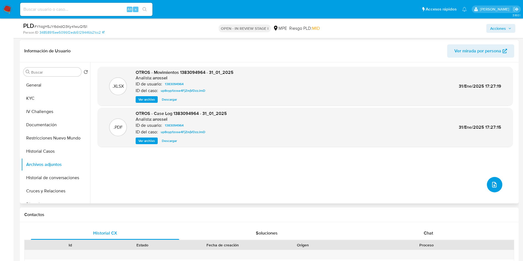
click at [491, 185] on icon "upload-file" at bounding box center [494, 184] width 7 height 7
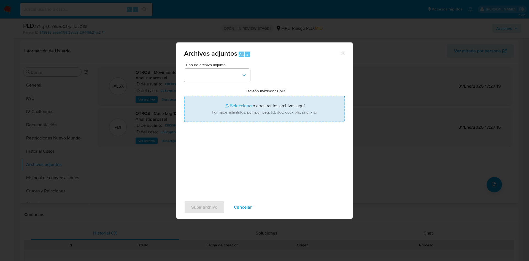
click at [309, 115] on input "Tamaño máximo: 50MB Seleccionar archivos" at bounding box center [264, 109] width 161 height 26
type input "C:\fakepath\Case Log 1383094964 - 23_09_2025.pdf"
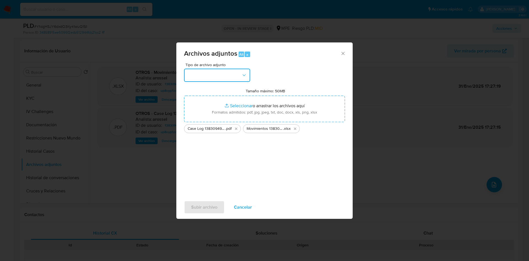
click at [228, 77] on button "button" at bounding box center [217, 75] width 66 height 13
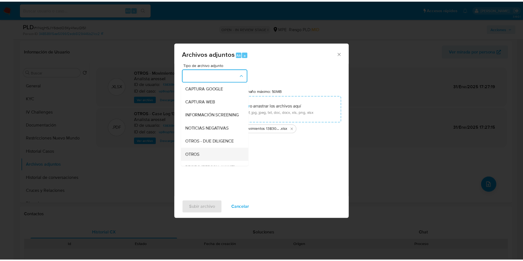
scroll to position [41, 0]
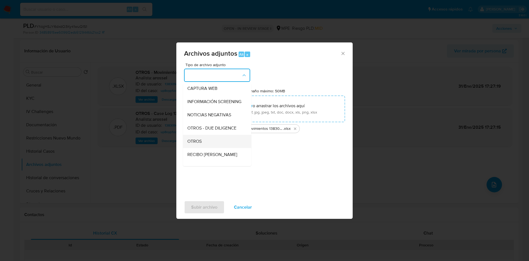
click at [216, 147] on div "OTROS" at bounding box center [215, 141] width 56 height 13
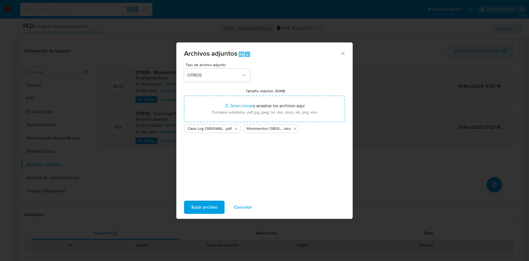
click at [211, 207] on span "Subir archivo" at bounding box center [204, 207] width 26 height 12
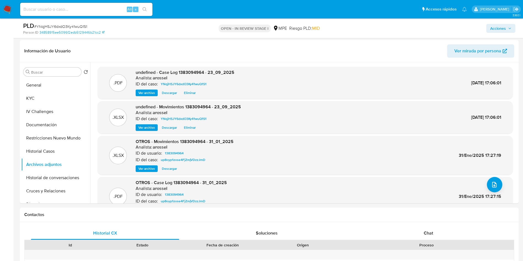
click at [500, 26] on span "Acciones" at bounding box center [498, 28] width 16 height 9
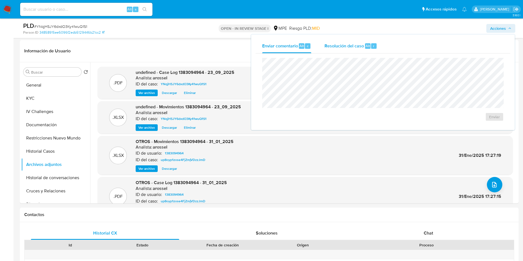
click at [353, 42] on div "Resolución del caso Alt r" at bounding box center [350, 46] width 53 height 14
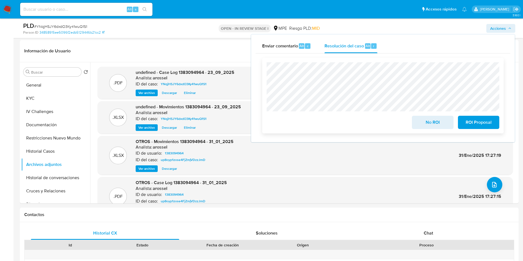
click at [424, 119] on span "No ROI" at bounding box center [432, 122] width 27 height 12
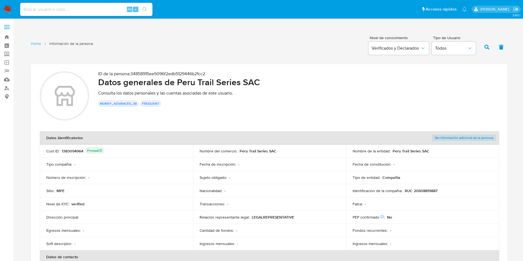
click at [483, 166] on div "Fecha de constitución : -" at bounding box center [423, 164] width 140 height 5
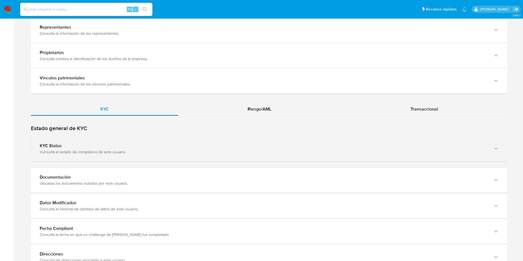
click at [295, 148] on div "KYC Status" at bounding box center [264, 146] width 448 height 6
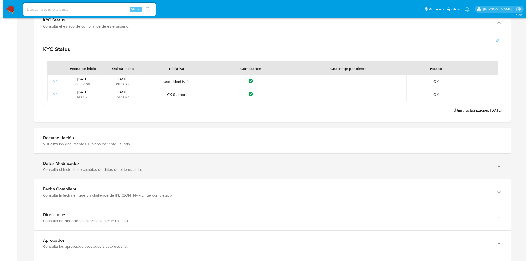
scroll to position [620, 0]
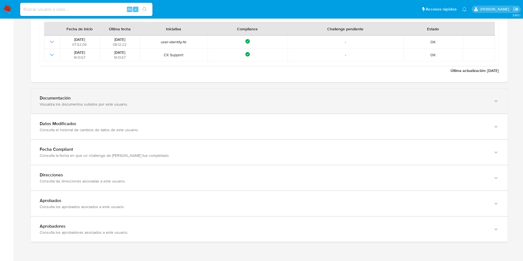
click at [425, 88] on div "Documentación Visualiza los documentos subidos por este usuario." at bounding box center [269, 101] width 477 height 26
click at [427, 105] on div "Visualiza los documentos subidos por este usuario." at bounding box center [264, 104] width 448 height 5
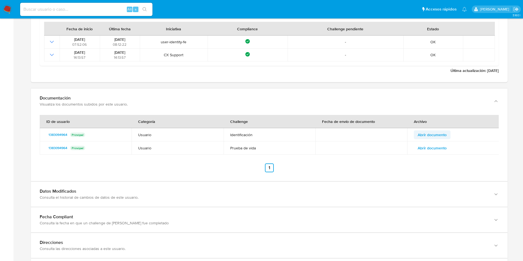
click at [433, 133] on span "Abrir documento" at bounding box center [432, 135] width 29 height 8
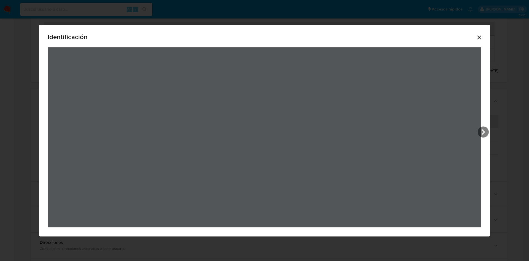
click at [482, 83] on div "View Document Modal" at bounding box center [265, 137] width 434 height 181
click at [475, 12] on div "Identificación" at bounding box center [264, 130] width 529 height 261
click at [481, 38] on icon "Cerrar" at bounding box center [479, 37] width 7 height 7
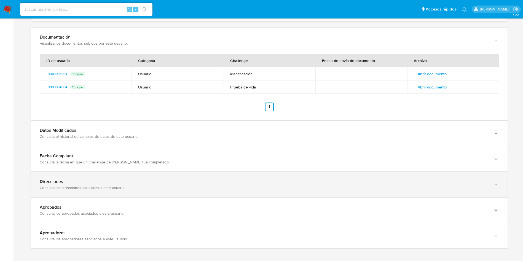
scroll to position [703, 0]
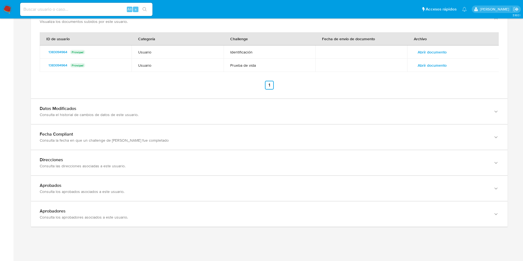
click at [429, 68] on span "Abrir documento" at bounding box center [432, 65] width 29 height 8
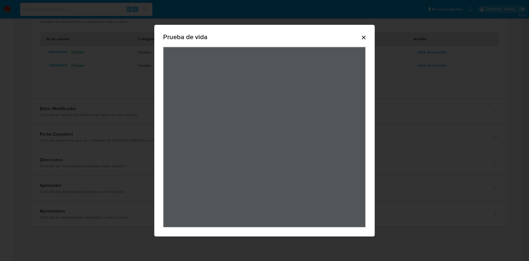
click at [361, 31] on div "Prueba de vida" at bounding box center [264, 38] width 203 height 18
click at [362, 38] on icon "Cerrar" at bounding box center [364, 37] width 7 height 7
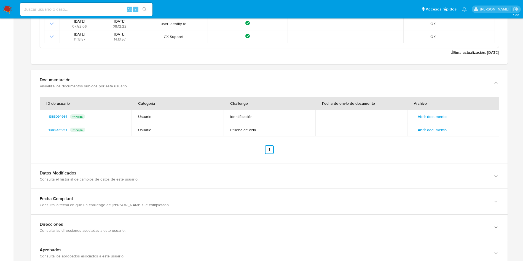
scroll to position [579, 0]
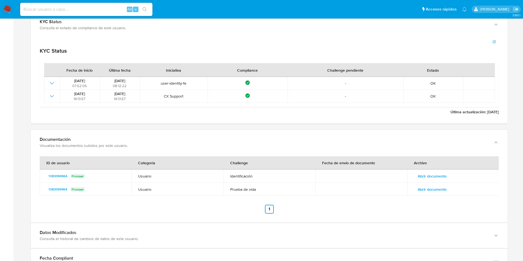
click at [441, 176] on span "Abrir documento" at bounding box center [432, 176] width 29 height 8
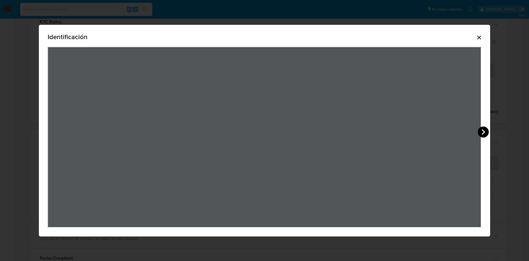
click at [489, 133] on icon "View Document Modal" at bounding box center [483, 132] width 11 height 11
click at [481, 37] on icon "Cerrar" at bounding box center [479, 38] width 4 height 4
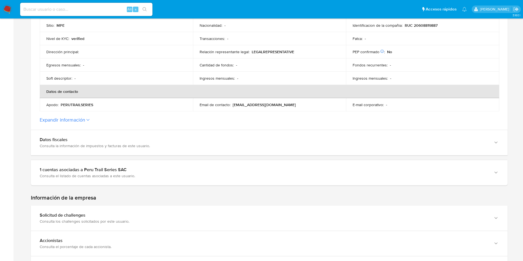
scroll to position [41, 0]
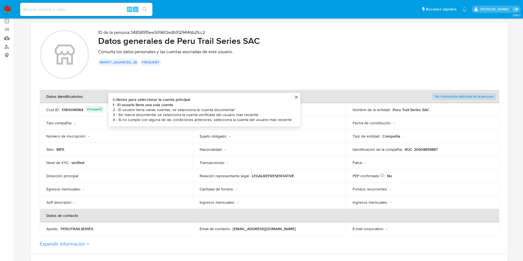
click at [76, 109] on div "1383094964 Principal Criterios para seleccionar la cuenta principal 1 - El usua…" at bounding box center [83, 110] width 42 height 8
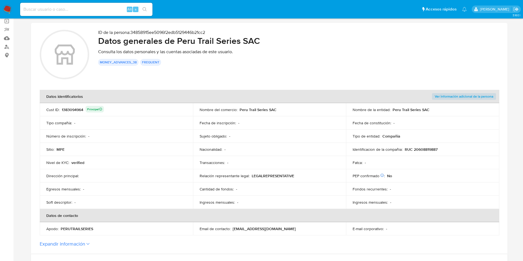
click at [76, 109] on div "1383094964 Principal" at bounding box center [83, 110] width 42 height 8
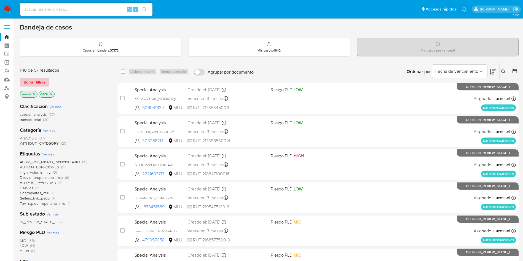
click at [43, 81] on span "Borrar filtros" at bounding box center [35, 82] width 22 height 8
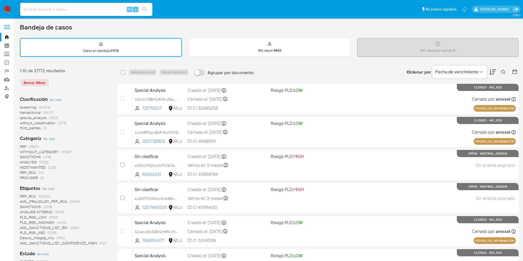
click at [514, 76] on div at bounding box center [514, 72] width 10 height 17
click at [509, 71] on div at bounding box center [514, 72] width 10 height 17
click at [515, 73] on icon at bounding box center [515, 72] width 6 height 6
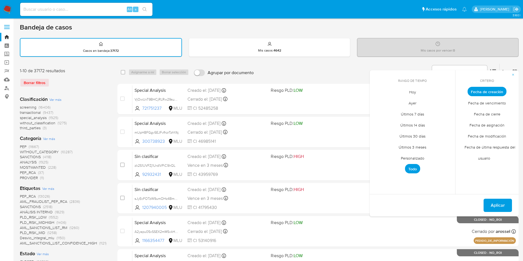
click at [417, 160] on span "Personalizado" at bounding box center [412, 157] width 35 height 11
click at [378, 106] on div "septiembre 2025 septiembre 2025 lun lunes mar martes mié miércoles jue jueves v…" at bounding box center [412, 134] width 75 height 72
click at [378, 103] on icon "Mes anterior" at bounding box center [378, 101] width 7 height 7
click at [426, 120] on button "1" at bounding box center [423, 122] width 9 height 9
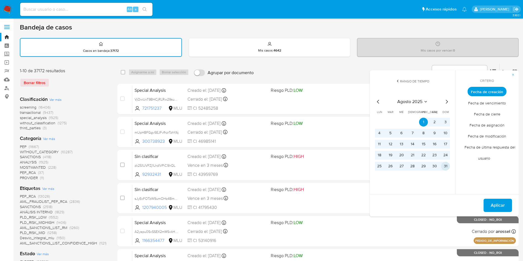
click at [446, 167] on button "31" at bounding box center [445, 166] width 9 height 9
click at [482, 115] on span "Fecha de cierre" at bounding box center [487, 113] width 38 height 11
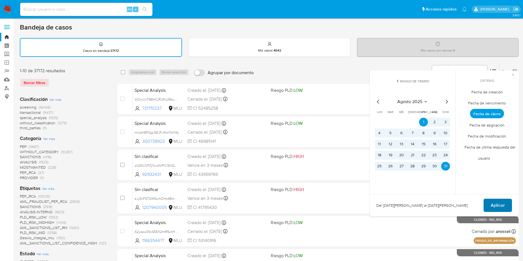
click at [494, 207] on span "Aplicar" at bounding box center [498, 205] width 14 height 12
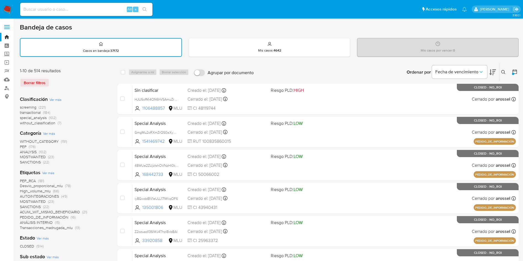
click at [517, 71] on icon at bounding box center [515, 72] width 6 height 6
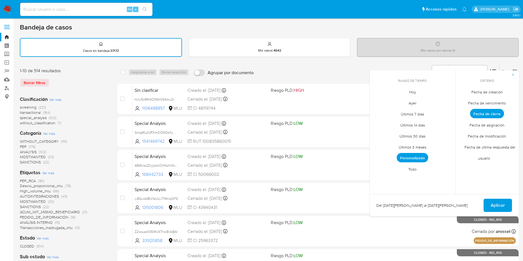
click at [421, 158] on span "Personalizado" at bounding box center [412, 157] width 31 height 9
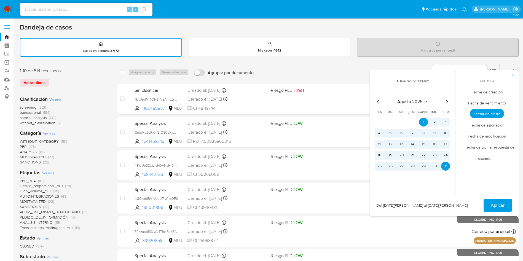
click at [373, 101] on div "agosto 2025 agosto 2025 lun lunes mar martes mié miércoles jue jueves vie viern…" at bounding box center [412, 133] width 88 height 87
click at [377, 100] on icon "Mes anterior" at bounding box center [378, 101] width 7 height 7
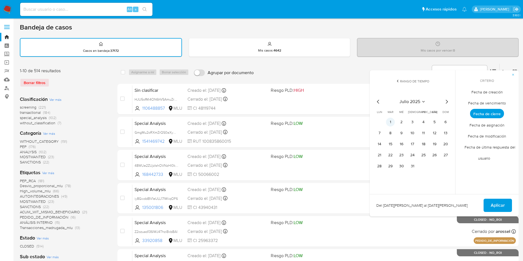
click at [389, 121] on button "1" at bounding box center [390, 122] width 9 height 9
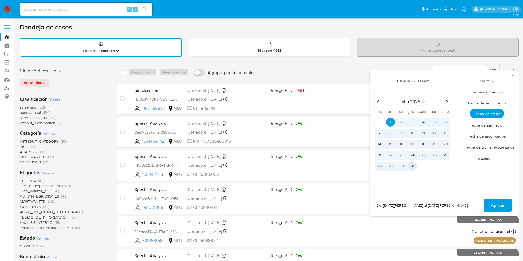
click at [415, 167] on button "31" at bounding box center [412, 166] width 9 height 9
click at [493, 205] on span "Aplicar" at bounding box center [498, 205] width 14 height 12
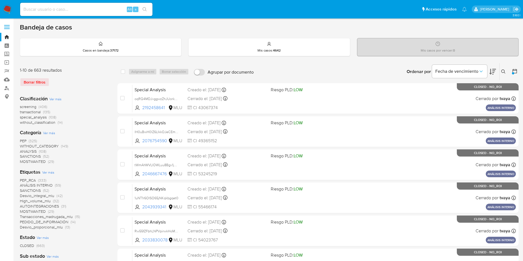
click at [514, 74] on div at bounding box center [513, 73] width 2 height 2
click at [516, 68] on icon at bounding box center [515, 71] width 6 height 6
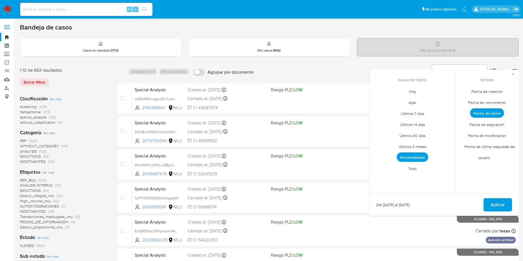
click at [419, 158] on span "Personalizado" at bounding box center [412, 156] width 31 height 9
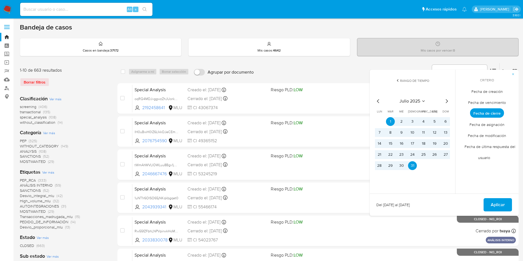
click at [379, 100] on icon "Mes anterior" at bounding box center [378, 101] width 2 height 4
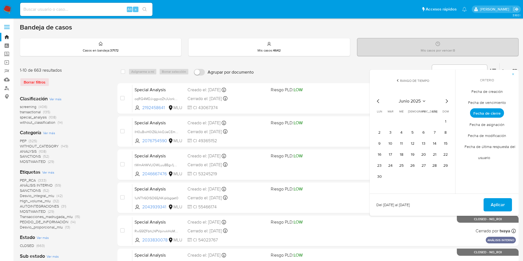
click at [379, 100] on icon "Mes anterior" at bounding box center [378, 101] width 2 height 4
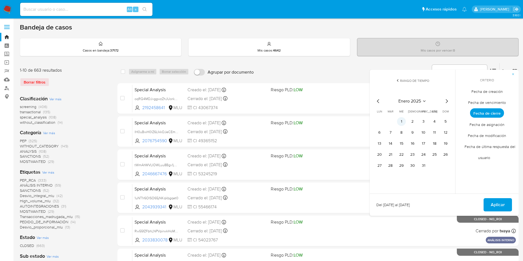
click at [401, 123] on button "1" at bounding box center [401, 121] width 9 height 9
click at [448, 101] on icon "Mes siguiente" at bounding box center [446, 101] width 7 height 7
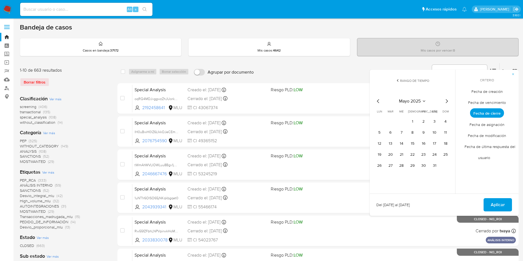
click at [448, 101] on icon "Mes siguiente" at bounding box center [446, 101] width 7 height 7
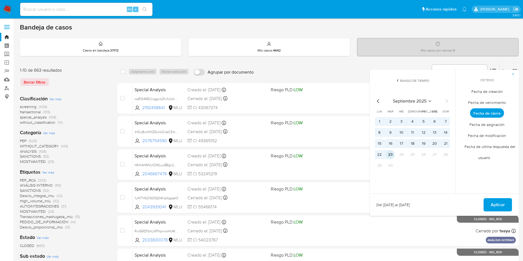
click at [390, 153] on button "23" at bounding box center [390, 154] width 9 height 9
click at [502, 204] on span "Aplicar" at bounding box center [498, 205] width 14 height 12
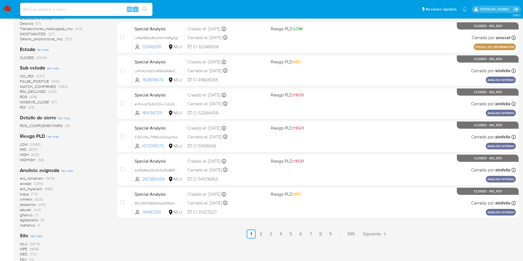
scroll to position [207, 0]
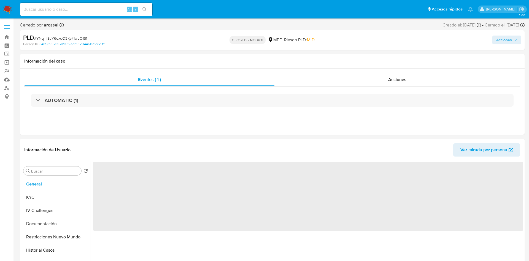
select select "10"
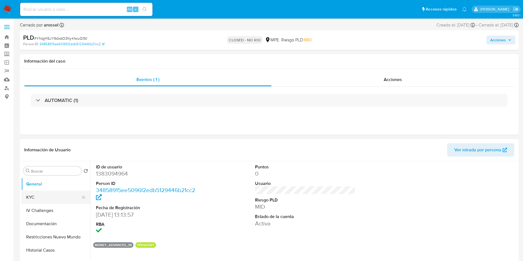
click at [47, 196] on button "KYC" at bounding box center [53, 197] width 65 height 13
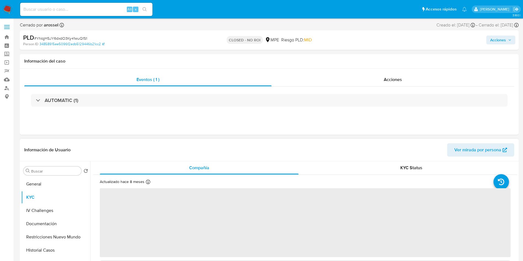
scroll to position [41, 0]
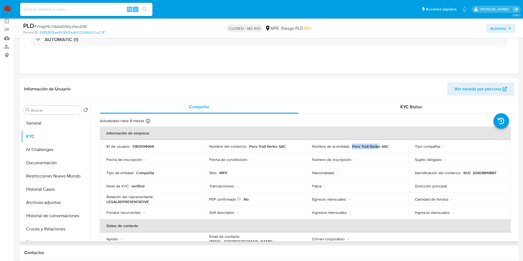
drag, startPoint x: 351, startPoint y: 146, endPoint x: 377, endPoint y: 145, distance: 25.7
click at [377, 145] on p "Peru Trail Series SAC" at bounding box center [370, 146] width 37 height 5
click at [369, 149] on p "Peru Trail Series SAC" at bounding box center [370, 146] width 37 height 5
drag, startPoint x: 351, startPoint y: 146, endPoint x: 391, endPoint y: 147, distance: 40.5
click at [391, 147] on div "Nombre de la entidad : Peru Trail Series SAC" at bounding box center [357, 146] width 90 height 5
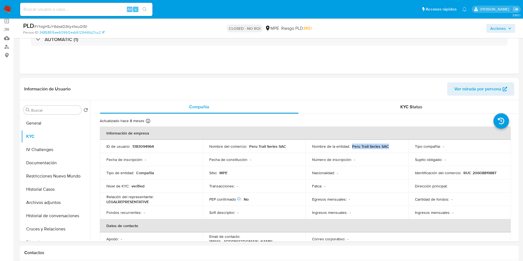
copy p "Peru Trail Series SAC"
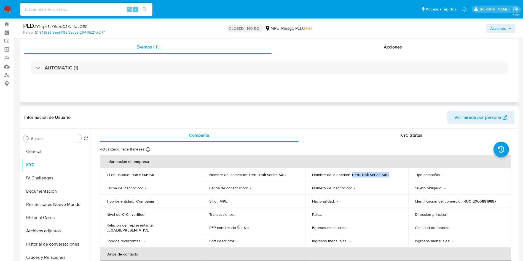
scroll to position [0, 0]
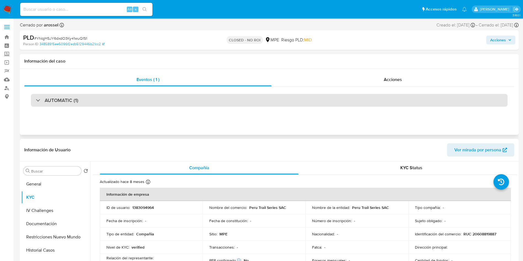
click at [90, 97] on div "AUTOMATIC (1)" at bounding box center [269, 100] width 477 height 13
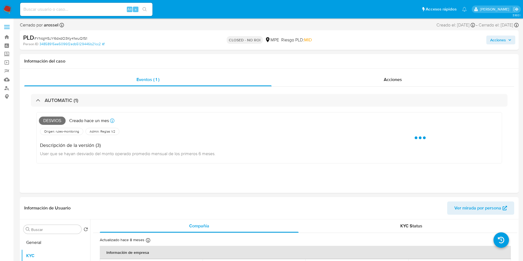
click at [74, 8] on input at bounding box center [86, 9] width 132 height 7
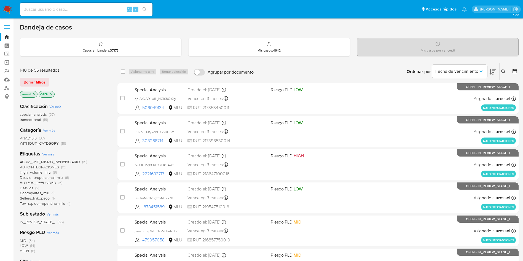
click at [495, 71] on icon at bounding box center [492, 72] width 7 height 6
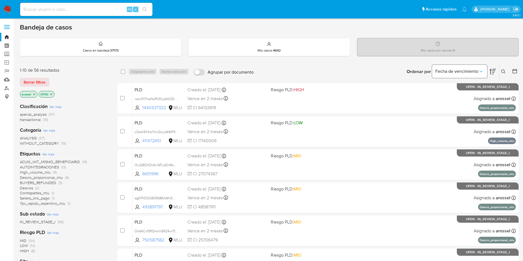
click at [463, 69] on span "Fecha de vencimiento" at bounding box center [456, 72] width 43 height 6
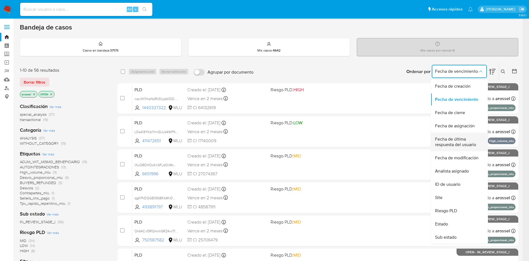
click at [461, 143] on span "Fecha de última respuesta del usuario" at bounding box center [457, 141] width 45 height 11
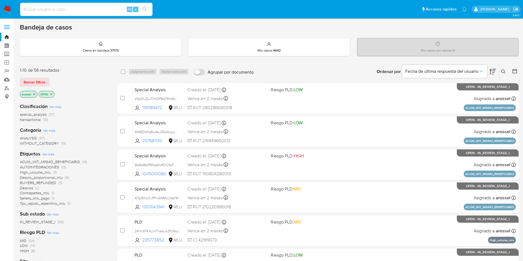
paste input "MtOtT9suvWcURRDXHTHGCooI"
type input "MtOtT9suvWcURRDXHTHGCooI"
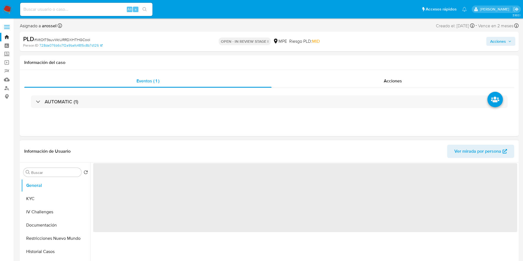
select select "10"
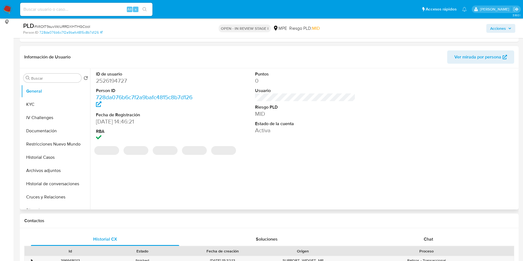
scroll to position [83, 0]
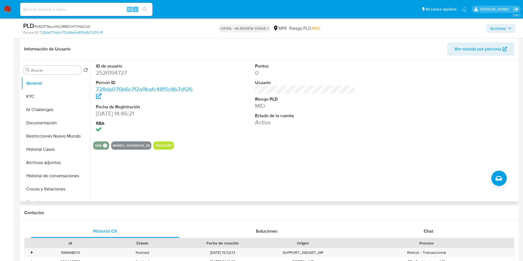
click at [480, 49] on span "Ver mirada por persona" at bounding box center [477, 48] width 47 height 13
click at [66, 188] on button "Cruces y Relaciones" at bounding box center [53, 188] width 65 height 13
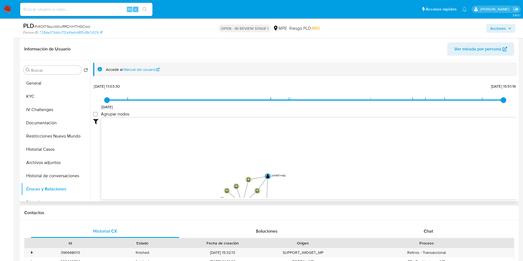
drag, startPoint x: 251, startPoint y: 151, endPoint x: 195, endPoint y: 179, distance: 62.5
click at [200, 186] on icon "device-6876af37692ef9b90f544641  user-2526194727  2526194727 user-2409574482 …" at bounding box center [309, 158] width 416 height 80
drag, startPoint x: 290, startPoint y: 151, endPoint x: 274, endPoint y: 129, distance: 27.4
click at [280, 127] on icon "device-6876af37692ef9b90f544641  user-2526194727  2526194727 user-2409574482 …" at bounding box center [309, 158] width 416 height 80
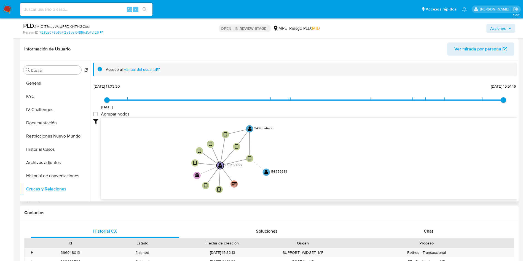
drag, startPoint x: 286, startPoint y: 150, endPoint x: 252, endPoint y: 134, distance: 37.5
click at [275, 154] on icon "device-6876af37692ef9b90f544641  user-2526194727  2526194727 user-2409574482 …" at bounding box center [309, 158] width 416 height 80
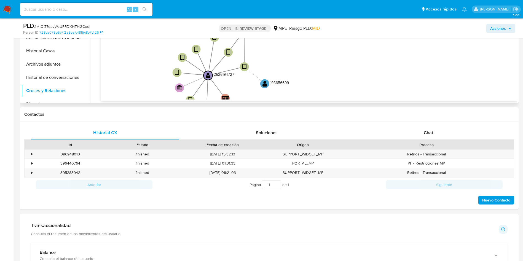
scroll to position [41, 0]
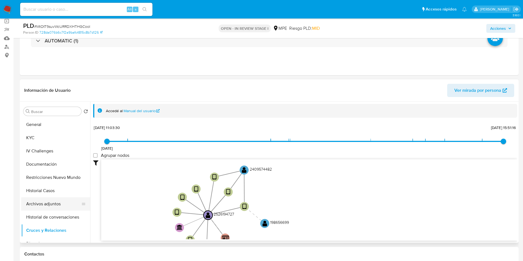
drag, startPoint x: 61, startPoint y: 192, endPoint x: 61, endPoint y: 204, distance: 11.9
click at [61, 192] on button "Historial Casos" at bounding box center [55, 190] width 69 height 13
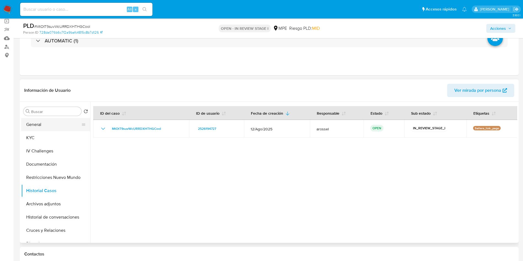
click at [52, 125] on button "General" at bounding box center [53, 124] width 65 height 13
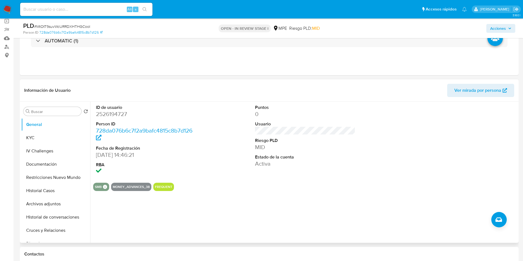
click at [114, 109] on dt "ID de usuario" at bounding box center [146, 107] width 101 height 6
click at [115, 115] on dd "2526194727" at bounding box center [146, 114] width 101 height 8
copy dd "2526194727"
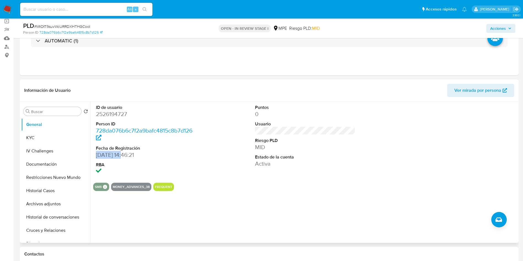
drag, startPoint x: 94, startPoint y: 154, endPoint x: 124, endPoint y: 155, distance: 29.5
click at [124, 155] on div "ID de usuario 2526194727 Person ID 728da076b6c7f2a9bafc4815c8b7d126 Fecha de Re…" at bounding box center [146, 140] width 106 height 77
copy dd "[DATE]"
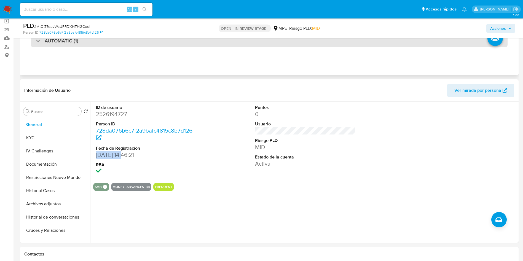
click at [92, 45] on div "AUTOMATIC (1)" at bounding box center [269, 40] width 477 height 13
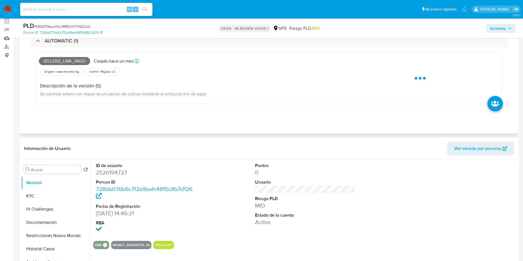
click at [72, 60] on span "Sellers_link_pago" at bounding box center [64, 61] width 51 height 8
copy span "Sellers_link_pago"
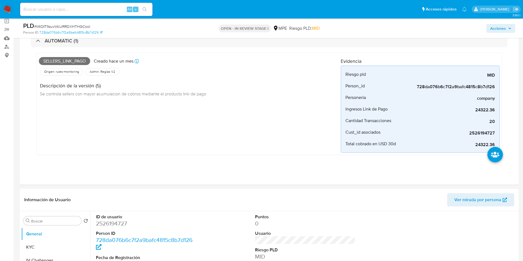
click at [78, 24] on span "# MtOtT9suvWcURRDXHTHGCooI" at bounding box center [62, 27] width 56 height 6
copy span "MtOtT9suvWcURRDXHTHGCooI"
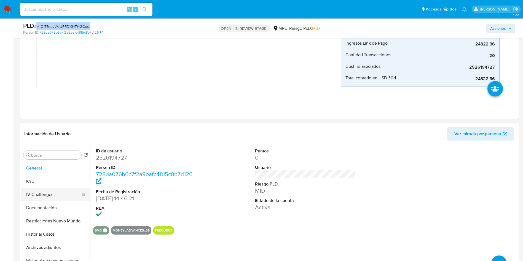
scroll to position [165, 0]
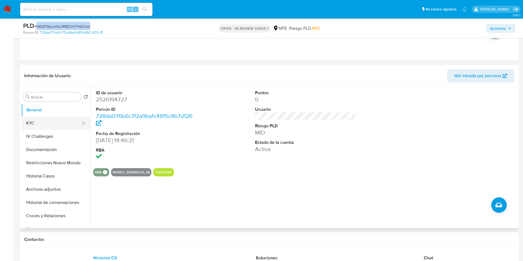
click at [53, 118] on button "KYC" at bounding box center [53, 123] width 65 height 13
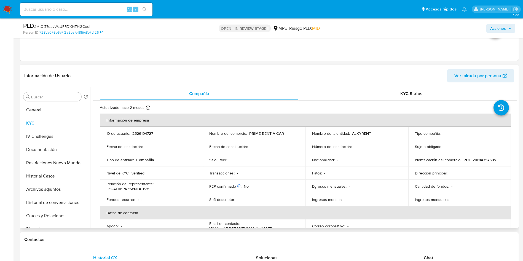
click at [484, 161] on p "RUC 20614357585" at bounding box center [479, 159] width 33 height 5
copy p "20614357585"
click at [410, 158] on td "Identificación del comercio : RUC 20614357585" at bounding box center [459, 159] width 103 height 13
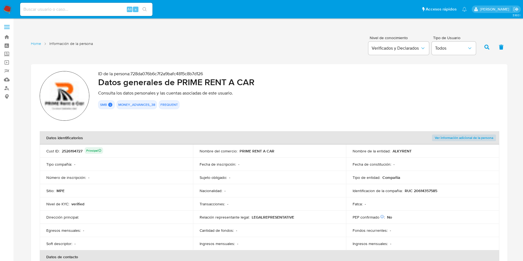
scroll to position [41, 0]
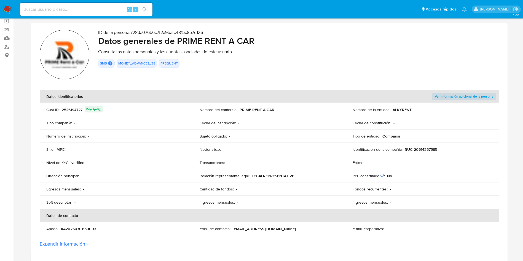
click at [243, 111] on p "PRIME RENT A CAR" at bounding box center [257, 109] width 35 height 5
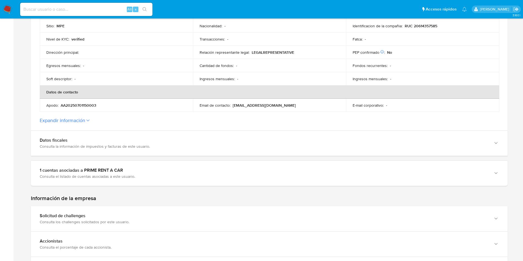
scroll to position [165, 0]
click at [81, 119] on button "Expandir información" at bounding box center [62, 120] width 45 height 6
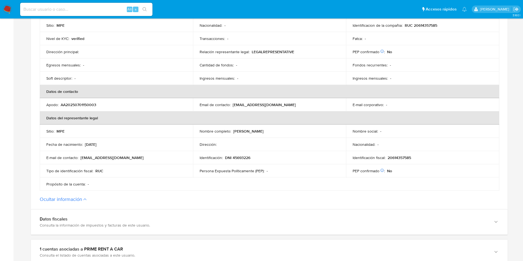
click at [251, 135] on td "Nombre completo : [PERSON_NAME]" at bounding box center [269, 131] width 153 height 13
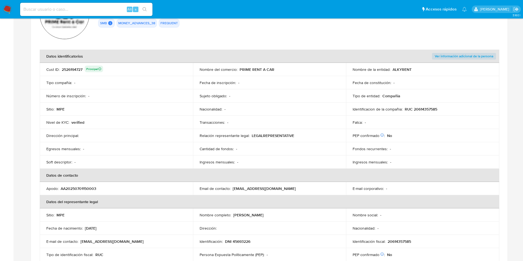
scroll to position [41, 0]
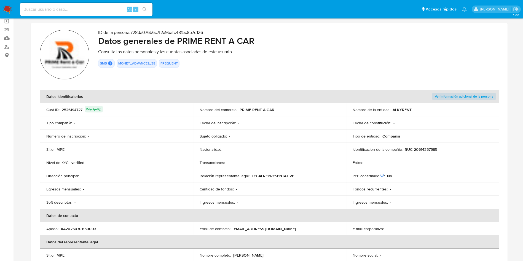
click at [427, 143] on td "Identificacion de la compañia : RUC 20614357585" at bounding box center [422, 149] width 153 height 13
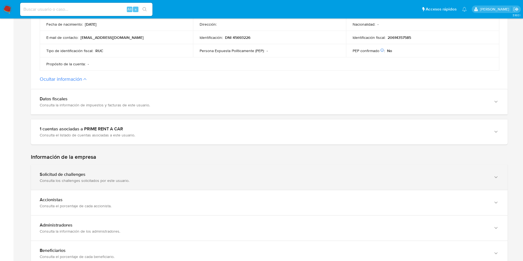
scroll to position [331, 0]
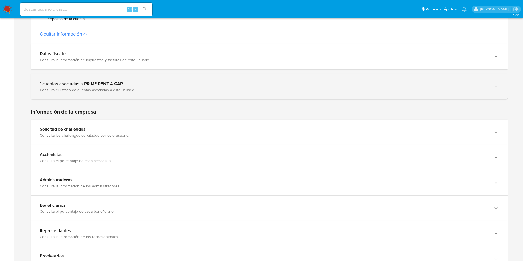
click at [129, 95] on div "1 cuentas asociadas a PRIME RENT A CAR Consulta el listado de cuentas asociadas…" at bounding box center [269, 86] width 477 height 25
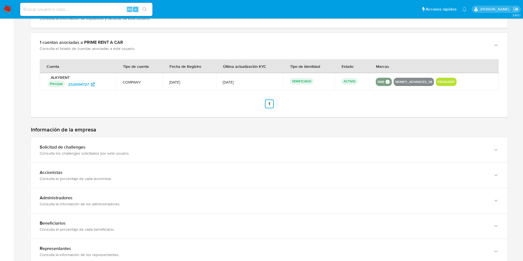
click at [116, 134] on div "Información de la empresa Solicitud de challenges Consulta los challenges solic…" at bounding box center [269, 220] width 477 height 189
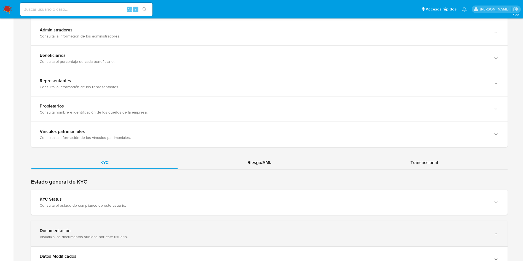
scroll to position [579, 0]
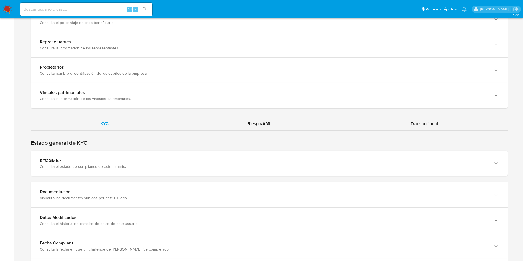
click at [115, 149] on div "Estado general de KYC KYC Status Consulta el estado de compliance de este usuar…" at bounding box center [269, 157] width 477 height 37
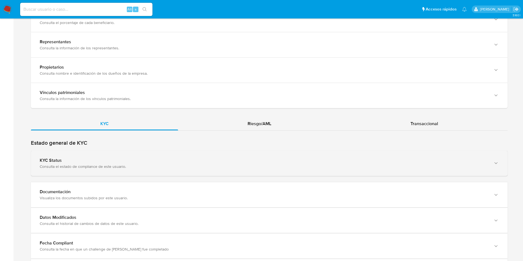
click at [119, 160] on div "KYC Status" at bounding box center [264, 161] width 448 height 6
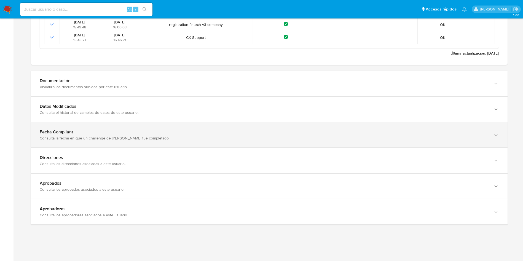
scroll to position [777, 0]
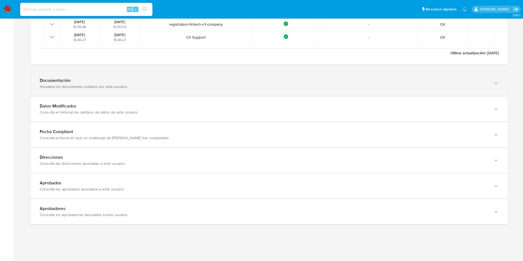
click at [124, 89] on div "Documentación Visualiza los documentos subidos por este usuario." at bounding box center [269, 83] width 477 height 25
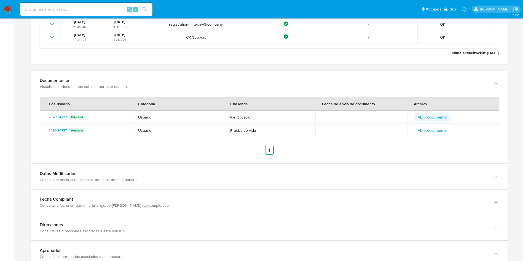
click at [425, 116] on span "Abrir documento" at bounding box center [432, 117] width 29 height 8
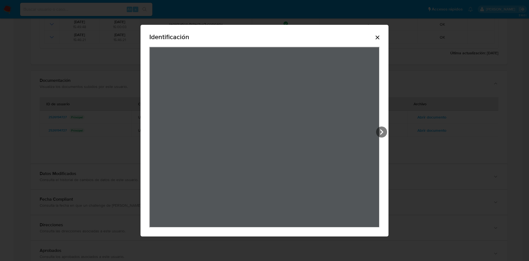
click at [385, 37] on div "Identificación" at bounding box center [265, 131] width 248 height 212
click at [378, 36] on icon "Cerrar" at bounding box center [377, 37] width 7 height 7
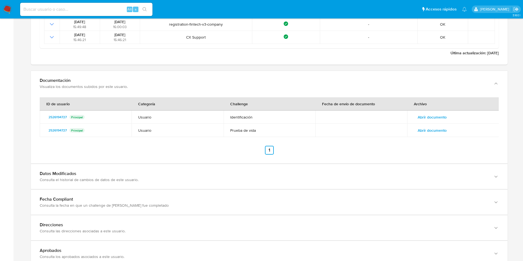
click at [441, 132] on span "Abrir documento" at bounding box center [432, 131] width 29 height 8
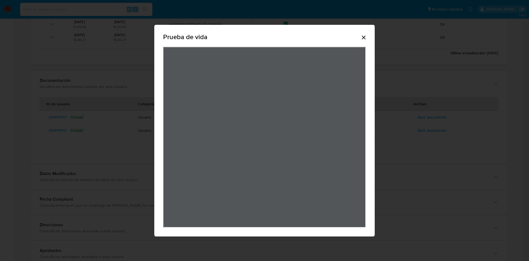
click at [364, 37] on icon "Cerrar" at bounding box center [364, 37] width 7 height 7
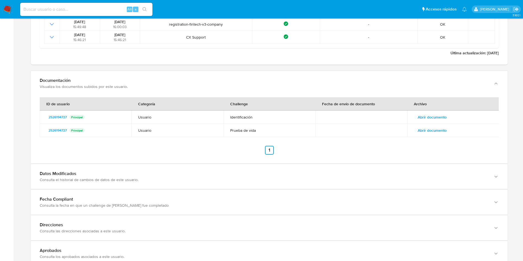
click at [450, 116] on button "Abrir documento" at bounding box center [432, 117] width 37 height 9
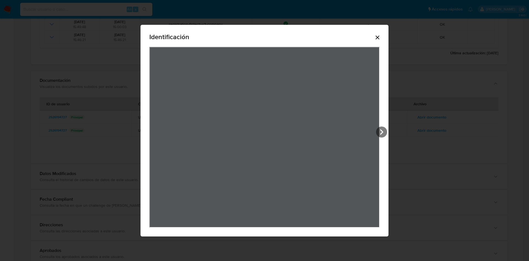
click at [461, 187] on div "Identificación" at bounding box center [264, 130] width 529 height 261
click at [379, 37] on icon "Cerrar" at bounding box center [377, 37] width 7 height 7
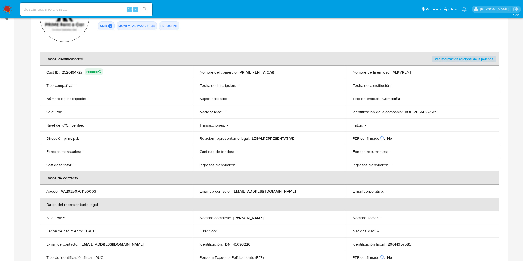
scroll to position [0, 0]
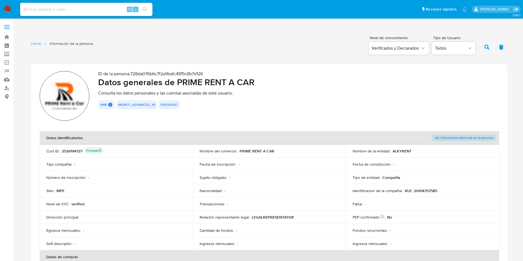
click at [73, 153] on div "2526194727 Principal" at bounding box center [82, 151] width 41 height 8
click at [405, 147] on td "Nombre de la entidad : ALKYRENT" at bounding box center [422, 150] width 153 height 13
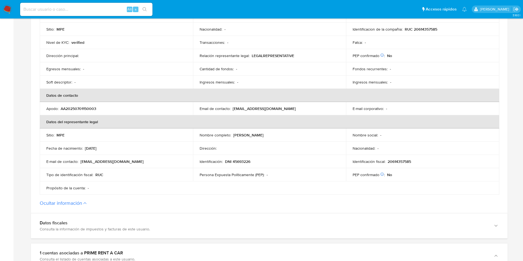
scroll to position [41, 0]
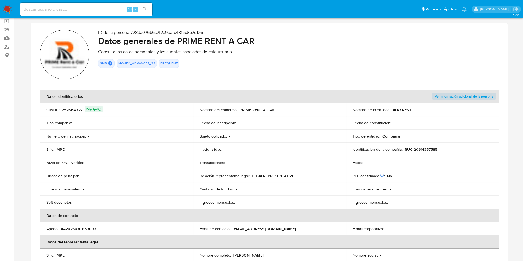
click at [239, 171] on td "Relación representante legal : LEGALREPRESENTATIVE" at bounding box center [269, 175] width 153 height 13
drag, startPoint x: 405, startPoint y: 150, endPoint x: 447, endPoint y: 150, distance: 41.4
click at [447, 150] on div "Identificacion de la compañia : RUC 20614357585" at bounding box center [423, 149] width 140 height 5
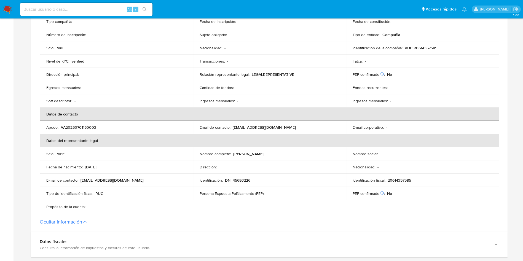
scroll to position [165, 0]
